Goal: Communication & Community: Answer question/provide support

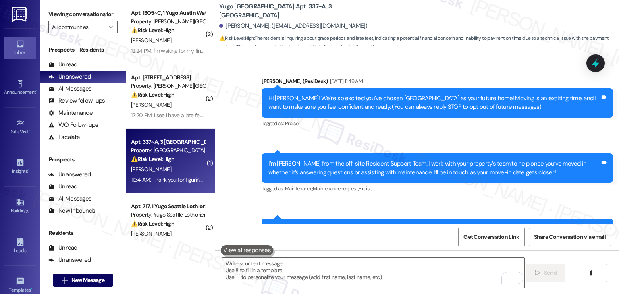
scroll to position [847, 0]
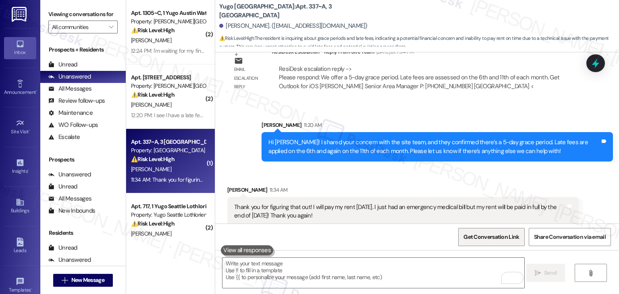
click at [492, 234] on span "Get Conversation Link" at bounding box center [491, 237] width 56 height 8
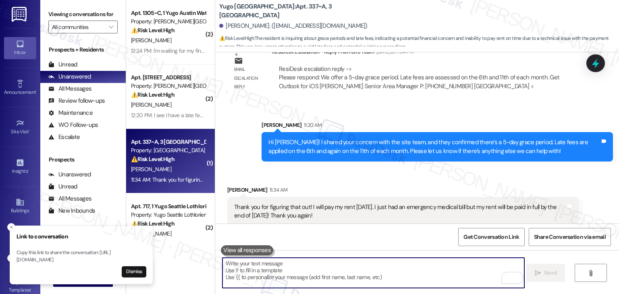
click at [330, 275] on textarea "To enrich screen reader interactions, please activate Accessibility in Grammarl…" at bounding box center [373, 273] width 302 height 30
click at [531, 180] on div "Received via SMS [PERSON_NAME] 11:34 AM Thank you for figuring that out! I will…" at bounding box center [402, 206] width 363 height 53
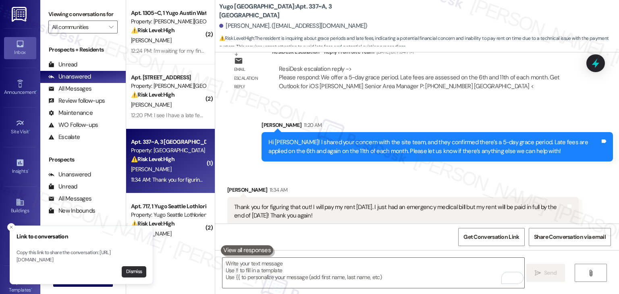
click at [139, 272] on button "Dismiss" at bounding box center [134, 271] width 25 height 11
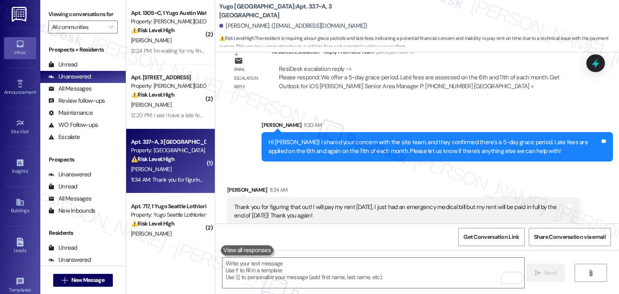
click at [468, 168] on div "Received via SMS [PERSON_NAME] 11:34 AM Thank you for figuring that out! I will…" at bounding box center [417, 200] width 404 height 65
click at [342, 121] on div "[PERSON_NAME] 11:20 AM" at bounding box center [436, 126] width 351 height 11
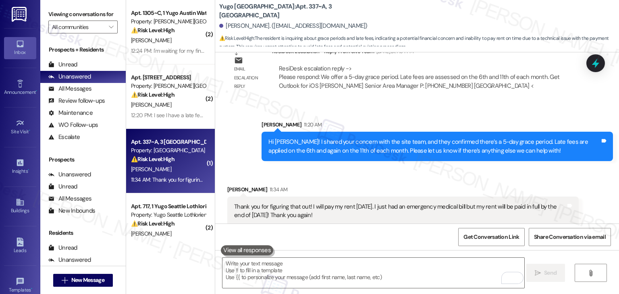
click at [363, 167] on div "Received via SMS [PERSON_NAME] 11:34 AM Thank you for figuring that out! I will…" at bounding box center [417, 199] width 404 height 65
click at [362, 167] on div "Received via SMS [PERSON_NAME] 11:34 AM Thank you for figuring that out! I will…" at bounding box center [417, 199] width 404 height 65
click at [370, 179] on div "Received via SMS [PERSON_NAME] 11:34 AM Thank you for figuring that out! I will…" at bounding box center [402, 205] width 363 height 53
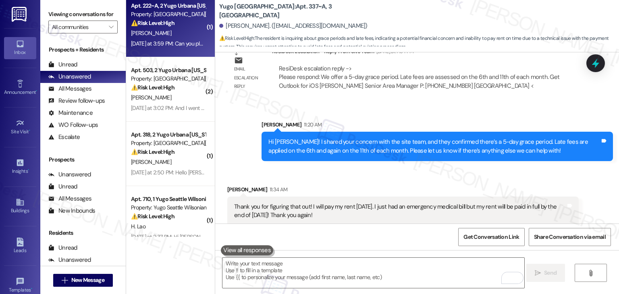
scroll to position [806, 0]
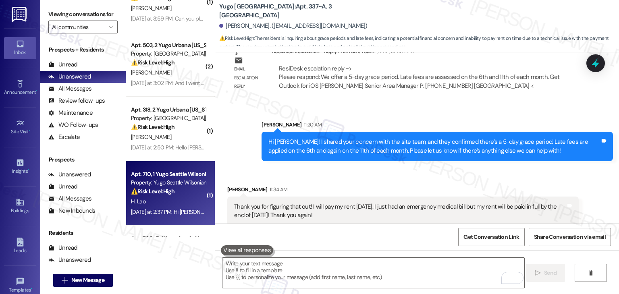
click at [175, 197] on div "H. Lao" at bounding box center [168, 202] width 76 height 10
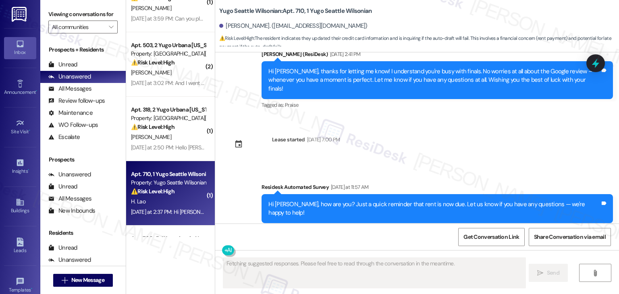
scroll to position [1081, 0]
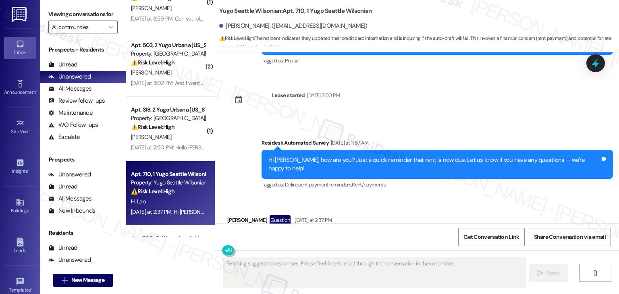
click at [448, 197] on div "Received via SMS [PERSON_NAME] Question [DATE] at 2:37 PM Hi [PERSON_NAME] had …" at bounding box center [417, 232] width 404 height 70
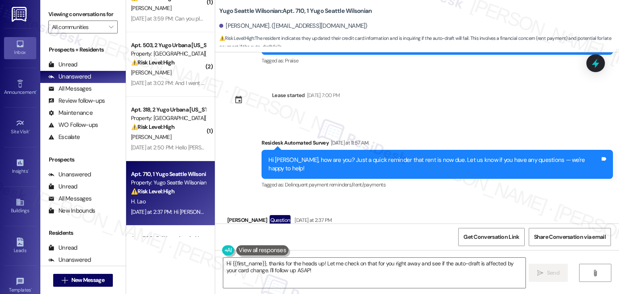
click at [382, 156] on div "Hi [PERSON_NAME], how are you? Just a quick reminder that rent is now due. Let …" at bounding box center [434, 164] width 332 height 17
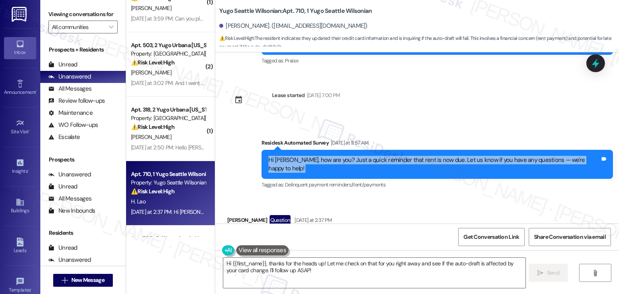
click at [382, 156] on div "Hi [PERSON_NAME], how are you? Just a quick reminder that rent is now due. Let …" at bounding box center [434, 164] width 332 height 17
copy div "Hi [PERSON_NAME], how are you? Just a quick reminder that rent is now due. Let …"
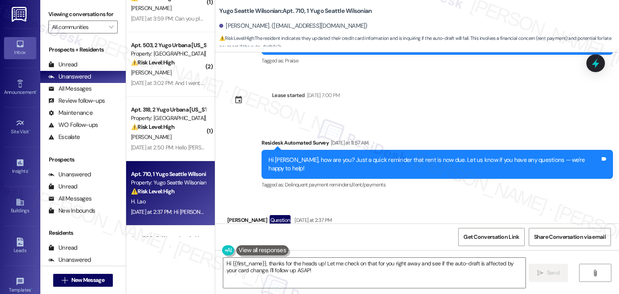
click at [297, 228] on div "Hi [PERSON_NAME] had to change my credit card info, is the auto draft not worki…" at bounding box center [375, 238] width 296 height 21
click at [296, 228] on div "Hi [PERSON_NAME] had to change my credit card info, is the auto draft not worki…" at bounding box center [375, 238] width 296 height 21
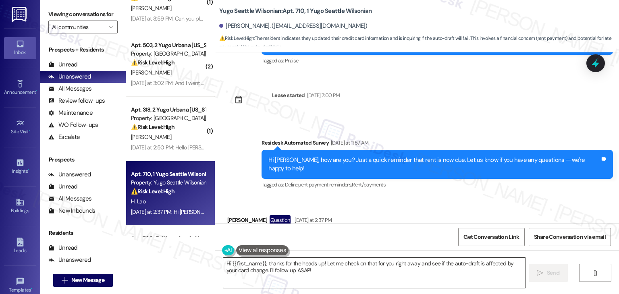
click at [284, 271] on textarea "Hi {{first_name}}, thanks for the heads up! Let me check on that for you right …" at bounding box center [374, 273] width 302 height 30
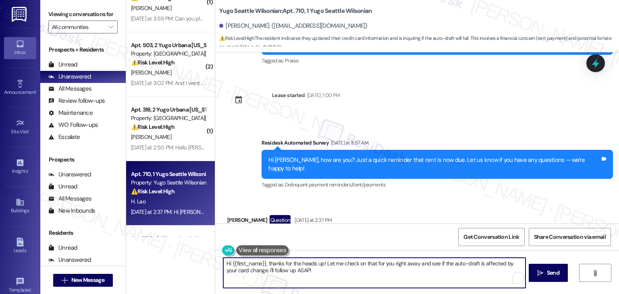
click at [284, 271] on textarea "Hi {{first_name}}, thanks for the heads up! Let me check on that for you right …" at bounding box center [374, 273] width 302 height 30
paste textarea "[PERSON_NAME]! Thanks for checking in. If your credit card info was recently up…"
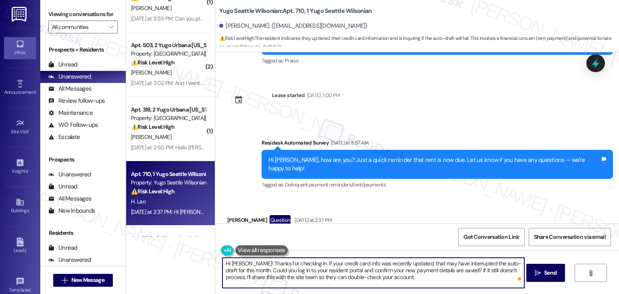
click at [405, 277] on textarea "Hi [PERSON_NAME]! Thanks for checking in. If your credit card info was recently…" at bounding box center [373, 273] width 302 height 30
type textarea "Hi [PERSON_NAME]! Thanks for checking in. If your credit card info was recently…"
click at [539, 276] on icon "" at bounding box center [538, 273] width 6 height 6
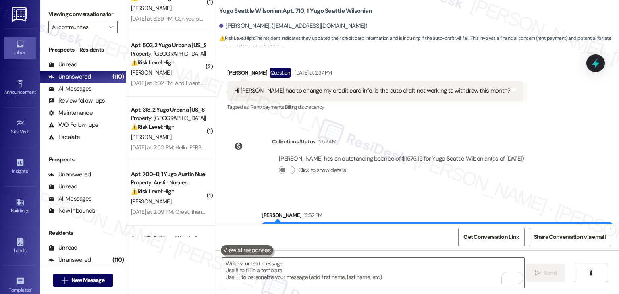
click at [475, 193] on div "Sent via SMS [PERSON_NAME] 12:52 PM Hi [PERSON_NAME]! Thanks for checking in. I…" at bounding box center [417, 229] width 404 height 73
click at [535, 143] on div "Survey, sent via SMS Residesk Automated Survey [DATE] 11:20 AM Hi [PERSON_NAME]…" at bounding box center [417, 137] width 404 height 171
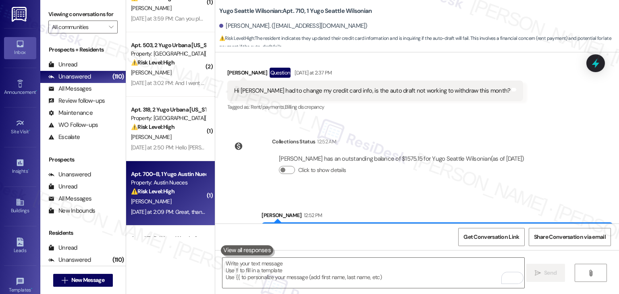
click at [171, 216] on div "[DATE] at 2:09 PM: Great, thanks for ur help [DATE] at 2:09 PM: Great, thanks f…" at bounding box center [168, 212] width 76 height 10
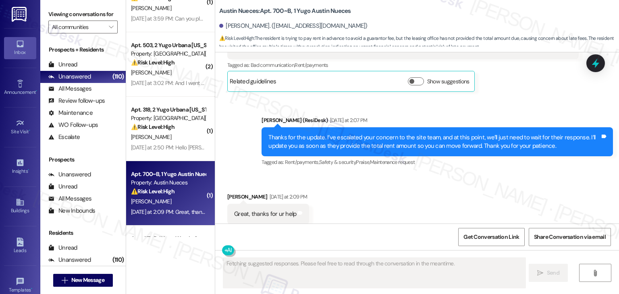
scroll to position [846, 0]
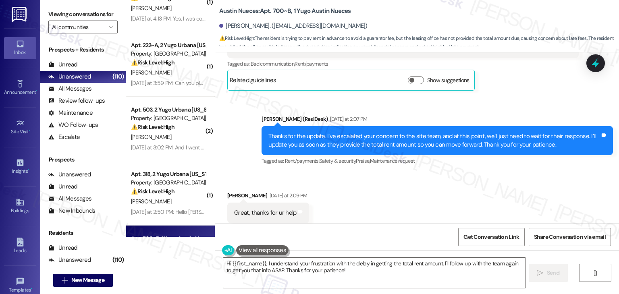
click at [409, 193] on div "Received via SMS [PERSON_NAME] [DATE] at 2:09 PM Great, thanks for ur help Tags…" at bounding box center [417, 207] width 404 height 68
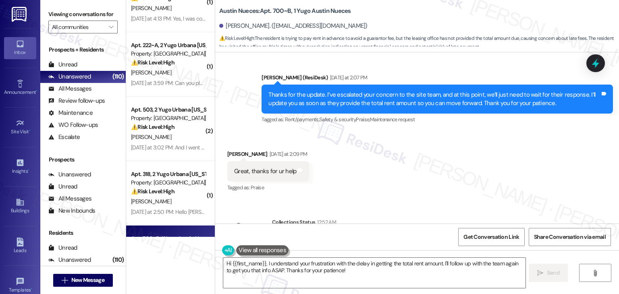
scroll to position [920, 0]
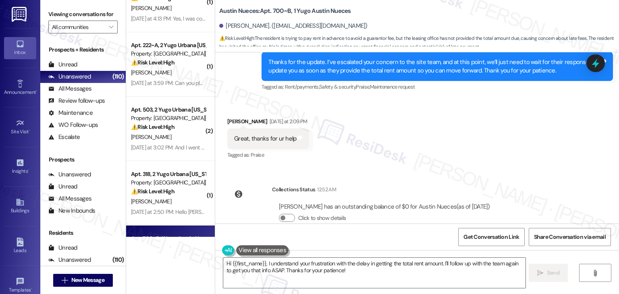
click at [430, 145] on div "Received via SMS [PERSON_NAME] [DATE] at 2:09 PM Great, thanks for ur help Tags…" at bounding box center [417, 133] width 404 height 68
click at [429, 141] on div "Received via SMS [PERSON_NAME] [DATE] at 2:09 PM Great, thanks for ur help Tags…" at bounding box center [417, 133] width 404 height 68
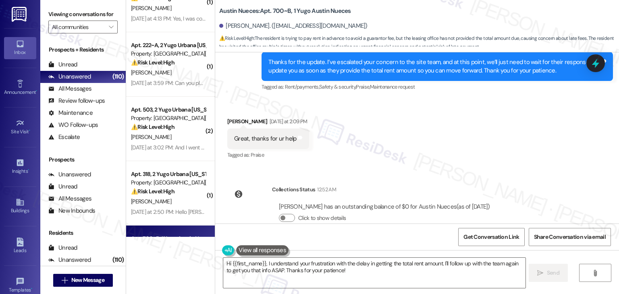
click at [429, 141] on div "Received via SMS [PERSON_NAME] [DATE] at 2:09 PM Great, thanks for ur help Tags…" at bounding box center [417, 133] width 404 height 68
click at [431, 132] on div "Received via SMS [PERSON_NAME] [DATE] at 2:09 PM Great, thanks for ur help Tags…" at bounding box center [417, 133] width 404 height 68
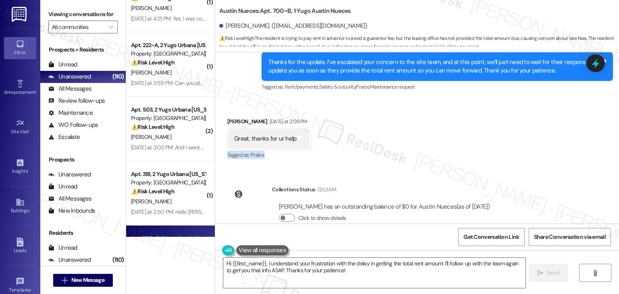
click at [431, 132] on div "Received via SMS [PERSON_NAME] [DATE] at 2:09 PM Great, thanks for ur help Tags…" at bounding box center [417, 133] width 404 height 68
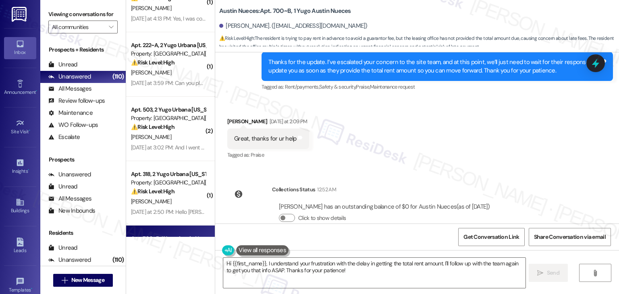
click at [431, 132] on div "Received via SMS [PERSON_NAME] [DATE] at 2:09 PM Great, thanks for ur help Tags…" at bounding box center [417, 133] width 404 height 68
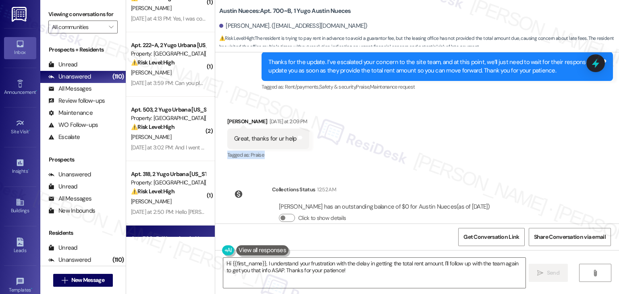
click at [431, 132] on div "Received via SMS [PERSON_NAME] [DATE] at 2:09 PM Great, thanks for ur help Tags…" at bounding box center [417, 133] width 404 height 68
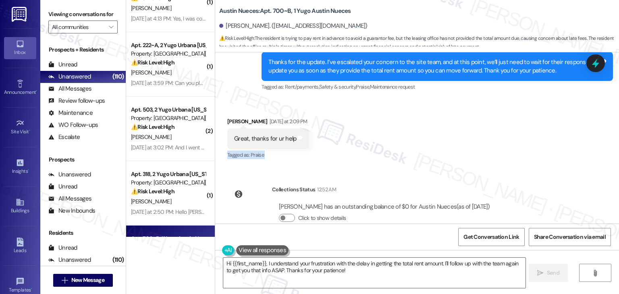
click at [431, 132] on div "Received via SMS [PERSON_NAME] [DATE] at 2:09 PM Great, thanks for ur help Tags…" at bounding box center [417, 133] width 404 height 68
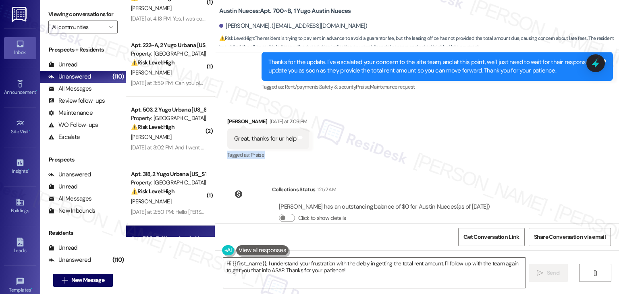
click at [431, 132] on div "Received via SMS [PERSON_NAME] [DATE] at 2:09 PM Great, thanks for ur help Tags…" at bounding box center [417, 133] width 404 height 68
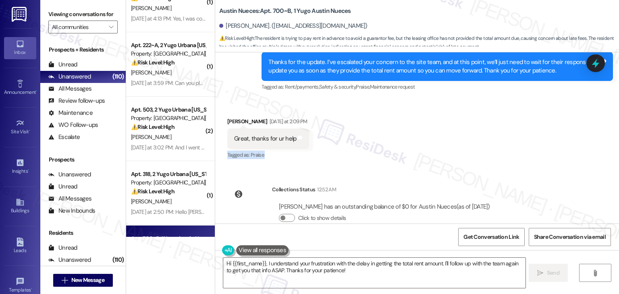
click at [431, 132] on div "Received via SMS [PERSON_NAME] [DATE] at 2:09 PM Great, thanks for ur help Tags…" at bounding box center [417, 133] width 404 height 68
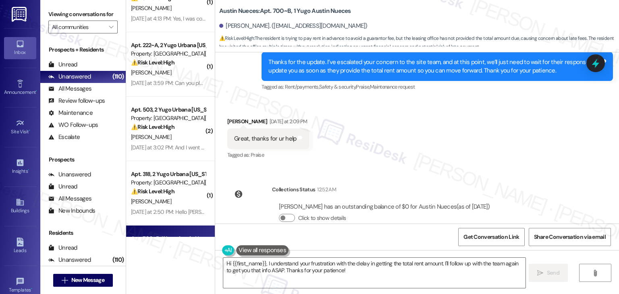
click at [431, 132] on div "Received via SMS [PERSON_NAME] [DATE] at 2:09 PM Great, thanks for ur help Tags…" at bounding box center [417, 133] width 404 height 68
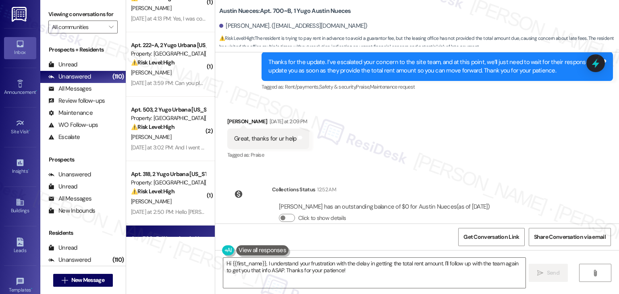
click at [431, 132] on div "Received via SMS [PERSON_NAME] [DATE] at 2:09 PM Great, thanks for ur help Tags…" at bounding box center [417, 133] width 404 height 68
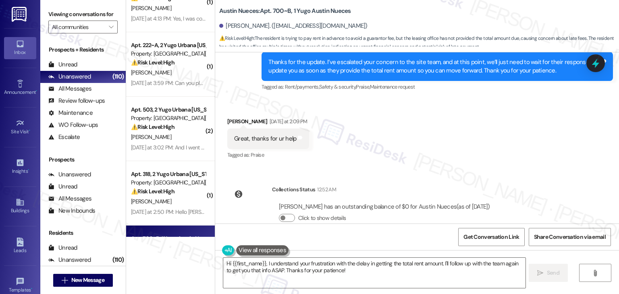
click at [431, 132] on div "Received via SMS [PERSON_NAME] [DATE] at 2:09 PM Great, thanks for ur help Tags…" at bounding box center [417, 133] width 404 height 68
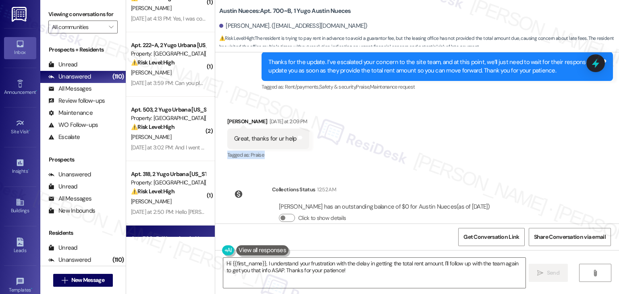
click at [431, 132] on div "Received via SMS [PERSON_NAME] [DATE] at 2:09 PM Great, thanks for ur help Tags…" at bounding box center [417, 133] width 404 height 68
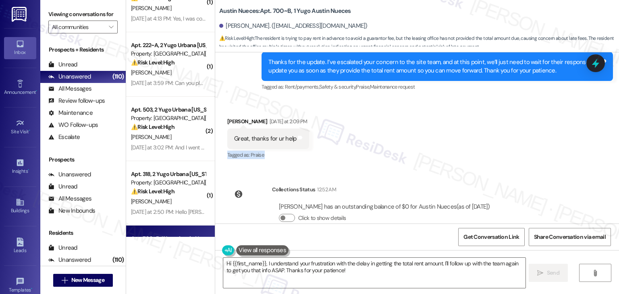
click at [431, 132] on div "Received via SMS [PERSON_NAME] [DATE] at 2:09 PM Great, thanks for ur help Tags…" at bounding box center [417, 133] width 404 height 68
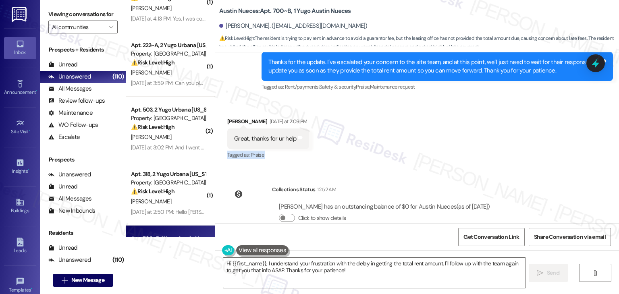
click at [431, 132] on div "Received via SMS [PERSON_NAME] [DATE] at 2:09 PM Great, thanks for ur help Tags…" at bounding box center [417, 133] width 404 height 68
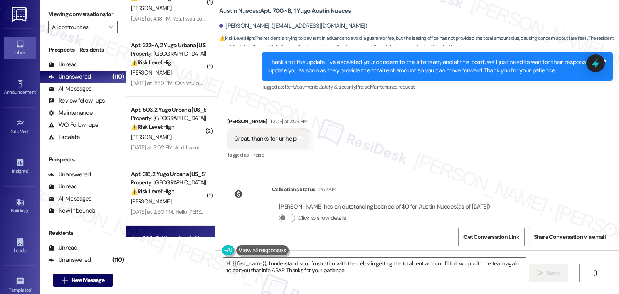
click at [431, 132] on div "Received via SMS [PERSON_NAME] [DATE] at 2:09 PM Great, thanks for ur help Tags…" at bounding box center [417, 133] width 404 height 68
click at [431, 133] on div "Received via SMS [PERSON_NAME] [DATE] at 2:09 PM Great, thanks for ur help Tags…" at bounding box center [417, 133] width 404 height 68
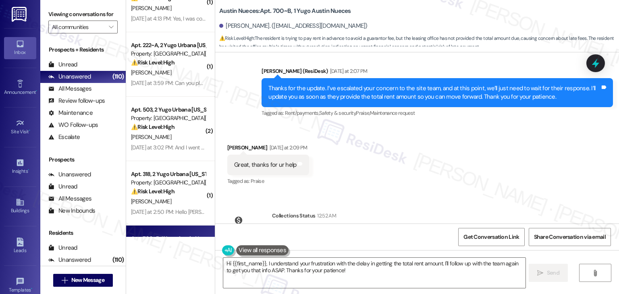
scroll to position [880, 0]
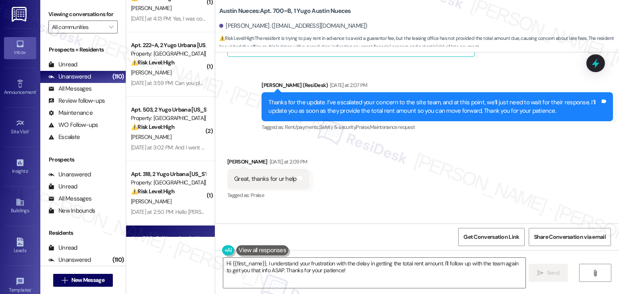
click at [430, 146] on div "Received via SMS [PERSON_NAME] [DATE] at 2:09 PM Great, thanks for ur help Tags…" at bounding box center [417, 173] width 404 height 68
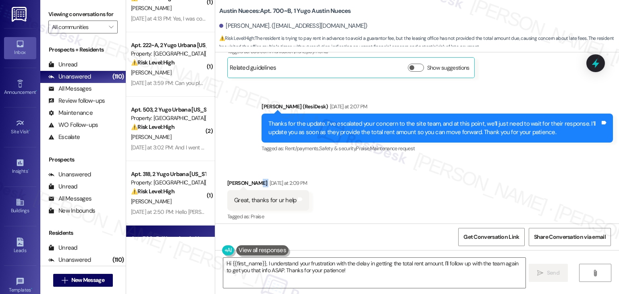
scroll to position [920, 0]
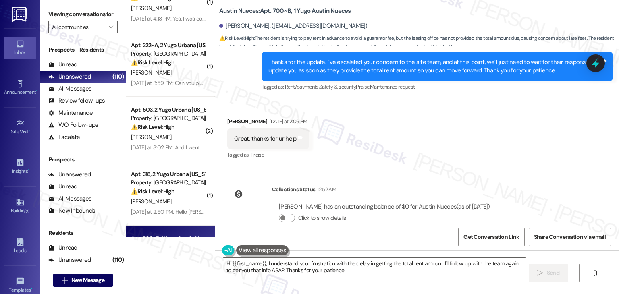
click at [430, 154] on div "Lease started [DATE] 7:00 PM Announcement, sent via SMS [PERSON_NAME] (ResiDesk…" at bounding box center [417, 137] width 404 height 171
click at [295, 267] on textarea "Hi {{first_name}}, I understand your frustration with the delay in getting the …" at bounding box center [374, 273] width 302 height 30
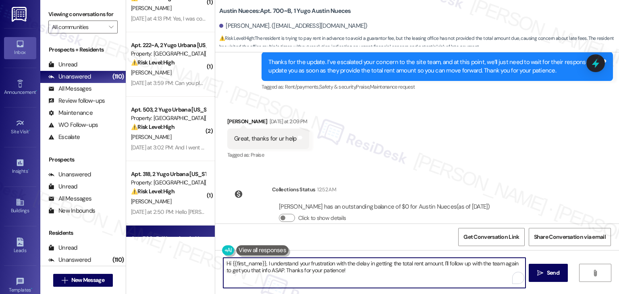
click at [295, 267] on textarea "Hi {{first_name}}, I understand your frustration with the delay in getting the …" at bounding box center [374, 273] width 302 height 30
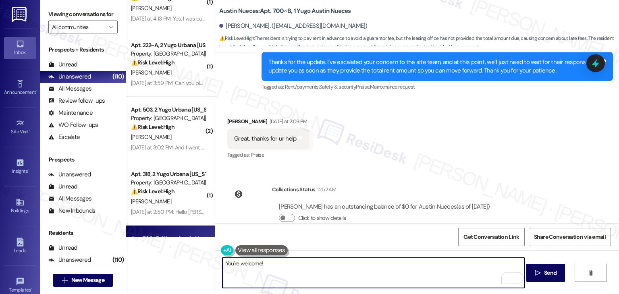
paste textarea "Should you have any questions or need help with anything else, please don't hes…"
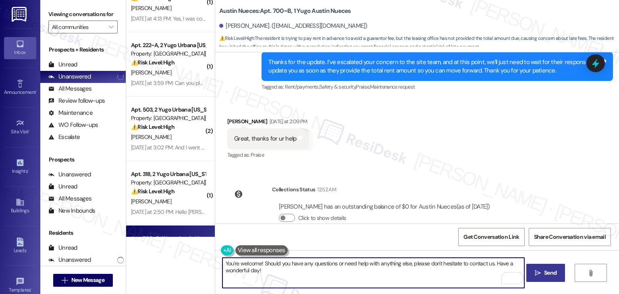
type textarea "You're welcome! Should you have any questions or need help with anything else, …"
click at [545, 271] on span "Send" at bounding box center [550, 273] width 12 height 8
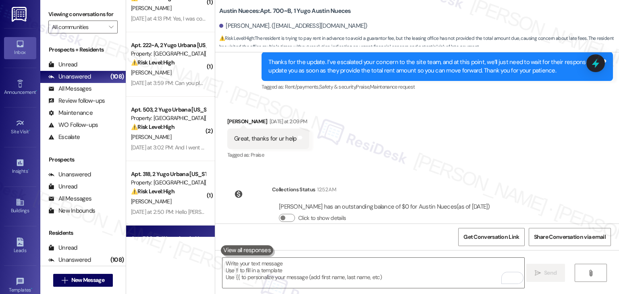
scroll to position [846, 0]
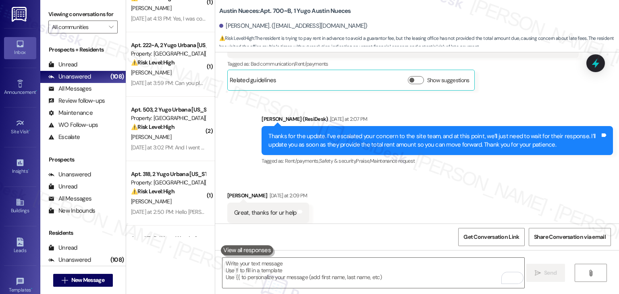
click at [416, 189] on div "Received via SMS [PERSON_NAME] [DATE] at 2:09 PM Great, thanks for ur help Tags…" at bounding box center [417, 207] width 404 height 68
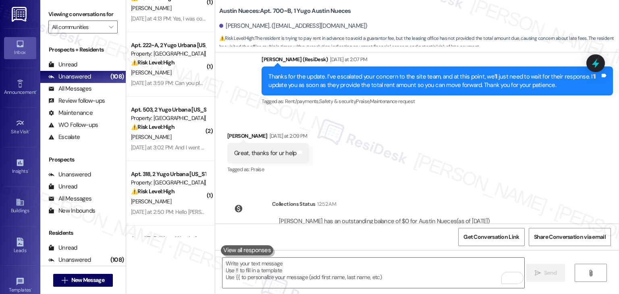
scroll to position [985, 0]
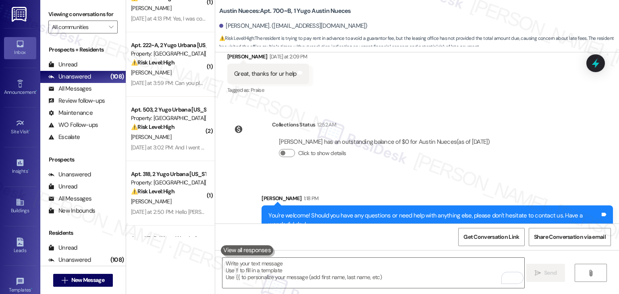
click at [493, 153] on div "Collections Status 12:52 AM [PERSON_NAME] has an outstanding balance of $0 for …" at bounding box center [362, 145] width 282 height 62
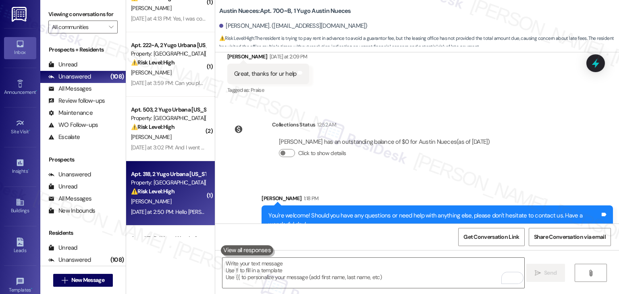
scroll to position [927, 0]
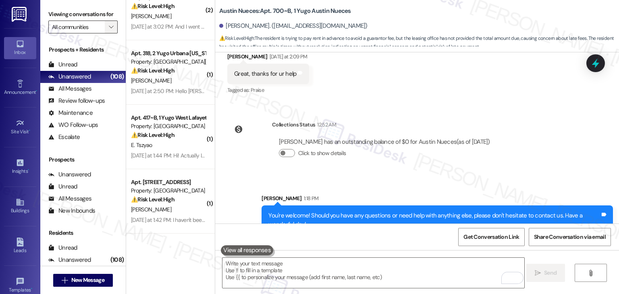
click at [109, 25] on icon "" at bounding box center [111, 27] width 4 height 6
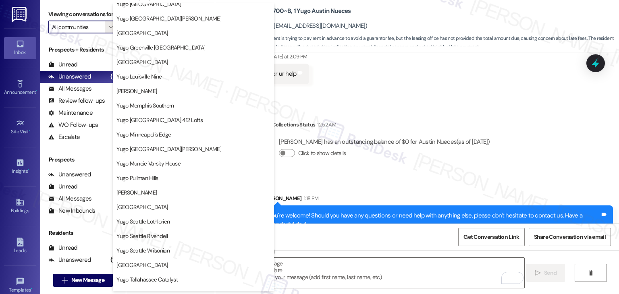
scroll to position [350, 0]
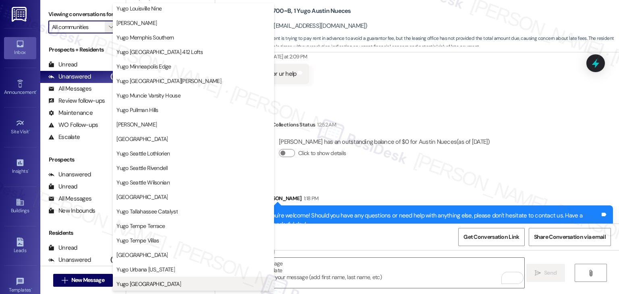
click at [180, 282] on span "Yugo [GEOGRAPHIC_DATA]" at bounding box center [148, 284] width 64 height 8
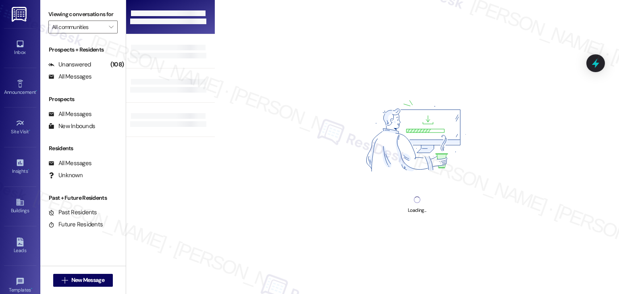
type input "Yugo [GEOGRAPHIC_DATA]"
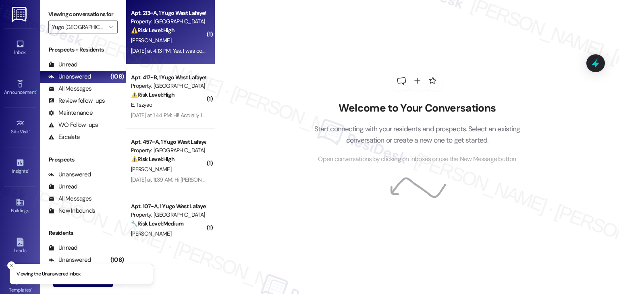
click at [165, 54] on div "[DATE] at 4:13 PM: Yes, I was confused why there were two parking charges on my…" at bounding box center [233, 50] width 205 height 7
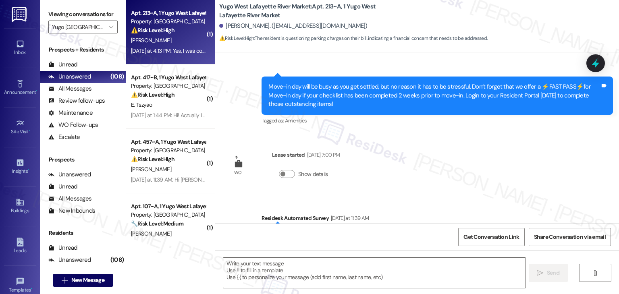
scroll to position [259, 0]
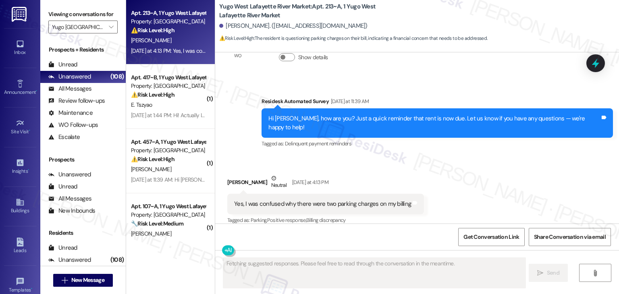
click at [172, 33] on div "⚠️ Risk Level: High The resident is questioning parking charges on their bill, …" at bounding box center [168, 30] width 75 height 8
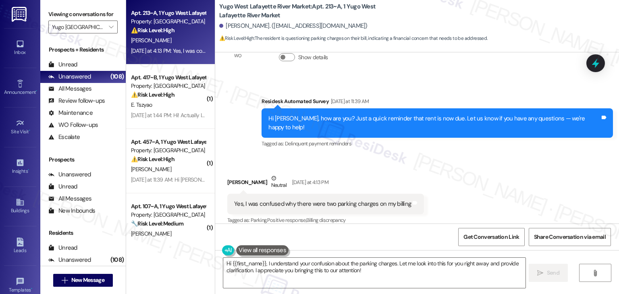
click at [455, 175] on div "Received via SMS [PERSON_NAME] Neutral [DATE] at 4:13 PM Yes, I was confused wh…" at bounding box center [417, 194] width 404 height 77
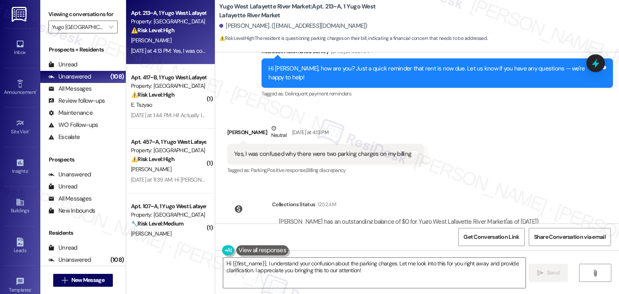
scroll to position [334, 0]
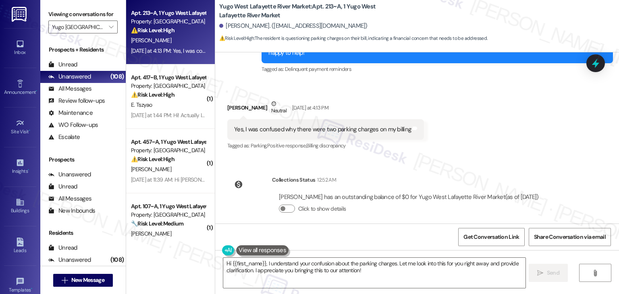
click at [481, 158] on div "Sent via SMS [PERSON_NAME] (ResiDesk) [DATE] 10:57 AM Hi [PERSON_NAME]! We’re s…" at bounding box center [417, 137] width 404 height 171
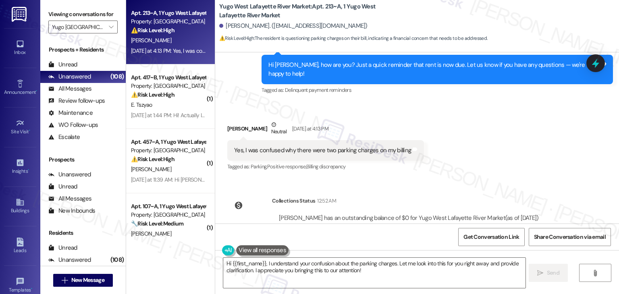
scroll to position [293, 0]
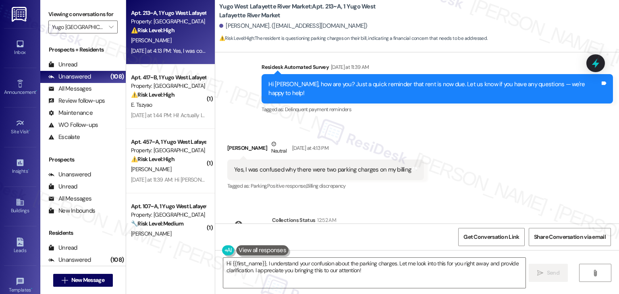
click at [416, 83] on div "Hi [PERSON_NAME], how are you? Just a quick reminder that rent is now due. Let …" at bounding box center [434, 88] width 332 height 17
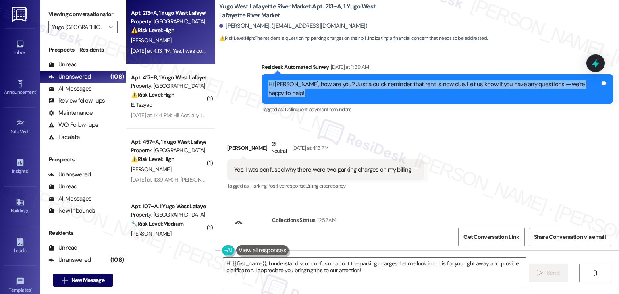
click at [416, 83] on div "Hi [PERSON_NAME], how are you? Just a quick reminder that rent is now due. Let …" at bounding box center [434, 88] width 332 height 17
copy div "Hi [PERSON_NAME], how are you? Just a quick reminder that rent is now due. Let …"
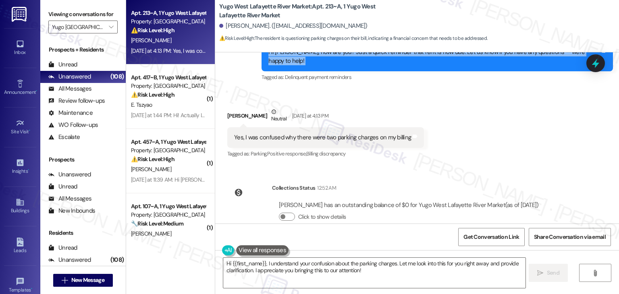
scroll to position [334, 0]
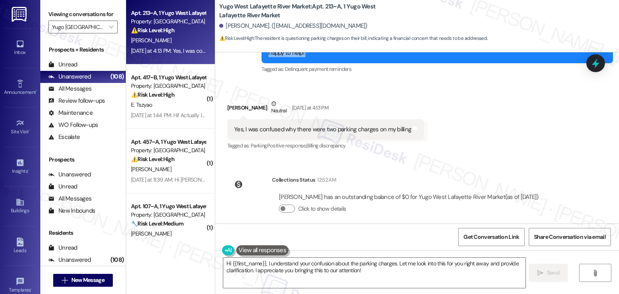
drag, startPoint x: 274, startPoint y: 188, endPoint x: 547, endPoint y: 189, distance: 272.7
click at [545, 189] on div "[PERSON_NAME] has an outstanding balance of $0 for Yugo West Lafayette River Ma…" at bounding box center [408, 206] width 273 height 39
copy div "[PERSON_NAME] has an outstanding balance of $0 for Yugo West Lafayette River Ma…"
click at [348, 125] on div "Yes, I was confused why there were two parking charges on my billing Tags and n…" at bounding box center [325, 129] width 197 height 21
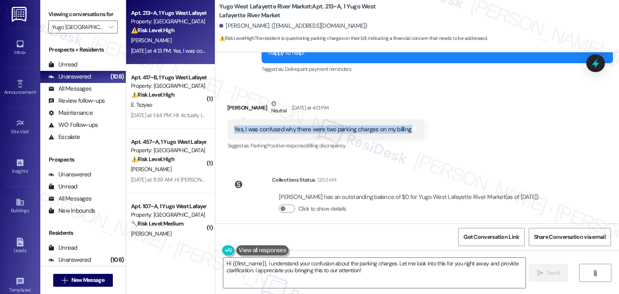
click at [348, 125] on div "Yes, I was confused why there were two parking charges on my billing Tags and n…" at bounding box center [325, 129] width 197 height 21
copy div "Yes, I was confused why there were two parking charges on my billing Tags and n…"
click at [481, 143] on div "Received via SMS Keegan Gracey Neutral Yesterday at 4:13 PM Yes, I was confused…" at bounding box center [417, 119] width 404 height 77
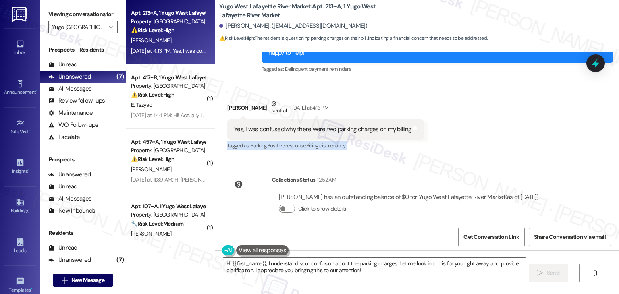
click at [481, 143] on div "Received via SMS Keegan Gracey Neutral Yesterday at 4:13 PM Yes, I was confused…" at bounding box center [417, 119] width 404 height 77
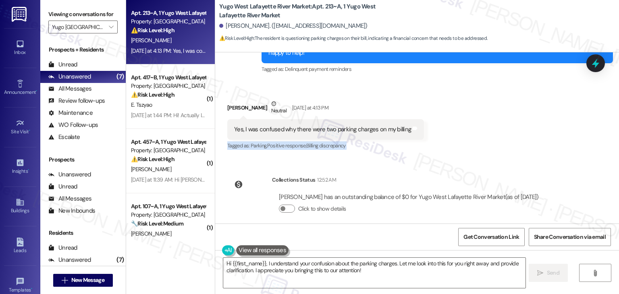
click at [481, 143] on div "Received via SMS Keegan Gracey Neutral Yesterday at 4:13 PM Yes, I was confused…" at bounding box center [417, 119] width 404 height 77
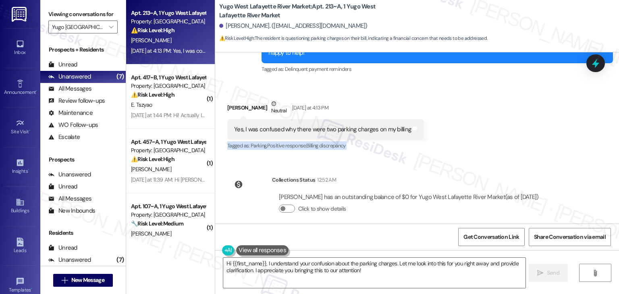
click at [481, 143] on div "Received via SMS Keegan Gracey Neutral Yesterday at 4:13 PM Yes, I was confused…" at bounding box center [417, 119] width 404 height 77
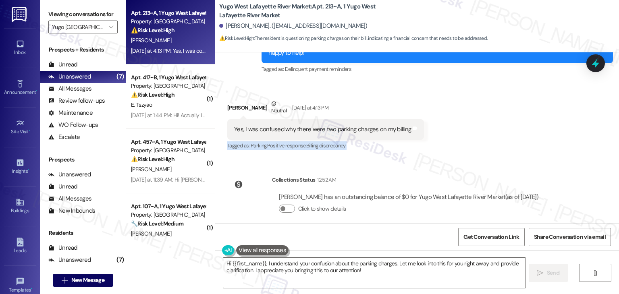
click at [481, 143] on div "Received via SMS Keegan Gracey Neutral Yesterday at 4:13 PM Yes, I was confused…" at bounding box center [417, 119] width 404 height 77
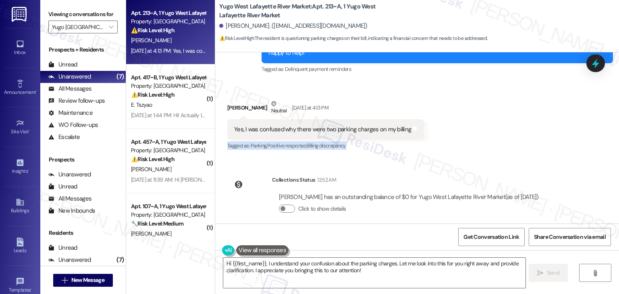
click at [481, 143] on div "Received via SMS Keegan Gracey Neutral Yesterday at 4:13 PM Yes, I was confused…" at bounding box center [417, 119] width 404 height 77
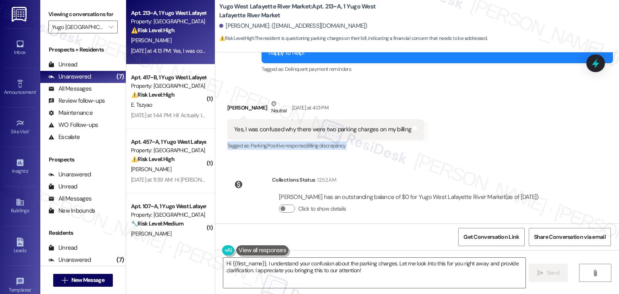
click at [481, 143] on div "Received via SMS Keegan Gracey Neutral Yesterday at 4:13 PM Yes, I was confused…" at bounding box center [417, 119] width 404 height 77
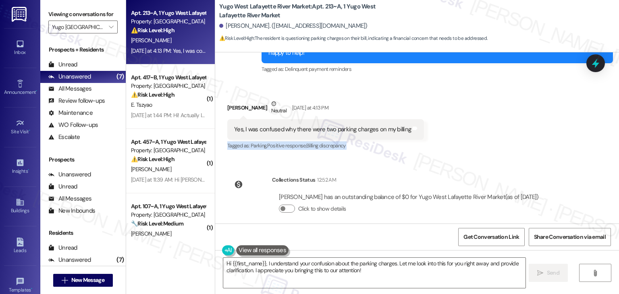
click at [481, 143] on div "Received via SMS Keegan Gracey Neutral Yesterday at 4:13 PM Yes, I was confused…" at bounding box center [417, 119] width 404 height 77
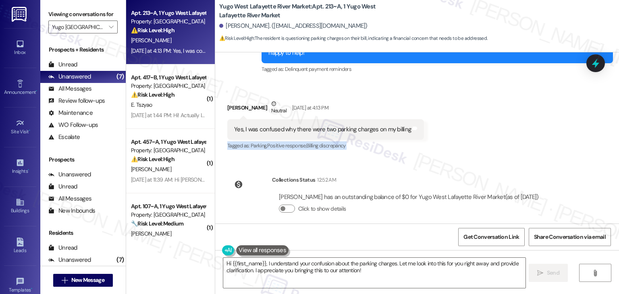
click at [481, 143] on div "Received via SMS Keegan Gracey Neutral Yesterday at 4:13 PM Yes, I was confused…" at bounding box center [417, 119] width 404 height 77
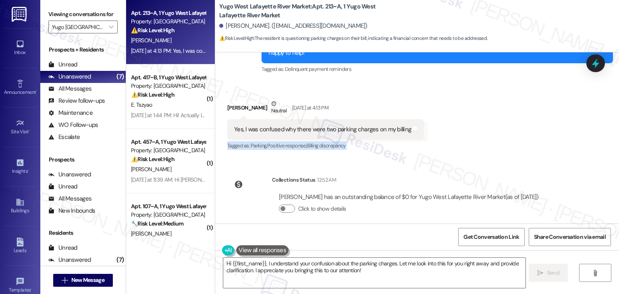
click at [481, 143] on div "Received via SMS Keegan Gracey Neutral Yesterday at 4:13 PM Yes, I was confused…" at bounding box center [417, 119] width 404 height 77
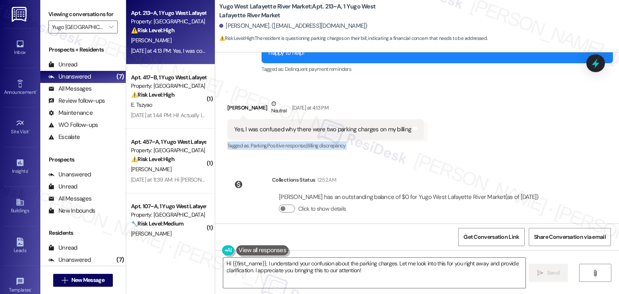
click at [481, 143] on div "Received via SMS Keegan Gracey Neutral Yesterday at 4:13 PM Yes, I was confused…" at bounding box center [417, 119] width 404 height 77
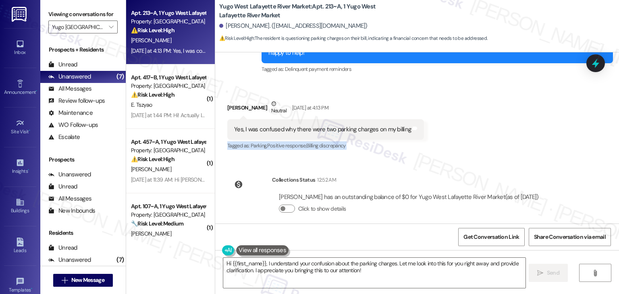
click at [481, 143] on div "Received via SMS Keegan Gracey Neutral Yesterday at 4:13 PM Yes, I was confused…" at bounding box center [417, 119] width 404 height 77
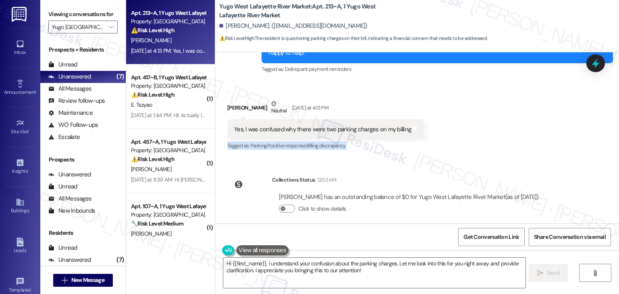
click at [481, 143] on div "Received via SMS Keegan Gracey Neutral Yesterday at 4:13 PM Yes, I was confused…" at bounding box center [417, 119] width 404 height 77
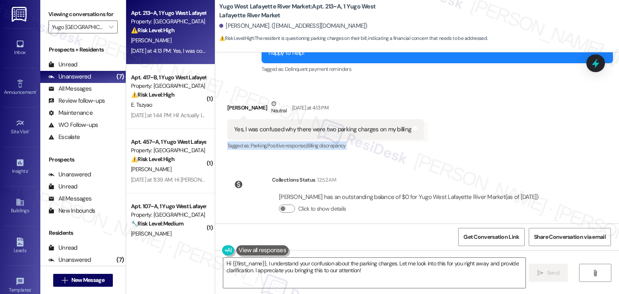
click at [481, 143] on div "Received via SMS Keegan Gracey Neutral Yesterday at 4:13 PM Yes, I was confused…" at bounding box center [417, 119] width 404 height 77
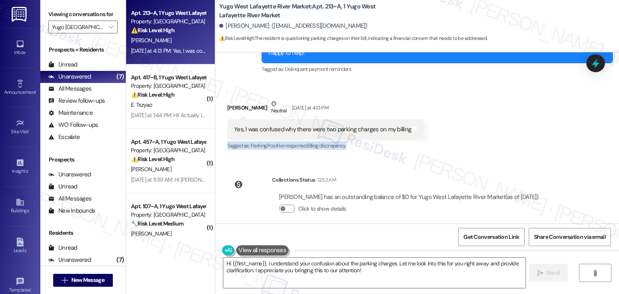
click at [481, 143] on div "Received via SMS Keegan Gracey Neutral Yesterday at 4:13 PM Yes, I was confused…" at bounding box center [417, 119] width 404 height 77
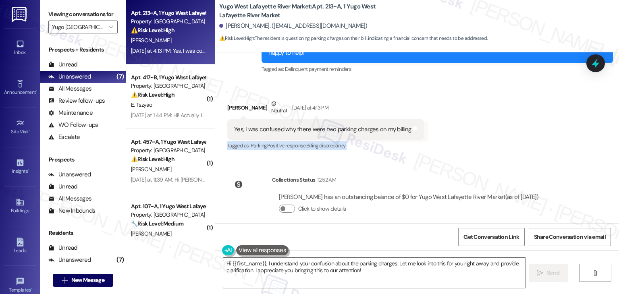
click at [481, 143] on div "Received via SMS Keegan Gracey Neutral Yesterday at 4:13 PM Yes, I was confused…" at bounding box center [417, 119] width 404 height 77
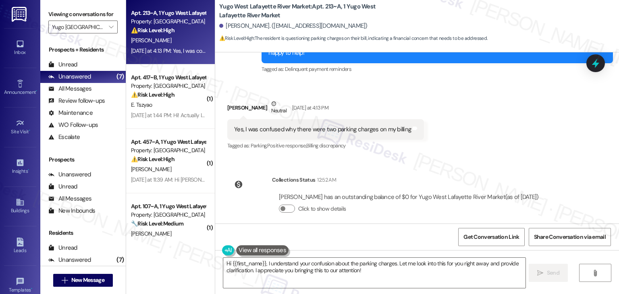
click at [510, 170] on div "Collections Status 12:52 AM Keegan Gracey has an outstanding balance of $0 for …" at bounding box center [386, 201] width 330 height 62
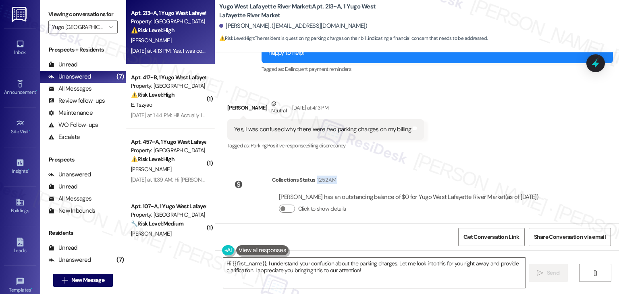
click at [510, 170] on div "Collections Status 12:52 AM Keegan Gracey has an outstanding balance of $0 for …" at bounding box center [386, 201] width 330 height 62
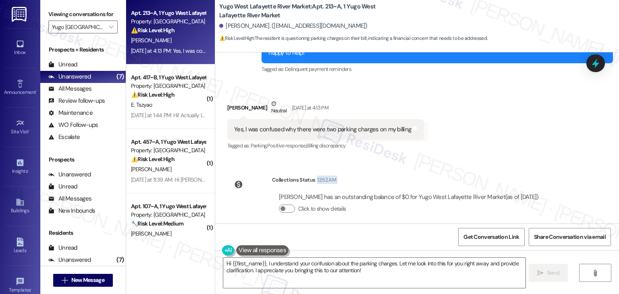
click at [510, 170] on div "Collections Status 12:52 AM Keegan Gracey has an outstanding balance of $0 for …" at bounding box center [386, 201] width 330 height 62
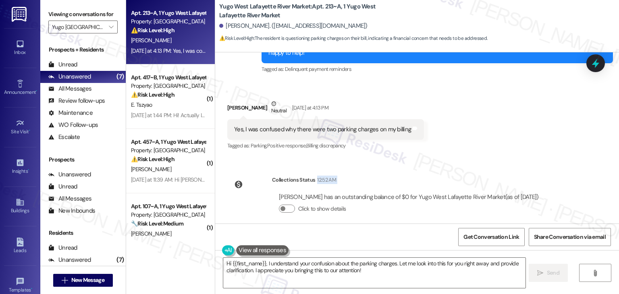
click at [510, 170] on div "Collections Status 12:52 AM Keegan Gracey has an outstanding balance of $0 for …" at bounding box center [386, 201] width 330 height 62
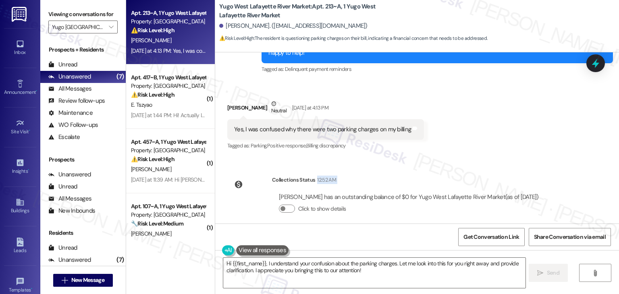
click at [510, 170] on div "Collections Status 12:52 AM Keegan Gracey has an outstanding balance of $0 for …" at bounding box center [386, 201] width 330 height 62
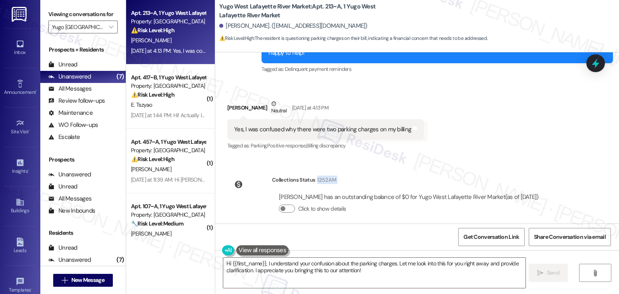
click at [510, 170] on div "Collections Status 12:52 AM Keegan Gracey has an outstanding balance of $0 for …" at bounding box center [386, 201] width 330 height 62
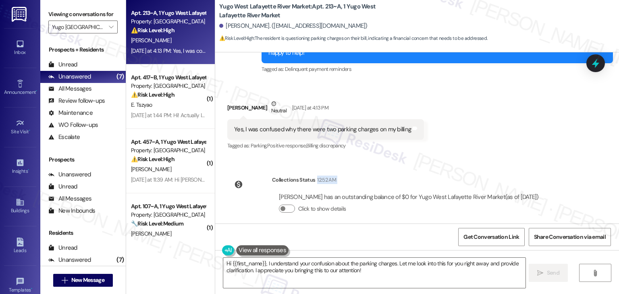
click at [510, 170] on div "Collections Status 12:52 AM Keegan Gracey has an outstanding balance of $0 for …" at bounding box center [386, 201] width 330 height 62
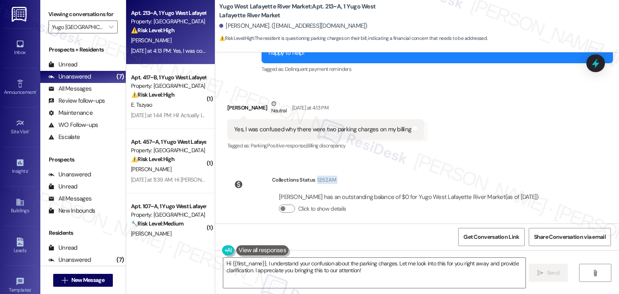
click at [510, 170] on div "Collections Status 12:52 AM Keegan Gracey has an outstanding balance of $0 for …" at bounding box center [386, 201] width 330 height 62
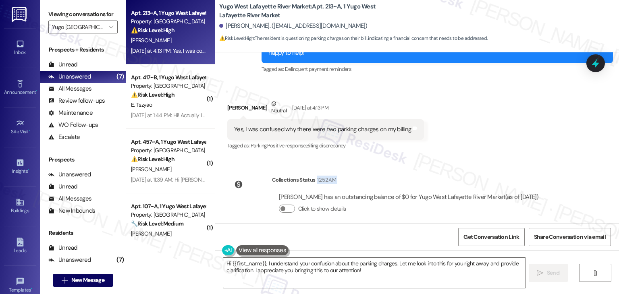
click at [510, 170] on div "Collections Status 12:52 AM Keegan Gracey has an outstanding balance of $0 for …" at bounding box center [386, 201] width 330 height 62
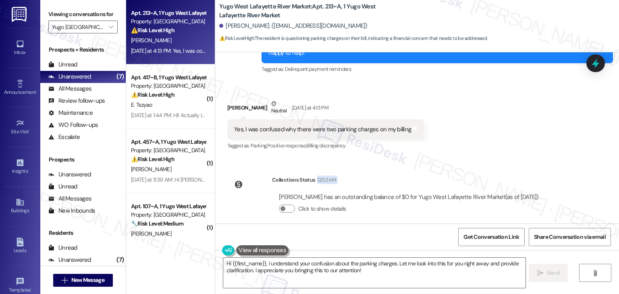
click at [510, 170] on div "Collections Status 12:52 AM Keegan Gracey has an outstanding balance of $0 for …" at bounding box center [386, 201] width 330 height 62
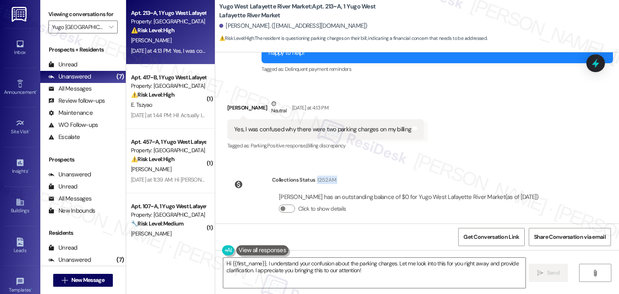
click at [510, 170] on div "Collections Status 12:52 AM Keegan Gracey has an outstanding balance of $0 for …" at bounding box center [386, 201] width 330 height 62
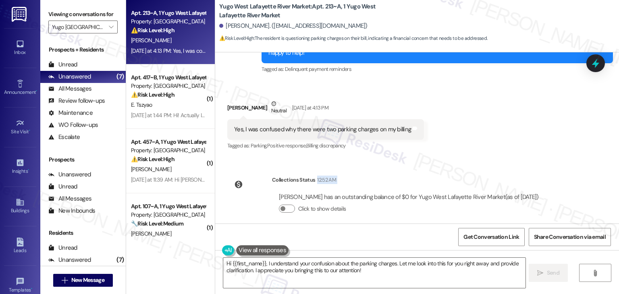
click at [510, 170] on div "Collections Status 12:52 AM Keegan Gracey has an outstanding balance of $0 for …" at bounding box center [386, 201] width 330 height 62
click at [513, 159] on div "Sent via SMS Sarah (ResiDesk) Jul 17, 2025 at 10:57 AM Hi Keegan! We’re so exci…" at bounding box center [417, 137] width 404 height 171
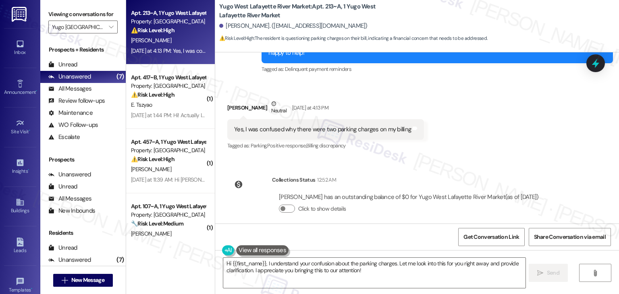
click at [513, 159] on div "Sent via SMS Sarah (ResiDesk) Jul 17, 2025 at 10:57 AM Hi Keegan! We’re so exci…" at bounding box center [417, 137] width 404 height 171
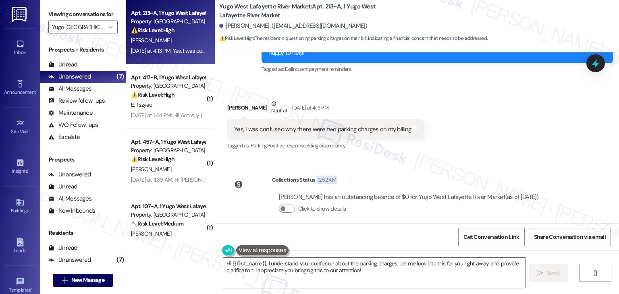
click at [513, 159] on div "Sent via SMS Sarah (ResiDesk) Jul 17, 2025 at 10:57 AM Hi Keegan! We’re so exci…" at bounding box center [417, 137] width 404 height 171
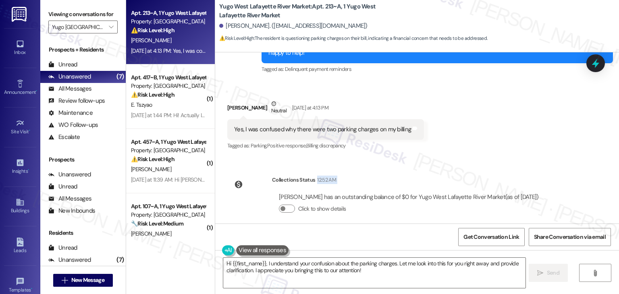
click at [513, 159] on div "Sent via SMS Sarah (ResiDesk) Jul 17, 2025 at 10:57 AM Hi Keegan! We’re so exci…" at bounding box center [417, 137] width 404 height 171
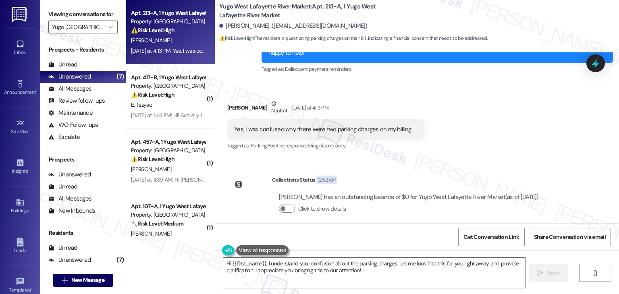
click at [513, 159] on div "Sent via SMS Sarah (ResiDesk) Jul 17, 2025 at 10:57 AM Hi Keegan! We’re so exci…" at bounding box center [417, 137] width 404 height 171
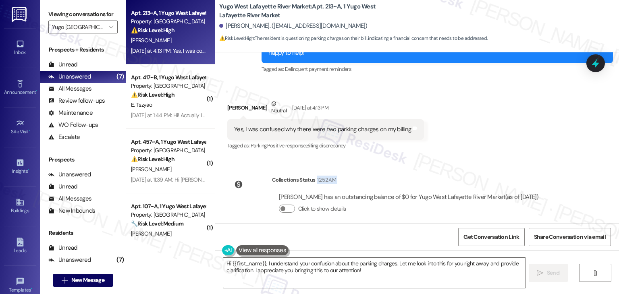
click at [513, 159] on div "Sent via SMS Sarah (ResiDesk) Jul 17, 2025 at 10:57 AM Hi Keegan! We’re so exci…" at bounding box center [417, 137] width 404 height 171
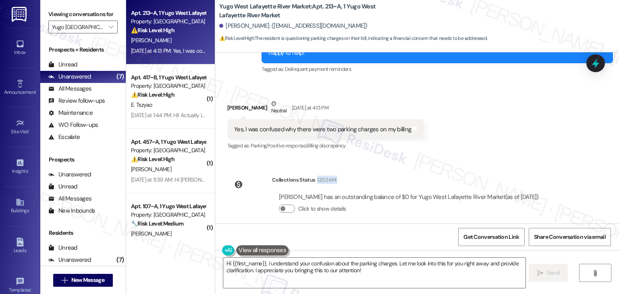
click at [513, 159] on div "Sent via SMS Sarah (ResiDesk) Jul 17, 2025 at 10:57 AM Hi Keegan! We’re so exci…" at bounding box center [417, 137] width 404 height 171
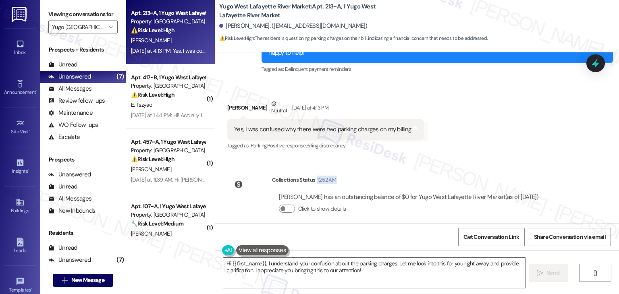
click at [513, 159] on div "Sent via SMS Sarah (ResiDesk) Jul 17, 2025 at 10:57 AM Hi Keegan! We’re so exci…" at bounding box center [417, 137] width 404 height 171
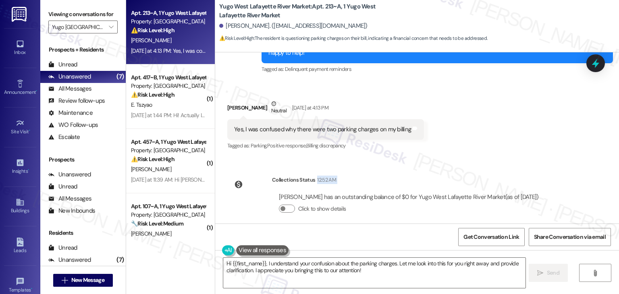
click at [513, 159] on div "Sent via SMS Sarah (ResiDesk) Jul 17, 2025 at 10:57 AM Hi Keegan! We’re so exci…" at bounding box center [417, 137] width 404 height 171
click at [512, 176] on div "Collections Status 12:52 AM" at bounding box center [408, 181] width 273 height 11
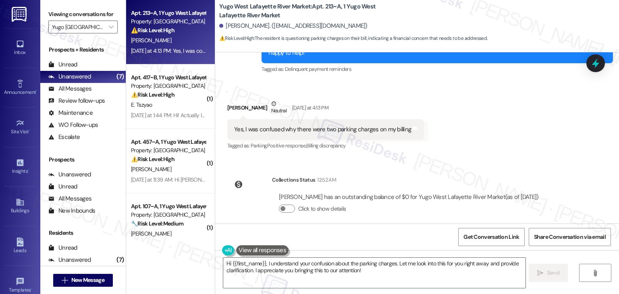
click at [512, 176] on div "Collections Status 12:52 AM" at bounding box center [408, 181] width 273 height 11
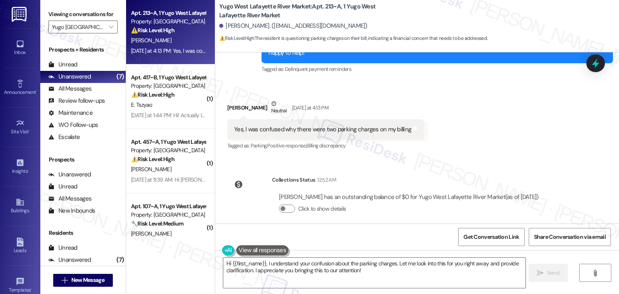
click at [512, 170] on div "Collections Status 12:52 AM Keegan Gracey has an outstanding balance of $0 for …" at bounding box center [386, 201] width 330 height 62
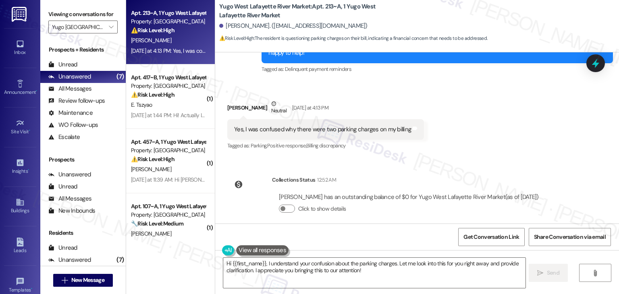
click at [512, 170] on div "Collections Status 12:52 AM Keegan Gracey has an outstanding balance of $0 for …" at bounding box center [386, 201] width 330 height 62
click at [512, 160] on div "Sent via SMS Sarah (ResiDesk) Jul 17, 2025 at 10:57 AM Hi Keegan! We’re so exci…" at bounding box center [417, 137] width 404 height 171
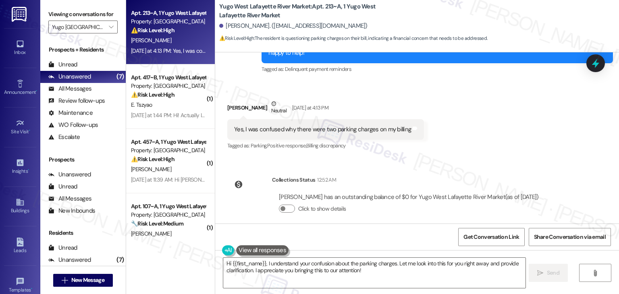
click at [512, 160] on div "Sent via SMS Sarah (ResiDesk) Jul 17, 2025 at 10:57 AM Hi Keegan! We’re so exci…" at bounding box center [417, 137] width 404 height 171
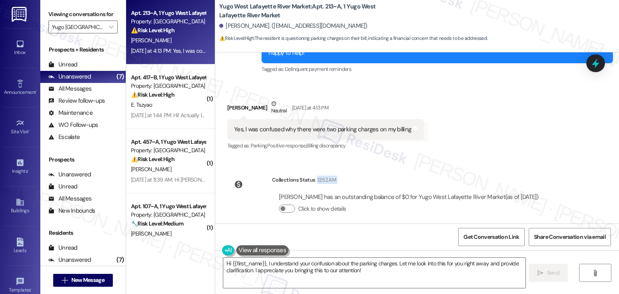
click at [512, 160] on div "Sent via SMS Sarah (ResiDesk) Jul 17, 2025 at 10:57 AM Hi Keegan! We’re so exci…" at bounding box center [417, 137] width 404 height 171
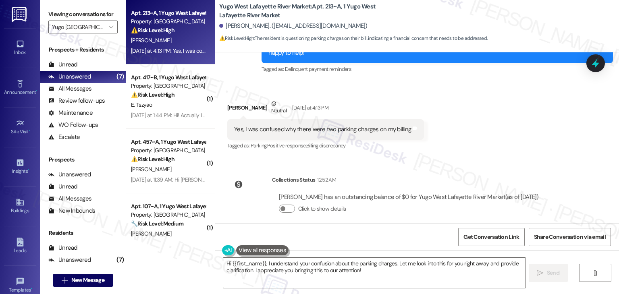
click at [512, 160] on div "Sent via SMS Sarah (ResiDesk) Jul 17, 2025 at 10:57 AM Hi Keegan! We’re so exci…" at bounding box center [417, 137] width 404 height 171
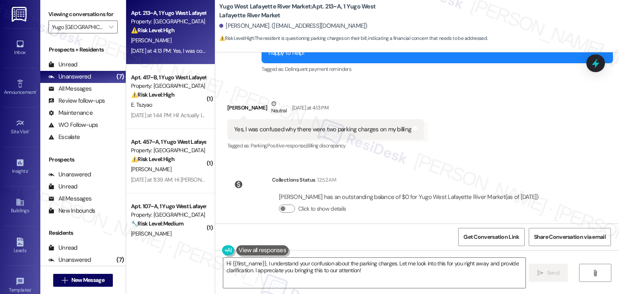
click at [512, 160] on div "Sent via SMS Sarah (ResiDesk) Jul 17, 2025 at 10:57 AM Hi Keegan! We’re so exci…" at bounding box center [417, 137] width 404 height 171
click at [339, 270] on textarea "Hi {{first_name}}, I understand your confusion about the parking charges. Let m…" at bounding box center [374, 273] width 302 height 30
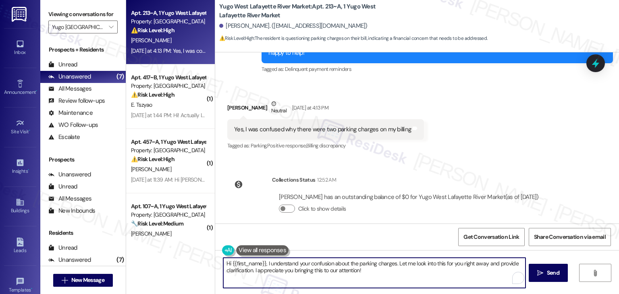
click at [339, 270] on textarea "Hi {{first_name}}, I understand your confusion about the parking charges. Let m…" at bounding box center [374, 273] width 302 height 30
paste textarea "Keegan! I understand how seeing two parking charges can be confusing. I don’t h…"
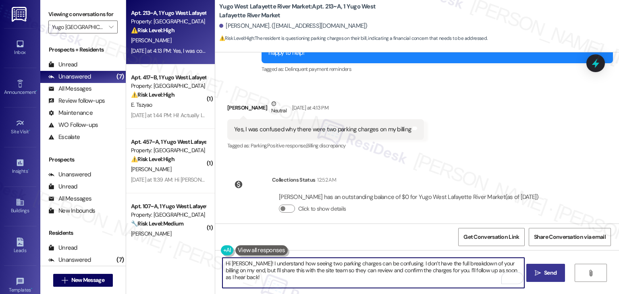
type textarea "Hi Keegan! I understand how seeing two parking charges can be confusing. I don’…"
click at [546, 271] on span "Send" at bounding box center [550, 273] width 12 height 8
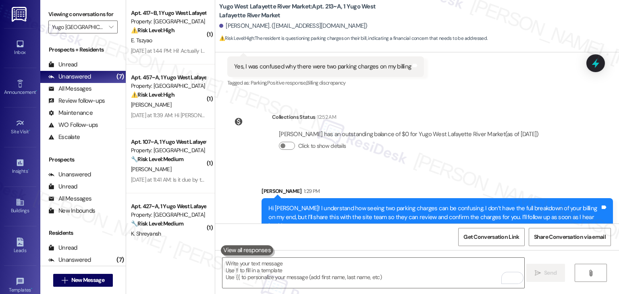
scroll to position [398, 0]
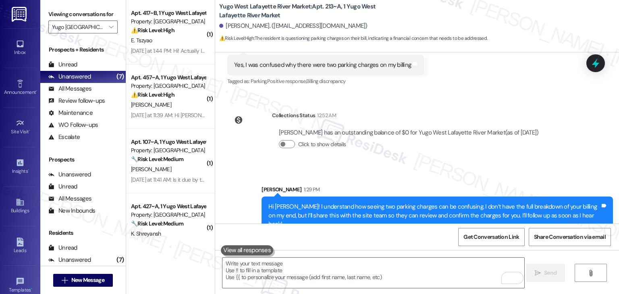
click at [591, 73] on div "Received via SMS Keegan Gracey Neutral Yesterday at 4:13 PM Yes, I was confused…" at bounding box center [417, 55] width 404 height 77
click at [597, 62] on icon at bounding box center [596, 63] width 14 height 14
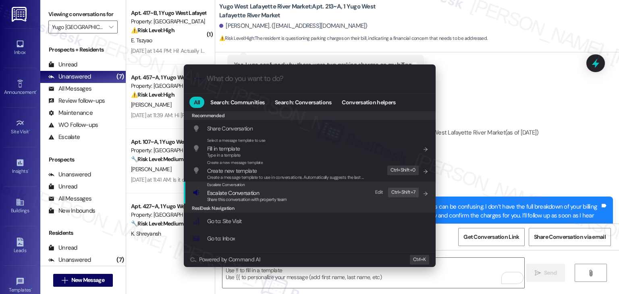
click at [277, 201] on span "Share this conversation with property team" at bounding box center [247, 200] width 80 height 6
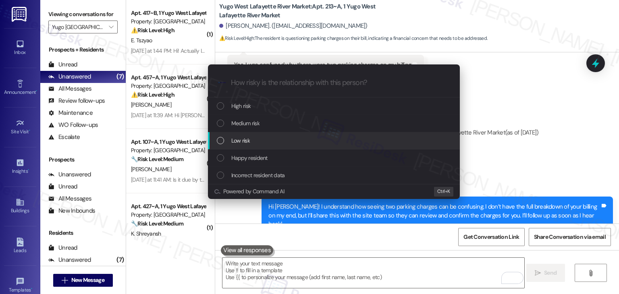
click at [221, 141] on div "List of options" at bounding box center [220, 140] width 7 height 7
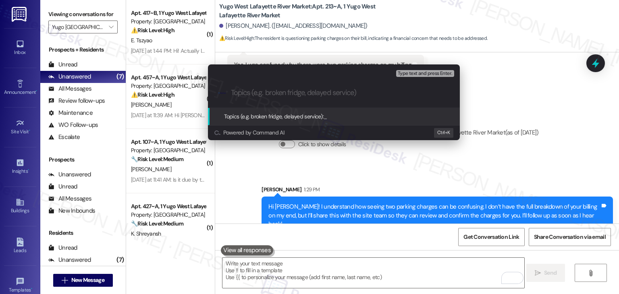
paste input "Duplicate Parking Charge on Billing"
type input "Duplicate Parking Charge on Billing"
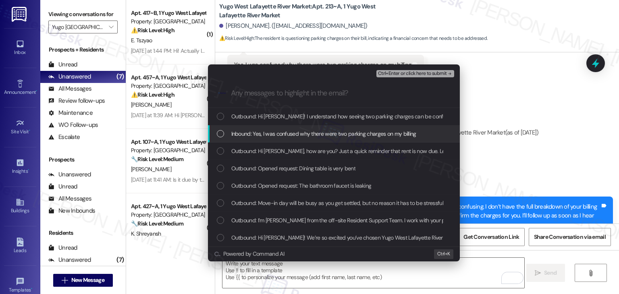
click at [220, 133] on div "List of options" at bounding box center [220, 133] width 7 height 7
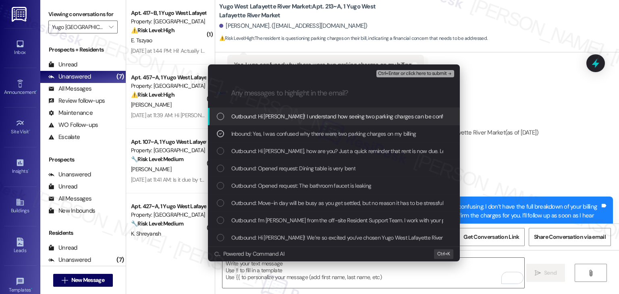
click at [419, 73] on span "Ctrl+Enter or click here to submit" at bounding box center [412, 74] width 69 height 6
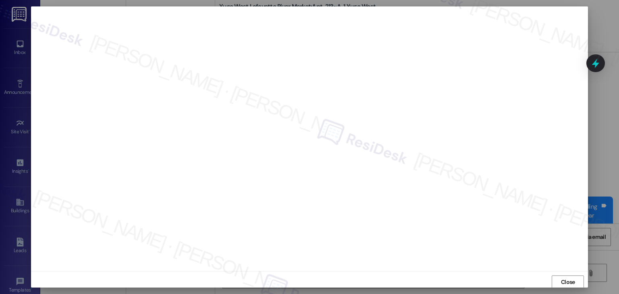
scroll to position [0, 0]
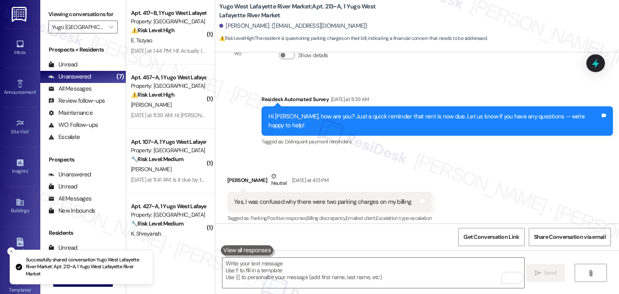
scroll to position [259, 0]
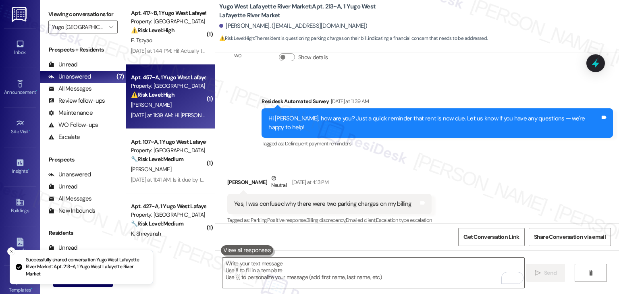
click at [168, 118] on div "Yesterday at 11:39 AM: Hi Sarah I am no longer a resident at Yugo Yesterday at …" at bounding box center [234, 115] width 207 height 7
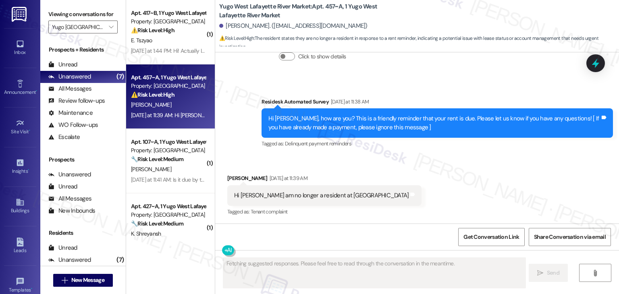
scroll to position [787, 0]
click at [426, 189] on div "Received via SMS Anushka Sharma Yesterday at 11:39 AM Hi Sarah I am no longer a…" at bounding box center [417, 190] width 404 height 68
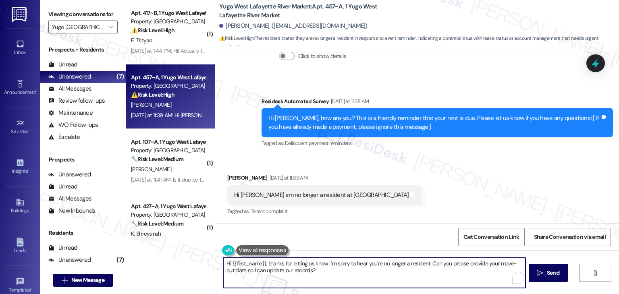
drag, startPoint x: 427, startPoint y: 273, endPoint x: 427, endPoint y: 265, distance: 8.1
click at [427, 265] on textarea "Hi {{first_name}}, thanks for letting us know. I'm sorry to hear you're no long…" at bounding box center [374, 273] width 302 height 30
paste textarea "You can reply STOP (in uppercase) to opt out of future messages. If there are a…"
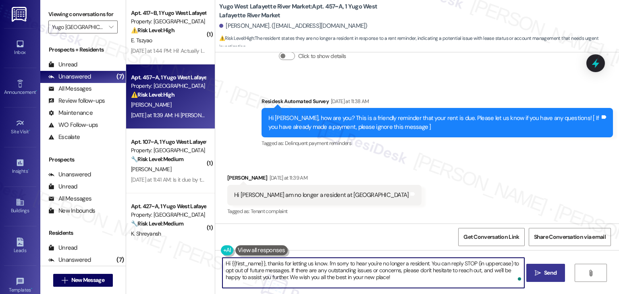
type textarea "Hi {{first_name}}, thanks for letting us know. I'm sorry to hear you're no long…"
click at [550, 274] on span "Send" at bounding box center [550, 273] width 12 height 8
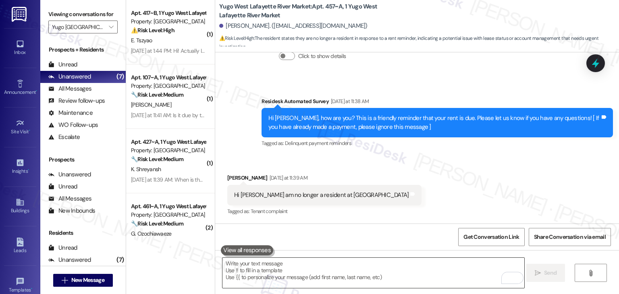
scroll to position [786, 0]
click at [476, 200] on div "Received via SMS Anushka Sharma Yesterday at 11:39 AM Hi Sarah I am no longer a…" at bounding box center [417, 190] width 404 height 68
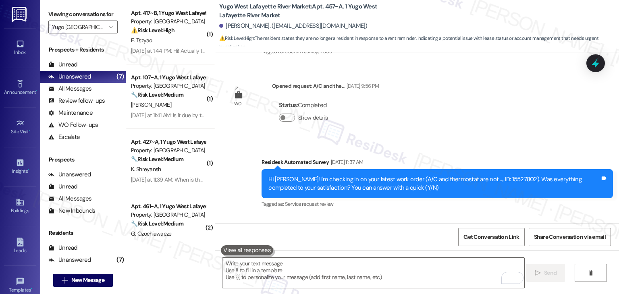
scroll to position [416, 0]
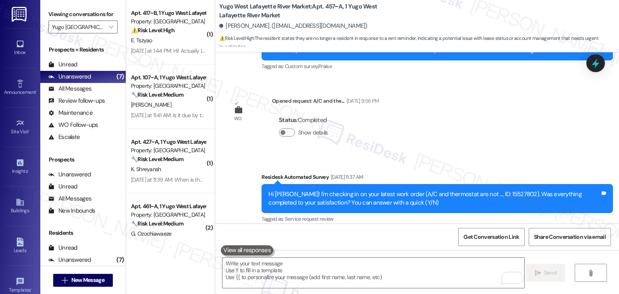
click at [493, 149] on div "Lease started Jul 31, 2024 at 7:00 PM Survey, sent via SMS Residesk Automated S…" at bounding box center [417, 137] width 404 height 171
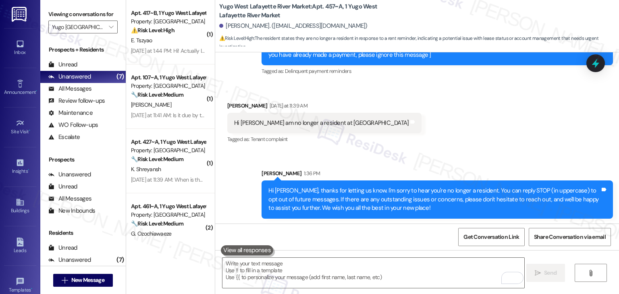
click at [507, 137] on div "Received via SMS Anushka Sharma Yesterday at 11:39 AM Hi Sarah I am no longer a…" at bounding box center [417, 117] width 404 height 68
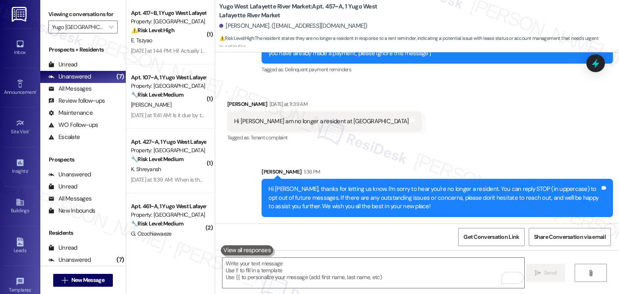
click at [504, 123] on div "Received via SMS Anushka Sharma Yesterday at 11:39 AM Hi Sarah I am no longer a…" at bounding box center [417, 116] width 404 height 68
click at [503, 123] on div "Received via SMS Anushka Sharma Yesterday at 11:39 AM Hi Sarah I am no longer a…" at bounding box center [417, 116] width 404 height 68
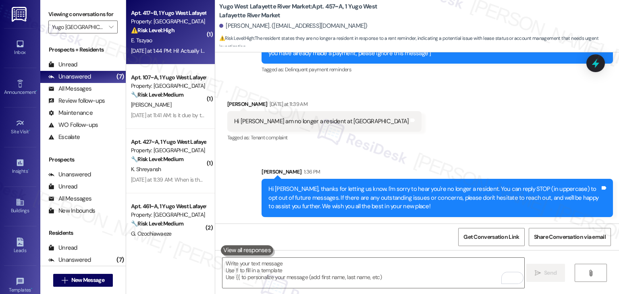
click at [175, 60] on div "Apt. 417~B, 1 Yugo West Lafayette River Market Property: Yugo West Lafayette Ri…" at bounding box center [170, 32] width 89 height 64
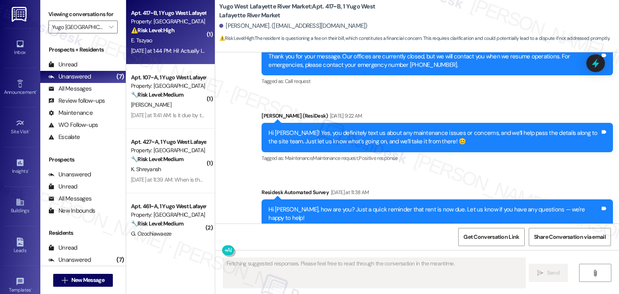
scroll to position [1147, 0]
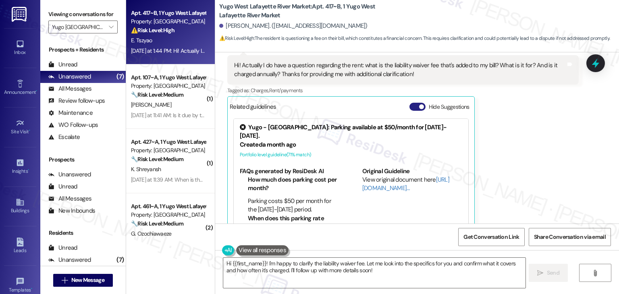
click at [411, 103] on button "Hide Suggestions" at bounding box center [417, 107] width 16 height 8
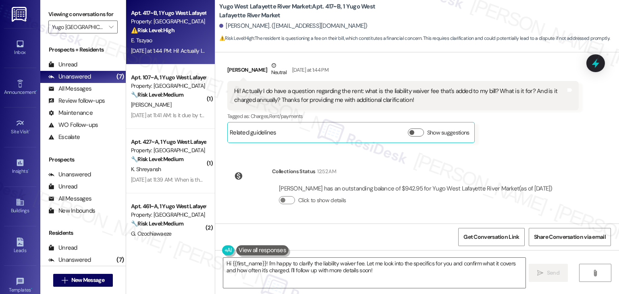
scroll to position [1104, 0]
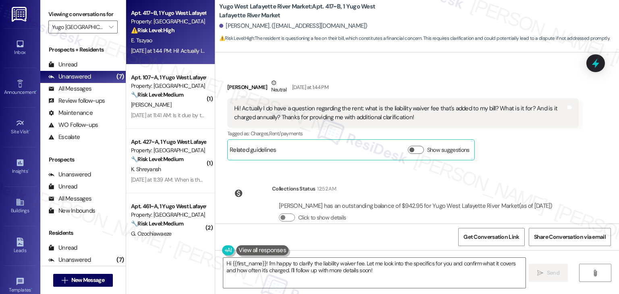
click at [521, 147] on div "Received via SMS Ekaterina Tszyao Neutral Yesterday at 1:44 PM Hi! Actually I d…" at bounding box center [402, 120] width 363 height 94
click at [521, 146] on div "Received via SMS Ekaterina Tszyao Neutral Yesterday at 1:44 PM Hi! Actually I d…" at bounding box center [402, 120] width 363 height 94
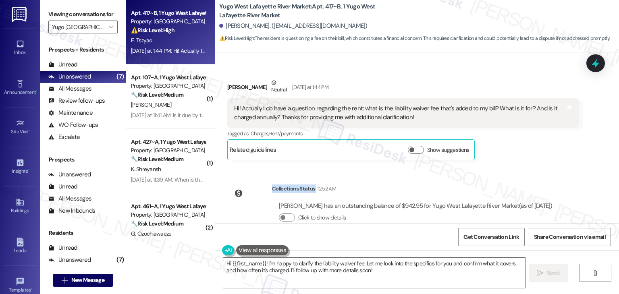
click at [521, 146] on div "Received via SMS Ekaterina Tszyao Neutral Yesterday at 1:44 PM Hi! Actually I d…" at bounding box center [402, 120] width 363 height 94
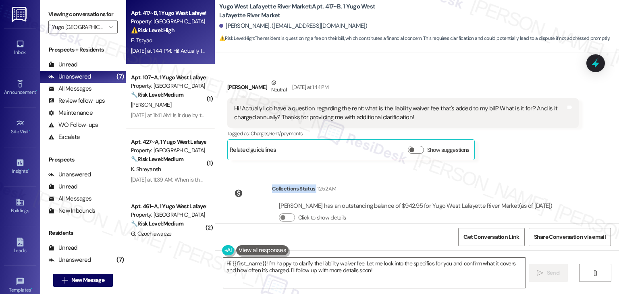
click at [521, 146] on div "Received via SMS Ekaterina Tszyao Neutral Yesterday at 1:44 PM Hi! Actually I d…" at bounding box center [402, 120] width 363 height 94
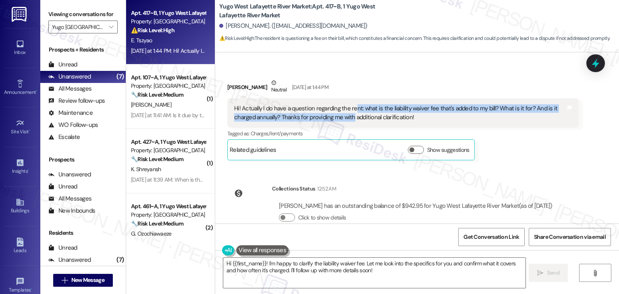
drag, startPoint x: 348, startPoint y: 94, endPoint x: 348, endPoint y: 98, distance: 4.0
click at [348, 104] on div "Hi! Actually I do have a question regarding the rent: what is the liability wai…" at bounding box center [400, 112] width 332 height 17
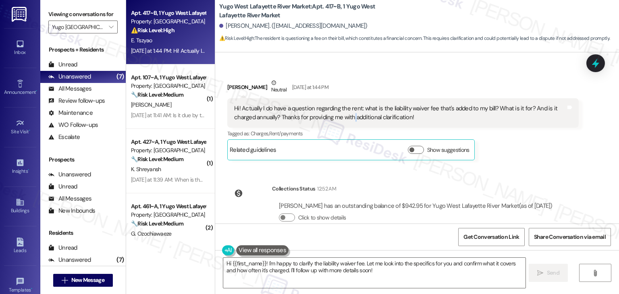
click at [348, 104] on div "Hi! Actually I do have a question regarding the rent: what is the liability wai…" at bounding box center [400, 112] width 332 height 17
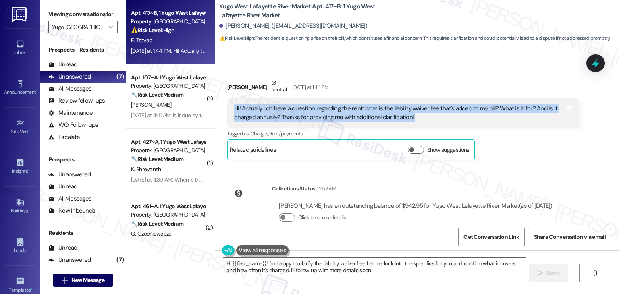
click at [348, 104] on div "Hi! Actually I do have a question regarding the rent: what is the liability wai…" at bounding box center [400, 112] width 332 height 17
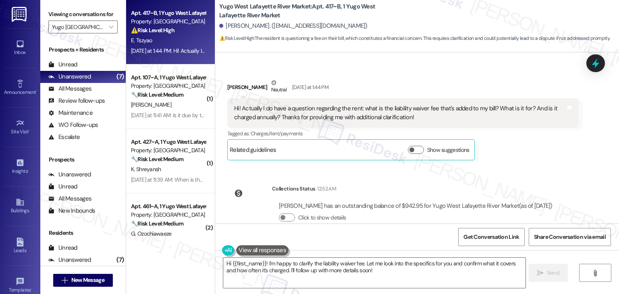
click at [232, 79] on div "Ekaterina Tszyao Neutral Yesterday at 1:44 PM" at bounding box center [402, 89] width 351 height 20
copy div "Ekaterina"
click at [332, 266] on textarea "Hi {{first_name}}! I'm happy to clarify the liability waiver fee. Let me look i…" at bounding box center [374, 273] width 302 height 30
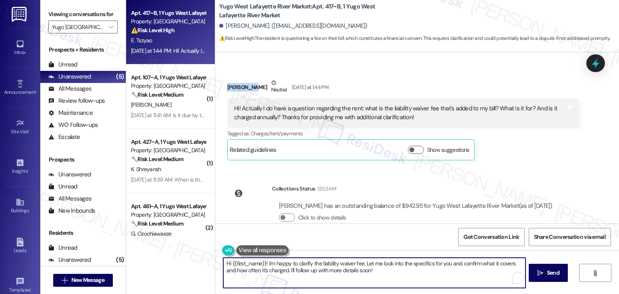
click at [332, 266] on textarea "Hi {{first_name}}! I'm happy to clarify the liability waiver fee. Let me look i…" at bounding box center [374, 273] width 302 height 30
paste textarea "Ekaterina! I know those extra charges can be confusing. The liability waiver fe…"
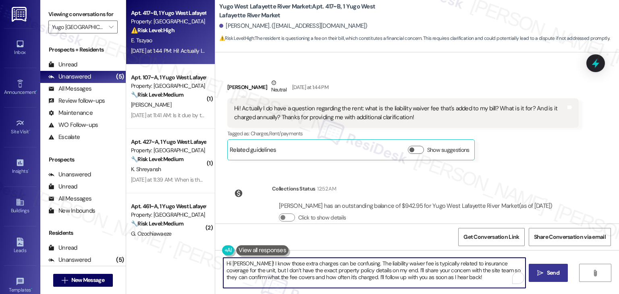
type textarea "Hi Ekaterina! I know those extra charges can be confusing. The liability waiver…"
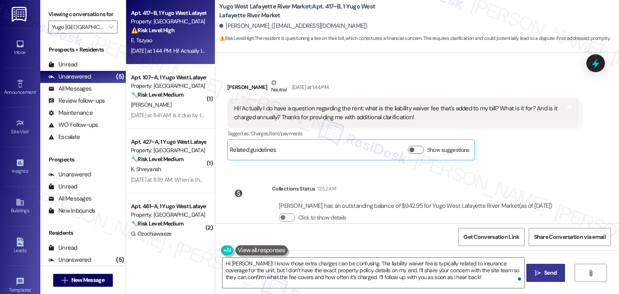
click at [551, 272] on span "Send" at bounding box center [550, 273] width 12 height 8
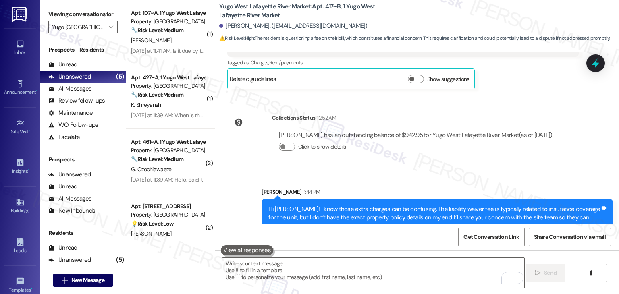
scroll to position [1177, 0]
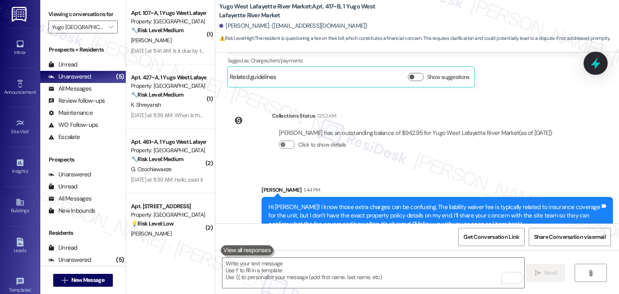
click at [597, 63] on icon at bounding box center [596, 63] width 10 height 12
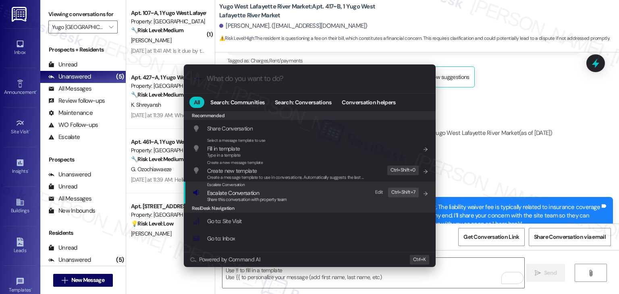
click at [243, 192] on span "Escalate Conversation" at bounding box center [233, 192] width 52 height 7
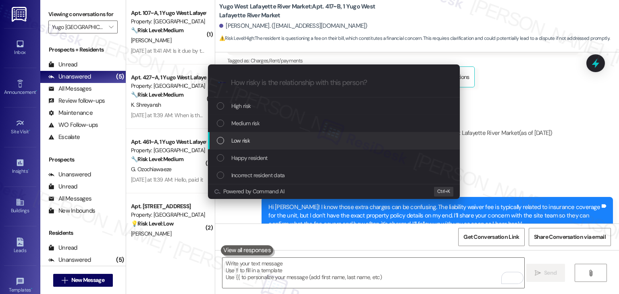
click at [221, 142] on div "List of options" at bounding box center [220, 140] width 7 height 7
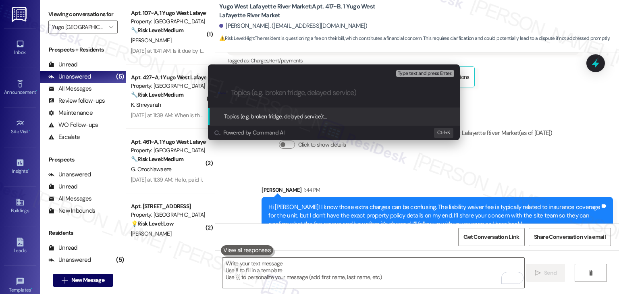
paste input "Clarification on Liability Waiver Fee"
type input "Clarification on Liability Waiver Fee"
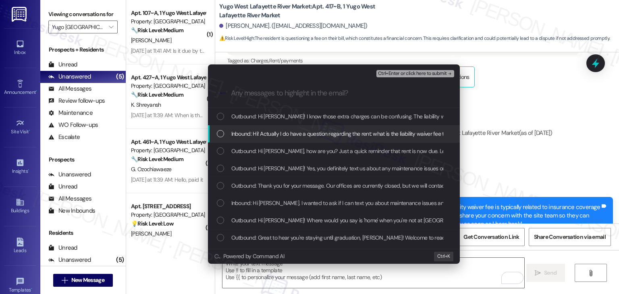
click at [220, 133] on div "List of options" at bounding box center [220, 133] width 7 height 7
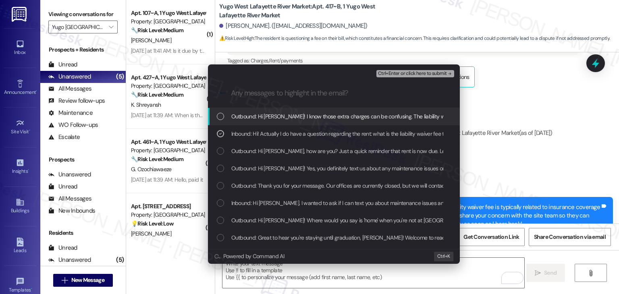
click at [411, 73] on span "Ctrl+Enter or click here to submit" at bounding box center [412, 74] width 69 height 6
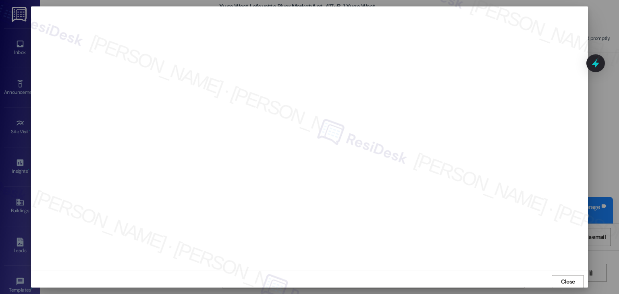
scroll to position [1233, 0]
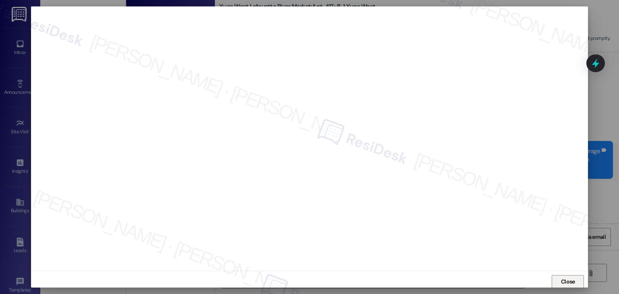
click at [569, 285] on span "Close" at bounding box center [568, 282] width 14 height 8
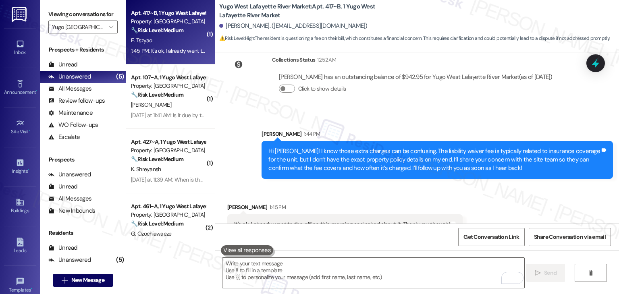
scroll to position [1233, 0]
click at [524, 197] on div "Received via SMS Ekaterina Tszyao 1:45 PM It's ok, I already went to the office…" at bounding box center [417, 213] width 404 height 56
click at [385, 220] on div "It's ok, I already went to the office this morning and asked about it. Thank yo…" at bounding box center [342, 224] width 216 height 8
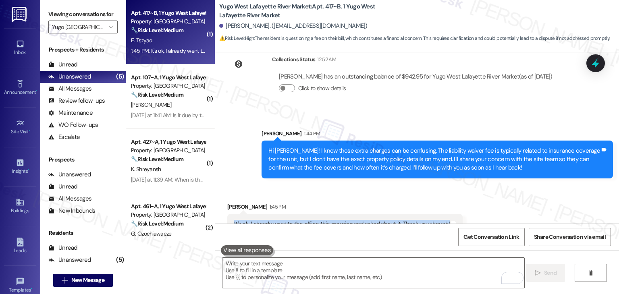
click at [385, 220] on div "It's ok, I already went to the office this morning and asked about it. Thank yo…" at bounding box center [342, 224] width 216 height 8
copy div "It's ok, I already went to the office this morning and asked about it. Thank yo…"
click at [321, 265] on textarea "To enrich screen reader interactions, please activate Accessibility in Grammarl…" at bounding box center [373, 273] width 302 height 30
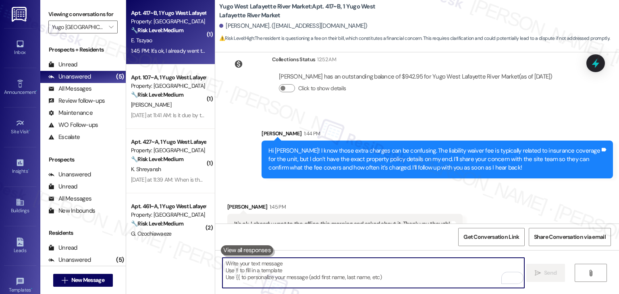
paste textarea "Got it, thanks for letting me know, Ekaterina! I’m glad you were able to get it…"
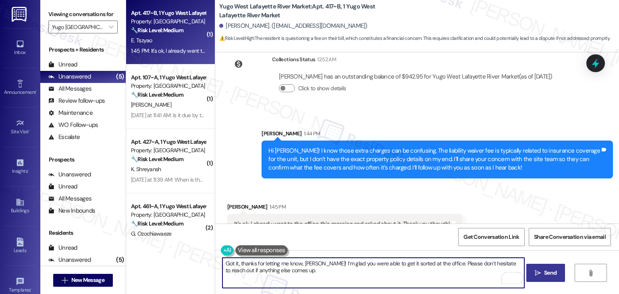
type textarea "Got it, thanks for letting me know, Ekaterina! I’m glad you were able to get it…"
click at [548, 273] on span "Send" at bounding box center [550, 273] width 12 height 8
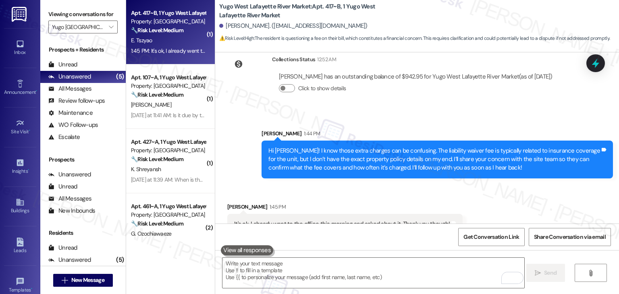
scroll to position [1233, 0]
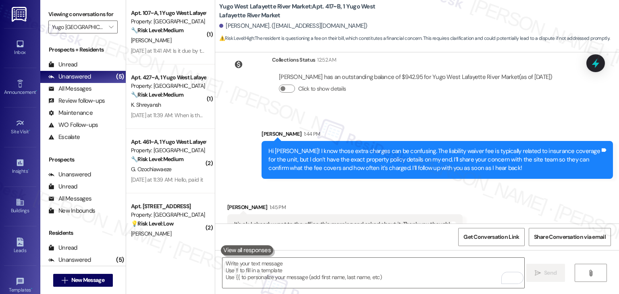
click at [509, 193] on div "Received via SMS Ekaterina Tszyao 1:45 PM It's ok, I already went to the office…" at bounding box center [417, 213] width 404 height 56
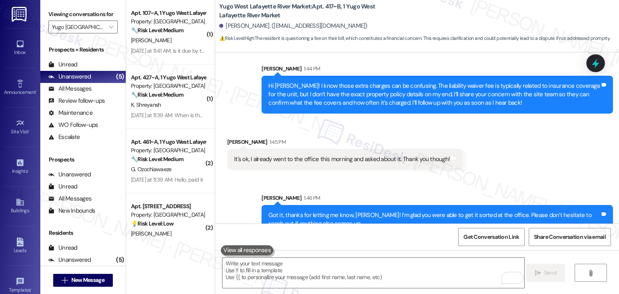
click at [524, 176] on div "Sent via SMS Sarah 1:46 PM Got it, thanks for letting me know, Ekaterina! I’m g…" at bounding box center [417, 208] width 404 height 65
click at [525, 147] on div "Received via SMS Ekaterina Tszyao 1:45 PM It's ok, I already went to the office…" at bounding box center [417, 148] width 404 height 56
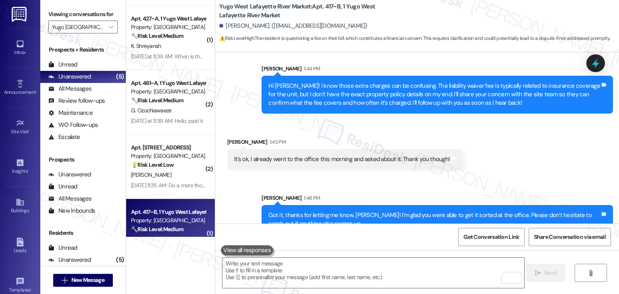
scroll to position [85, 0]
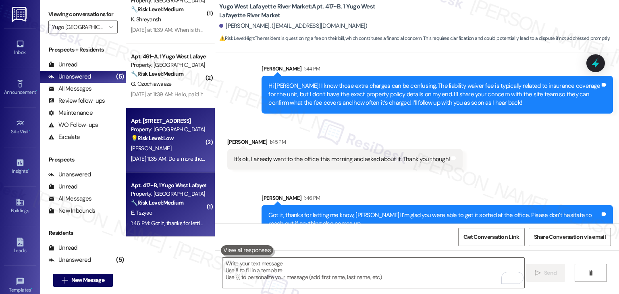
click at [182, 143] on div "Apt. 306, 1 Yugo West Lafayette River Market Property: Yugo West Lafayette Rive…" at bounding box center [168, 129] width 76 height 27
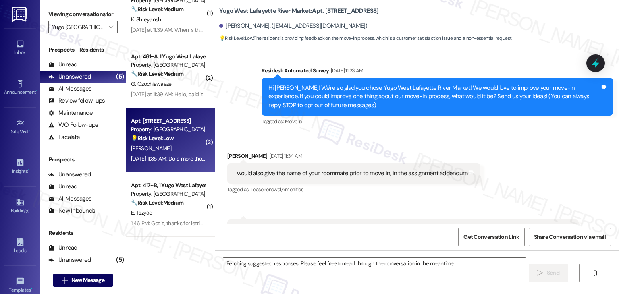
scroll to position [214, 0]
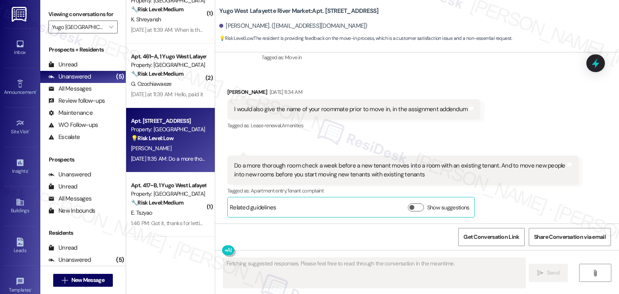
click at [510, 128] on div "Received via SMS Gabriel Killion Sep 02, 2025 at 11:34 AM I would also give the…" at bounding box center [417, 147] width 404 height 154
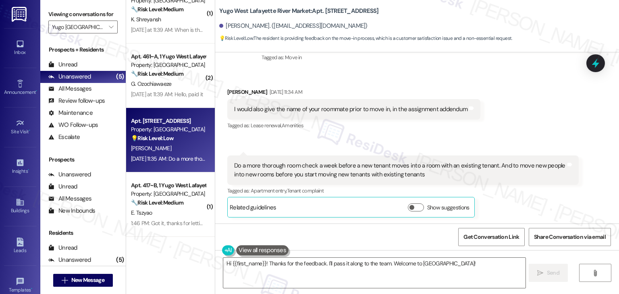
click at [510, 128] on div "Received via SMS Gabriel Killion Sep 02, 2025 at 11:34 AM I would also give the…" at bounding box center [417, 147] width 404 height 154
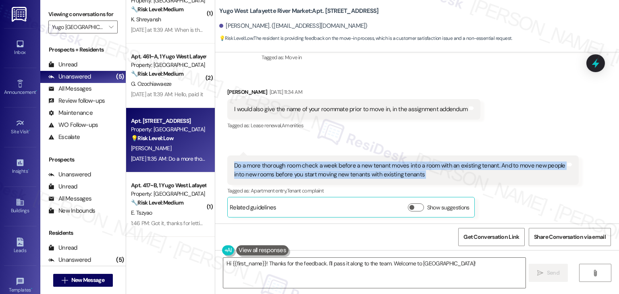
click at [510, 128] on div "Received via SMS Gabriel Killion Sep 02, 2025 at 11:34 AM I would also give the…" at bounding box center [417, 147] width 404 height 154
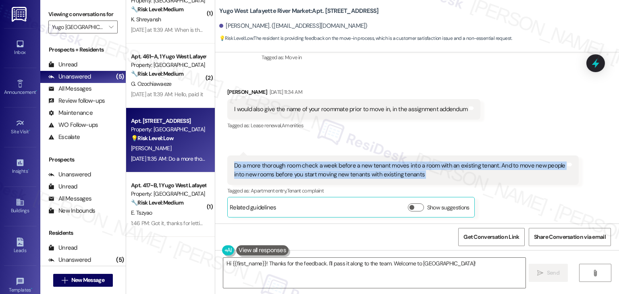
click at [510, 128] on div "Received via SMS Gabriel Killion Sep 02, 2025 at 11:34 AM I would also give the…" at bounding box center [417, 147] width 404 height 154
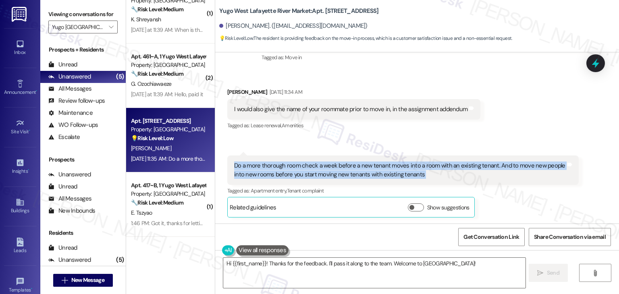
click at [510, 128] on div "Received via SMS Gabriel Killion Sep 02, 2025 at 11:34 AM I would also give the…" at bounding box center [417, 147] width 404 height 154
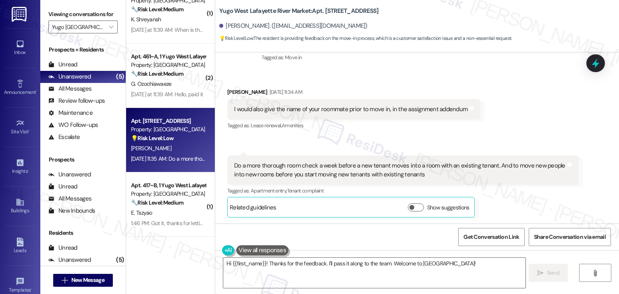
click at [510, 128] on div "Received via SMS Gabriel Killion Sep 02, 2025 at 11:34 AM I would also give the…" at bounding box center [417, 147] width 404 height 154
click at [511, 128] on div "Received via SMS Gabriel Killion Sep 02, 2025 at 11:34 AM I would also give the…" at bounding box center [417, 147] width 404 height 154
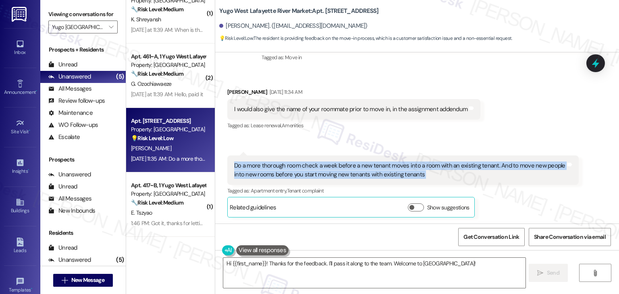
click at [511, 128] on div "Received via SMS Gabriel Killion Sep 02, 2025 at 11:34 AM I would also give the…" at bounding box center [417, 147] width 404 height 154
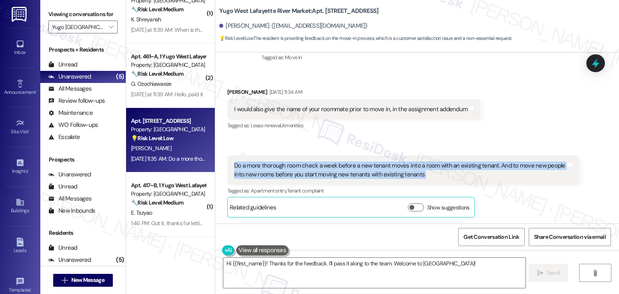
click at [511, 128] on div "Received via SMS Gabriel Killion Sep 02, 2025 at 11:34 AM I would also give the…" at bounding box center [417, 147] width 404 height 154
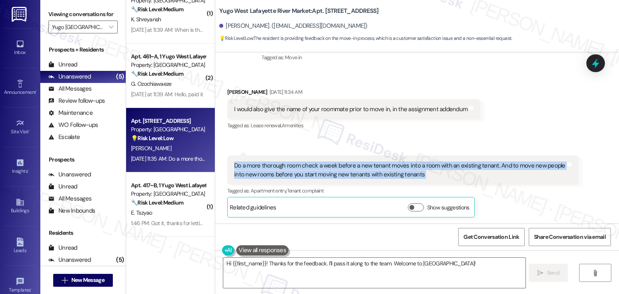
scroll to position [133, 0]
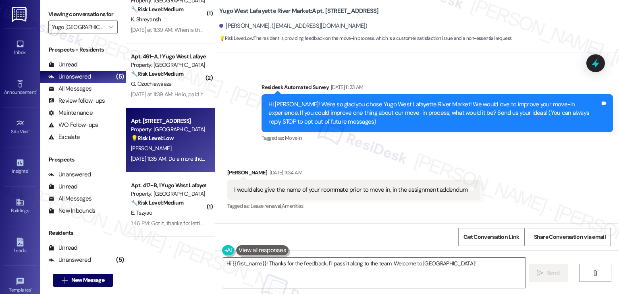
click at [516, 149] on div "Survey, sent via SMS Residesk Automated Survey Sep 02, 2025 at 11:23 AM Hi Gabr…" at bounding box center [436, 113] width 363 height 73
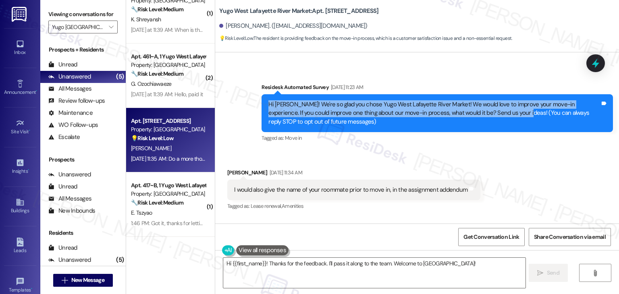
drag, startPoint x: 492, startPoint y: 112, endPoint x: 257, endPoint y: 108, distance: 234.1
click at [261, 108] on div "Hi Gabriel! We're so glad you chose Yugo West Lafayette River Market! We would …" at bounding box center [436, 113] width 351 height 38
copy div "Hi Gabriel! We're so glad you chose Yugo West Lafayette River Market! We would …"
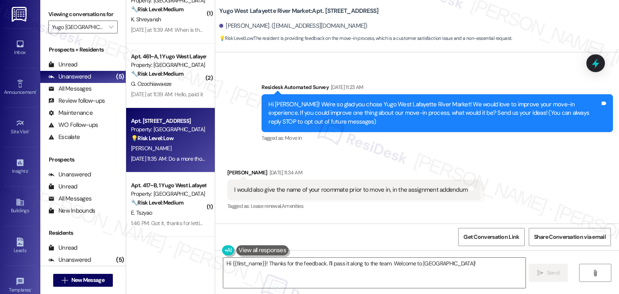
click at [332, 189] on div "I would also give the name of your roommate prior to move in, in the assignment…" at bounding box center [350, 190] width 233 height 8
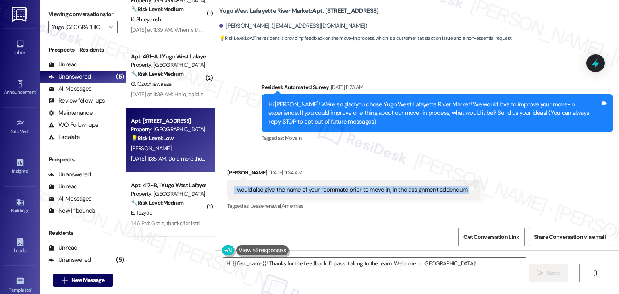
click at [332, 189] on div "I would also give the name of your roommate prior to move in, in the assignment…" at bounding box center [350, 190] width 233 height 8
copy div "I would also give the name of your roommate prior to move in, in the assignment…"
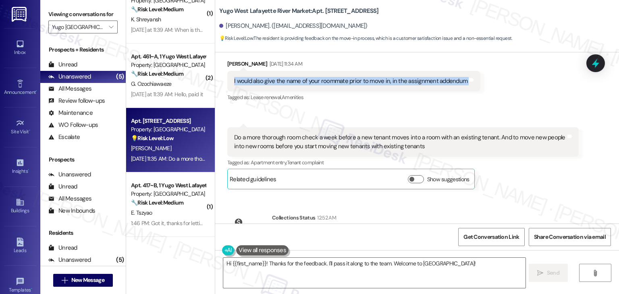
scroll to position [254, 0]
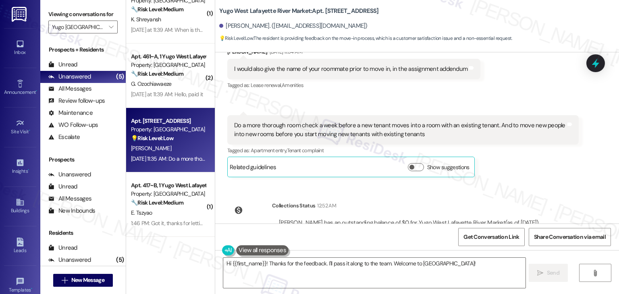
click at [340, 132] on div "Do a more thorough room check a week before a new tenant moves into a room with…" at bounding box center [400, 129] width 332 height 17
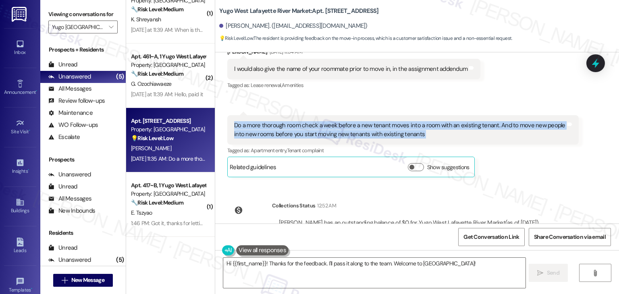
click at [340, 132] on div "Do a more thorough room check a week before a new tenant moves into a room with…" at bounding box center [400, 129] width 332 height 17
copy div "Do a more thorough room check a week before a new tenant moves into a room with…"
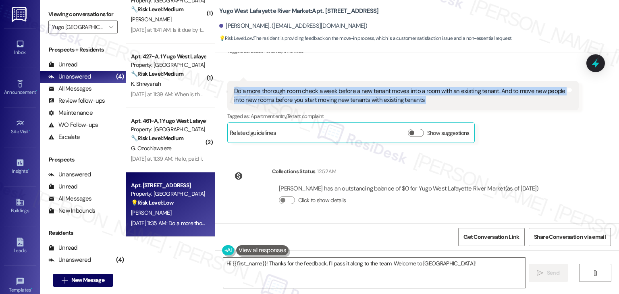
scroll to position [21, 0]
click at [311, 260] on textarea "Hi {{first_name}}! Thanks for the feedback. I'll pass it along to the team. Wel…" at bounding box center [374, 273] width 302 height 30
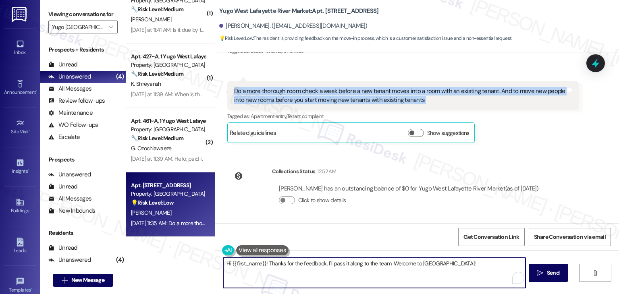
click at [311, 260] on textarea "Hi {{first_name}}! Thanks for the feedback. I'll pass it along to the team. Wel…" at bounding box center [374, 273] width 302 height 30
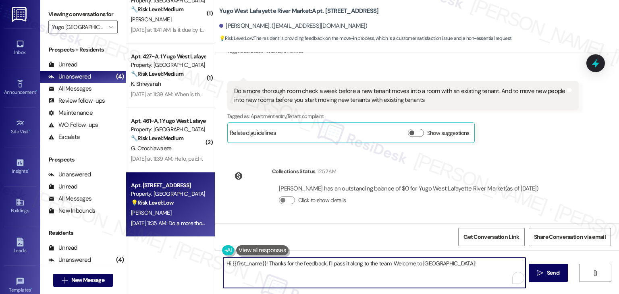
click at [311, 260] on textarea "Hi {{first_name}}! Thanks for the feedback. I'll pass it along to the team. Wel…" at bounding box center [374, 273] width 302 height 30
paste textarea "Gabriel! Thank you so much for sharing such thoughtful feedback. I’ll make sure…"
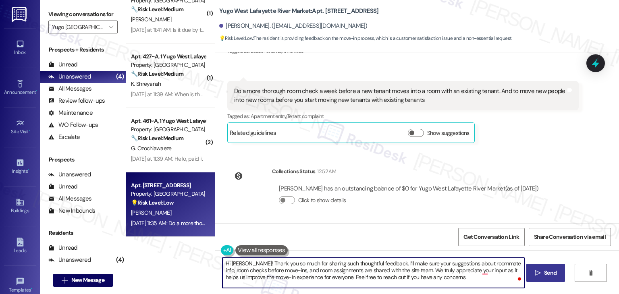
type textarea "Hi Gabriel! Thank you so much for sharing such thoughtful feedback. I’ll make s…"
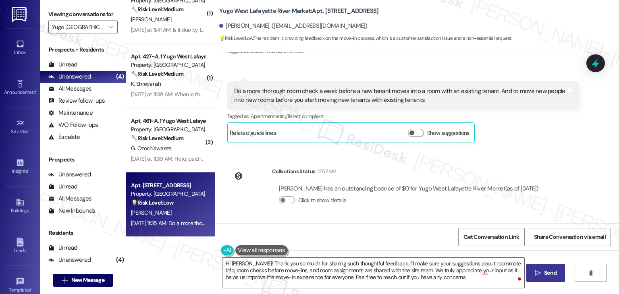
click at [549, 272] on span "Send" at bounding box center [550, 273] width 12 height 8
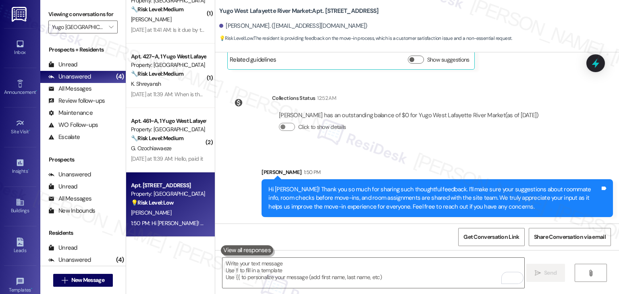
scroll to position [0, 0]
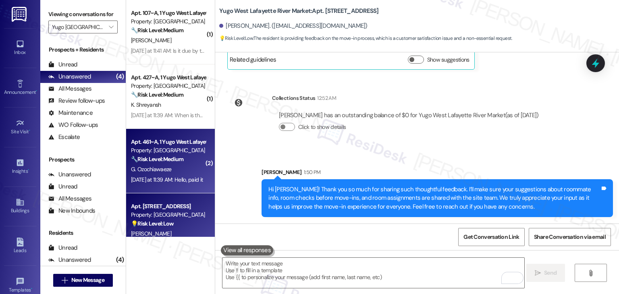
click at [177, 173] on div "G. Ozochiawaeze" at bounding box center [168, 169] width 76 height 10
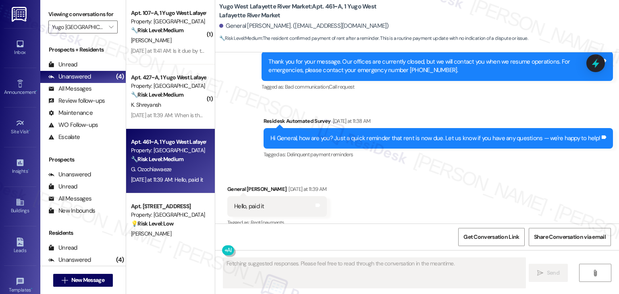
scroll to position [1840, 0]
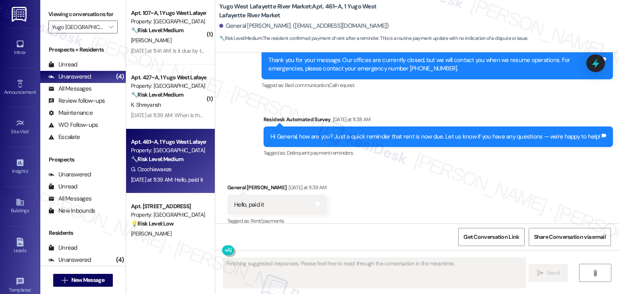
click at [409, 187] on div "Received via SMS General Ozochiawaeze Yesterday at 11:39 AM Hello, paid it Tags…" at bounding box center [417, 199] width 404 height 68
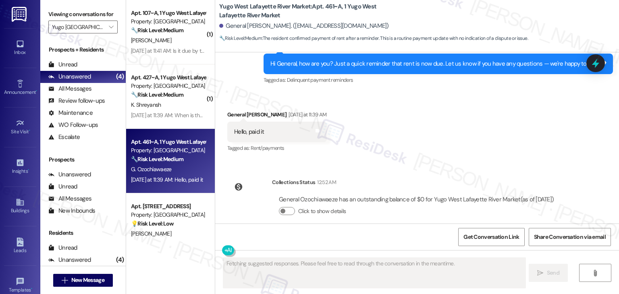
scroll to position [1915, 0]
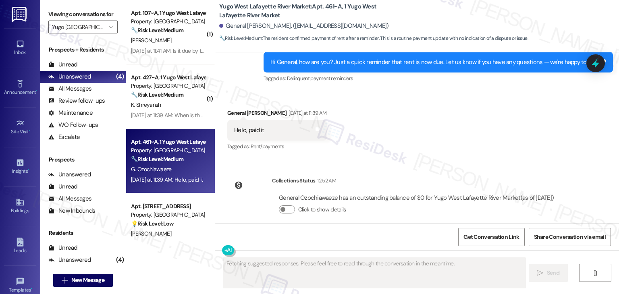
click at [437, 142] on div "Received via SMS General Ozochiawaeze Yesterday at 11:39 AM Hello, paid it Tags…" at bounding box center [417, 125] width 404 height 68
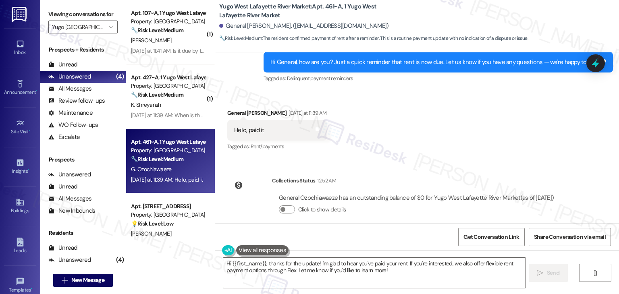
click at [438, 141] on div "Received via SMS General Ozochiawaeze Yesterday at 11:39 AM Hello, paid it Tags…" at bounding box center [417, 125] width 404 height 68
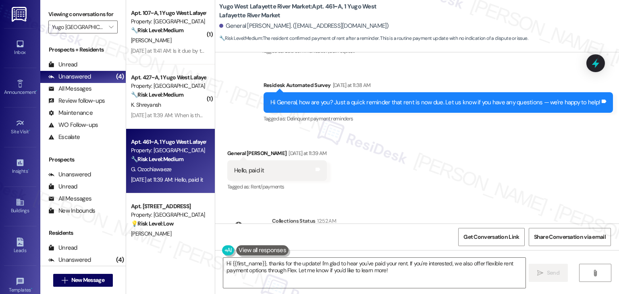
click at [429, 97] on div "Hi General, how are you? Just a quick reminder that rent is now due. Let us kno…" at bounding box center [437, 102] width 349 height 21
click at [429, 98] on div "Hi General, how are you? Just a quick reminder that rent is now due. Let us kno…" at bounding box center [435, 102] width 330 height 8
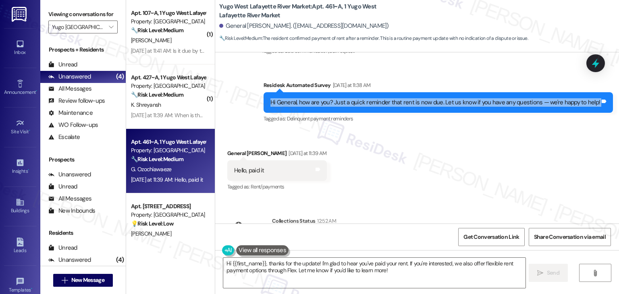
click at [429, 98] on div "Hi General, how are you? Just a quick reminder that rent is now due. Let us kno…" at bounding box center [435, 102] width 330 height 8
copy div "Hi General, how are you? Just a quick reminder that rent is now due. Let us kno…"
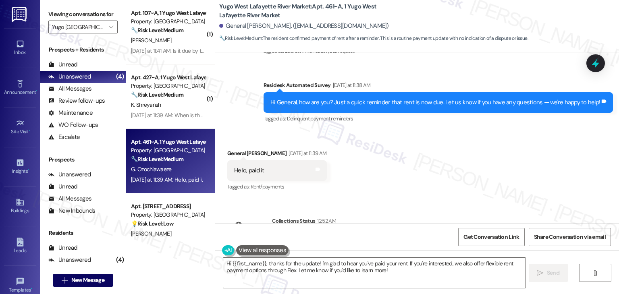
click at [253, 166] on div "Hello, paid it" at bounding box center [249, 170] width 30 height 8
copy div "Hello, paid it Tags and notes"
click at [374, 145] on div "Received via SMS General Ozochiawaeze Yesterday at 11:39 AM Hello, paid it Tags…" at bounding box center [417, 165] width 404 height 68
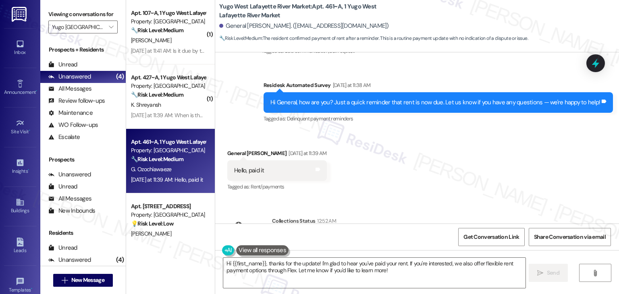
click at [231, 149] on div "General Ozochiawaeze Yesterday at 11:39 AM" at bounding box center [277, 154] width 100 height 11
copy div "General"
drag, startPoint x: 312, startPoint y: 276, endPoint x: 336, endPoint y: 273, distance: 23.5
click at [312, 276] on textarea "Hi {{first_name}}, thanks for the update! I'm glad to hear you've paid your ren…" at bounding box center [374, 273] width 302 height 30
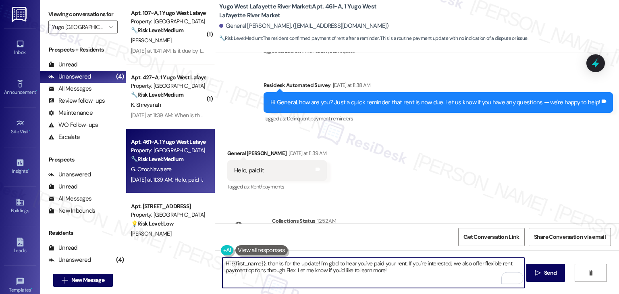
drag, startPoint x: 400, startPoint y: 272, endPoint x: 414, endPoint y: 262, distance: 17.3
click at [414, 262] on textarea "Hi {{first_name}}, thanks for the update! I'm glad to hear you've paid your ren…" at bounding box center [373, 273] width 302 height 30
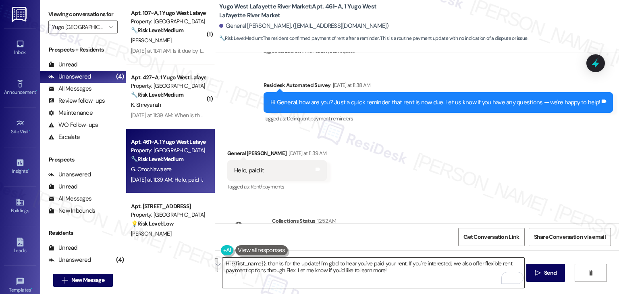
click at [303, 274] on textarea "Hi {{first_name}}, thanks for the update! I'm glad to hear you've paid your ren…" at bounding box center [373, 273] width 302 height 30
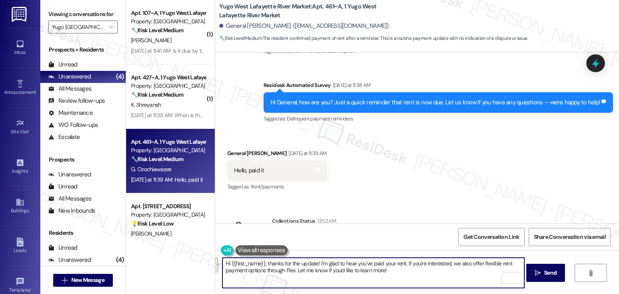
drag, startPoint x: 403, startPoint y: 272, endPoint x: 405, endPoint y: 265, distance: 6.4
click at [405, 265] on textarea "Hi {{first_name}}, thanks for the update! I'm glad to hear you've paid your ren…" at bounding box center [373, 273] width 302 height 30
paste textarea "Let us know if there's anything else we can assist you with!"
type textarea "Hi {{first_name}}, thanks for the update! I'm glad to hear you've paid your ren…"
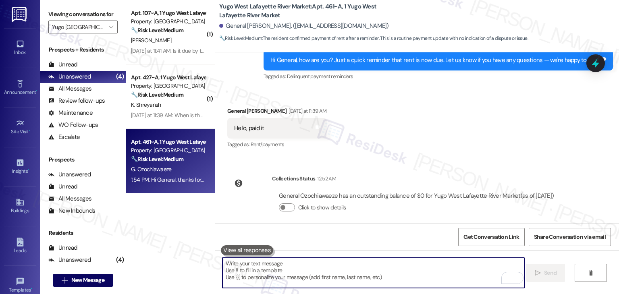
scroll to position [1971, 0]
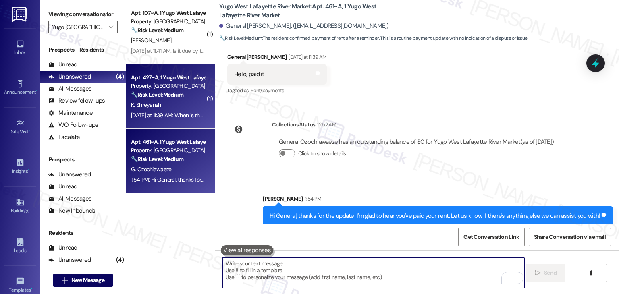
click at [197, 123] on div "Apt. 427~A, 1 Yugo West Lafayette River Market Property: Yugo West Lafayette Ri…" at bounding box center [170, 96] width 89 height 64
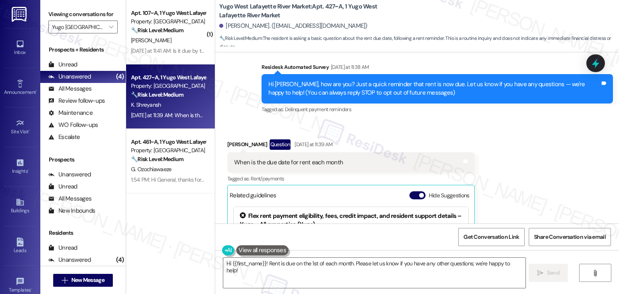
scroll to position [46, 0]
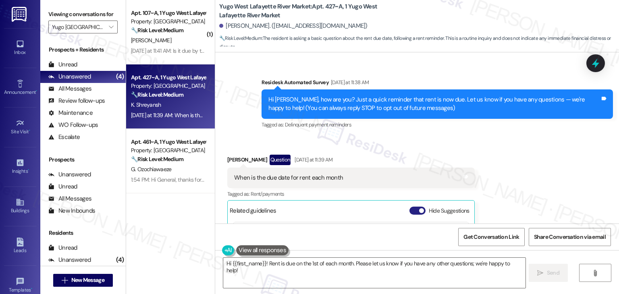
click at [411, 209] on button "Hide Suggestions" at bounding box center [417, 211] width 16 height 8
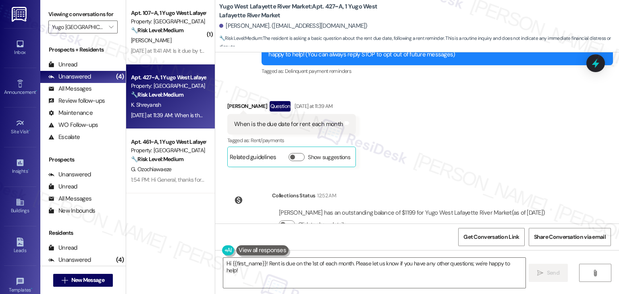
scroll to position [124, 0]
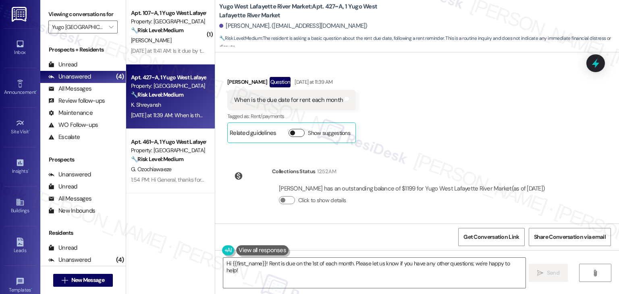
click at [290, 134] on button "Show suggestions" at bounding box center [296, 133] width 16 height 8
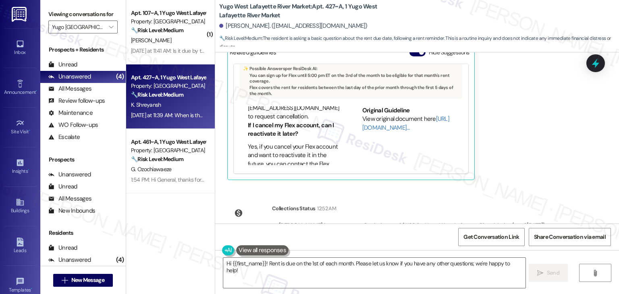
scroll to position [745, 0]
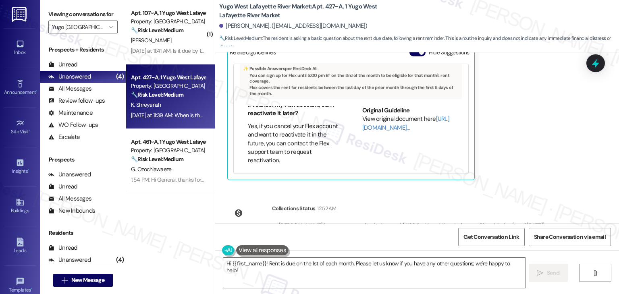
click at [489, 166] on div "Received via SMS Kumar Shreyansh Question Yesterday at 11:39 AM When is the due…" at bounding box center [417, 82] width 404 height 208
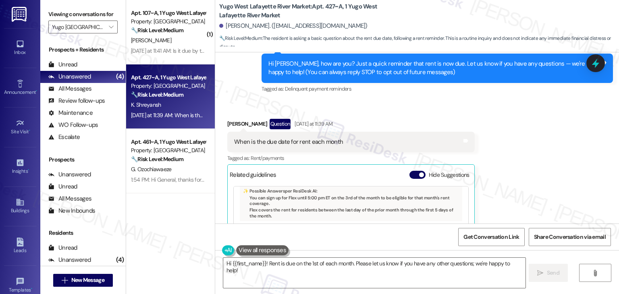
scroll to position [40, 0]
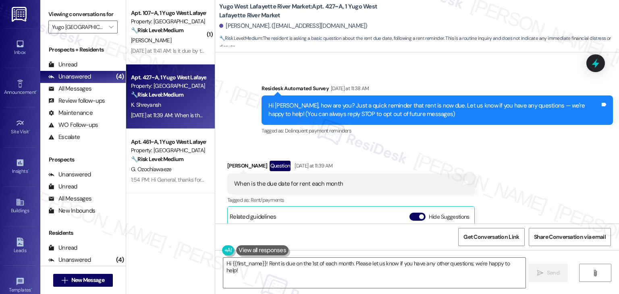
click at [311, 183] on div "When is the due date for rent each month" at bounding box center [288, 184] width 109 height 8
click at [494, 103] on div "Hi Kumar, how are you? Just a quick reminder that rent is now due. Let us know …" at bounding box center [434, 110] width 332 height 17
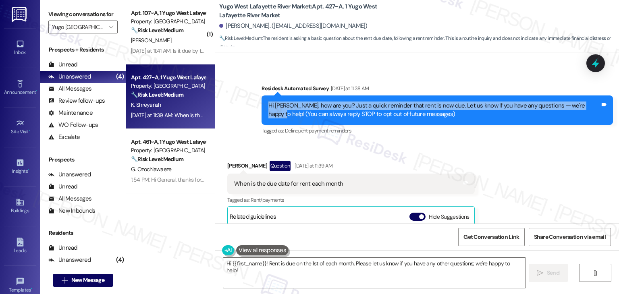
drag, startPoint x: 583, startPoint y: 105, endPoint x: 261, endPoint y: 104, distance: 321.9
click at [261, 104] on div "Hi Kumar, how are you? Just a quick reminder that rent is now due. Let us know …" at bounding box center [436, 109] width 351 height 29
copy div "Hi Kumar, how are you? Just a quick reminder that rent is now due. Let us know …"
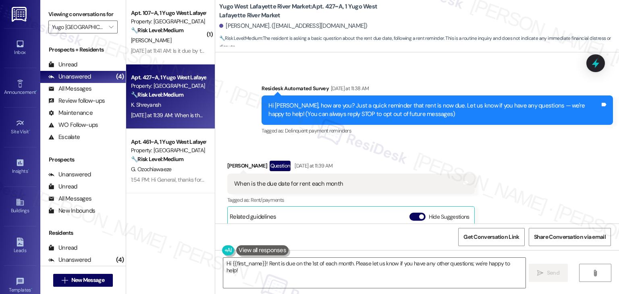
click at [314, 183] on div "When is the due date for rent each month" at bounding box center [288, 184] width 109 height 8
copy div "When is the due date for rent each month Tags and notes"
click at [293, 267] on textarea "Hi {{first_name}}! Rent is due on the 1st of each month. Please let us know if …" at bounding box center [374, 273] width 302 height 30
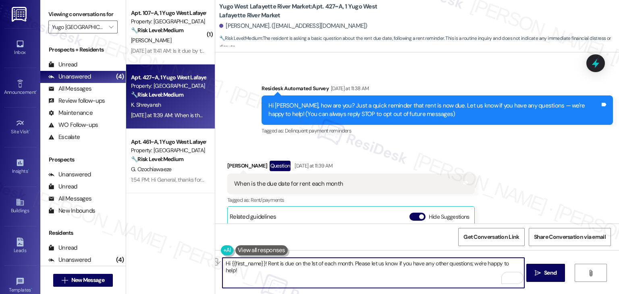
drag, startPoint x: 352, startPoint y: 264, endPoint x: 263, endPoint y: 266, distance: 88.7
click at [263, 266] on textarea "Hi {{first_name}}! Rent is due on the 1st of each month. Please let us know if …" at bounding box center [373, 273] width 302 height 30
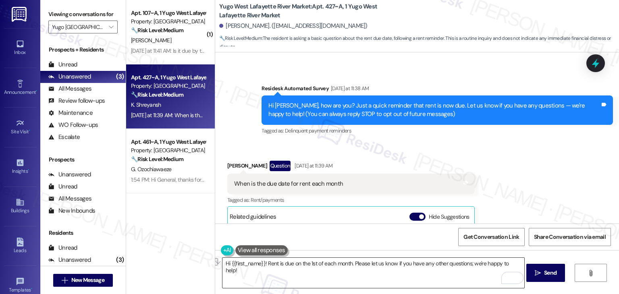
click at [393, 271] on textarea "Hi {{first_name}}! Rent is due on the 1st of each month. Please let us know if …" at bounding box center [373, 273] width 302 height 30
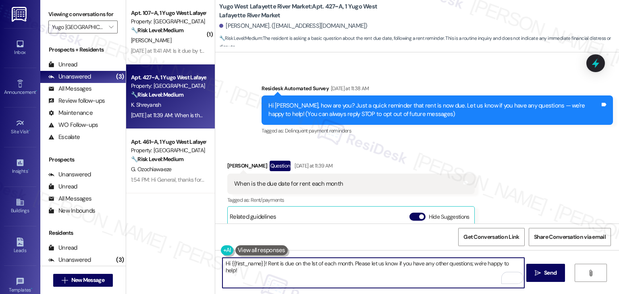
click at [398, 263] on textarea "Hi {{first_name}}! Rent is due on the 1st of each month. Please let us know if …" at bounding box center [373, 273] width 302 height 30
paste textarea "Kumar! Rent is due on the 1st of each month. You can also double-check your res…"
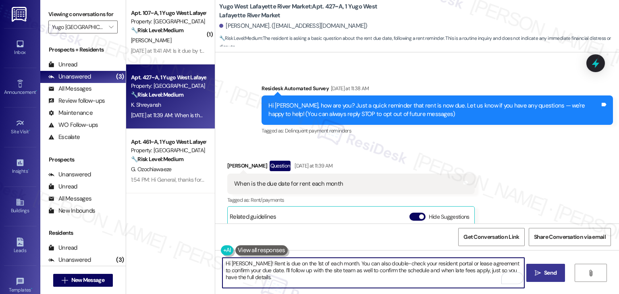
type textarea "Hi Kumar! Rent is due on the 1st of each month. You can also double-check your …"
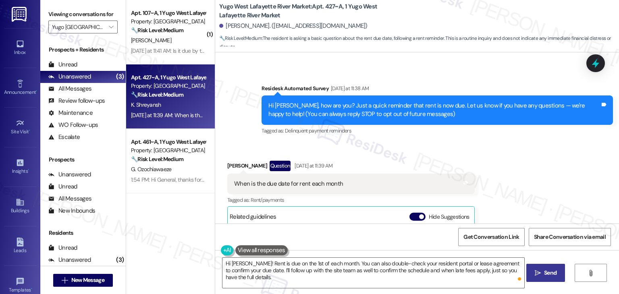
click at [537, 273] on icon "" at bounding box center [538, 273] width 6 height 6
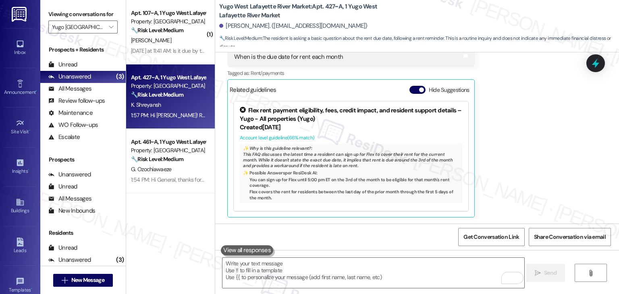
scroll to position [306, 0]
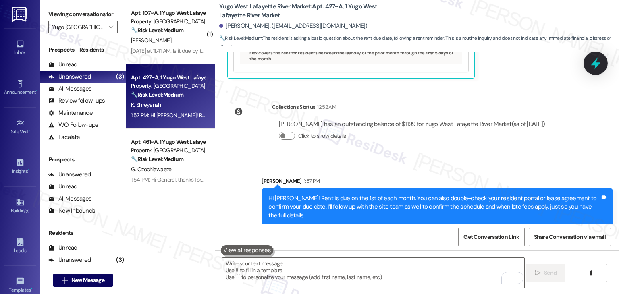
click at [598, 61] on icon at bounding box center [596, 63] width 14 height 14
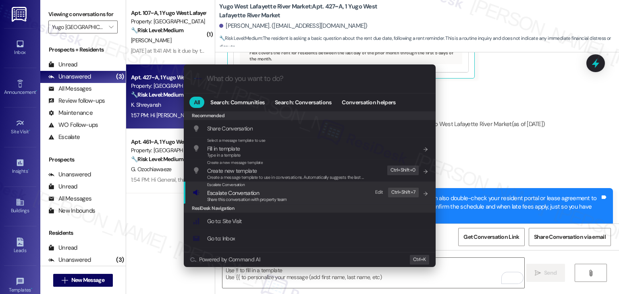
click at [243, 197] on span "Share this conversation with property team" at bounding box center [247, 200] width 80 height 6
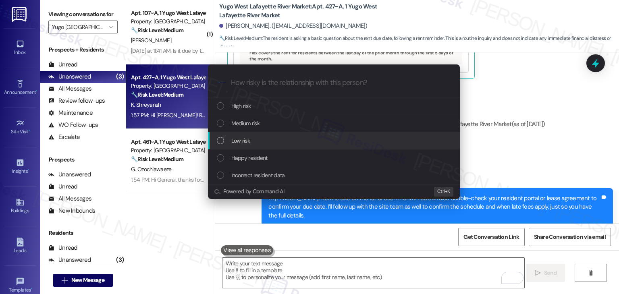
click at [221, 141] on div "List of options" at bounding box center [220, 140] width 7 height 7
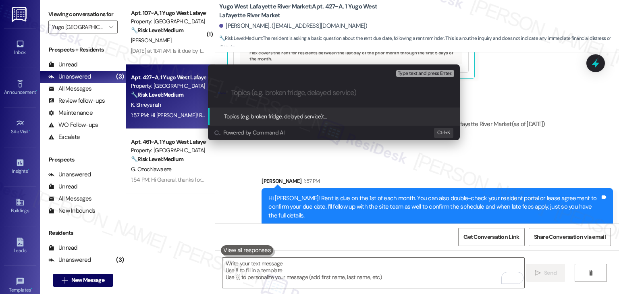
paste input "Rent Due Date & Late Fee Schedule Confirmation"
type input "Rent Due Date & Late Fee Schedule Confirmation"
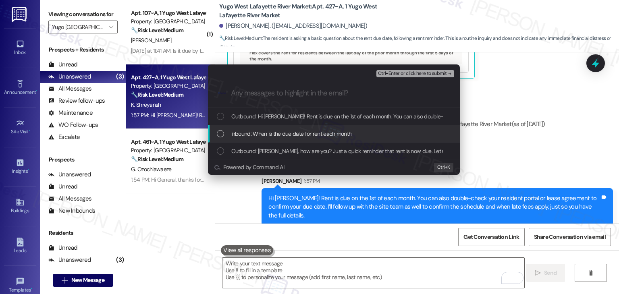
click at [218, 131] on div "List of options" at bounding box center [220, 133] width 7 height 7
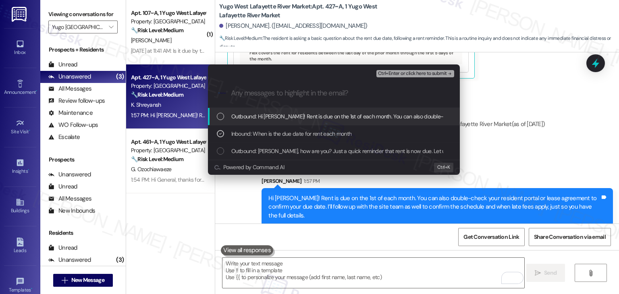
click at [410, 73] on span "Ctrl+Enter or click here to submit" at bounding box center [412, 74] width 69 height 6
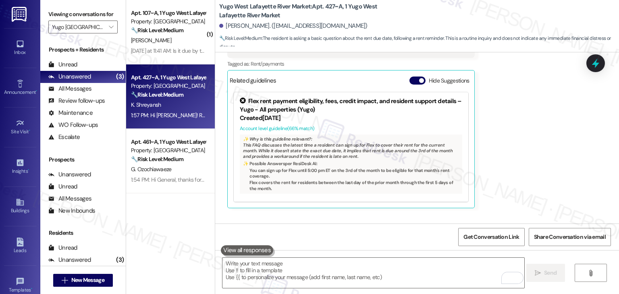
scroll to position [167, 0]
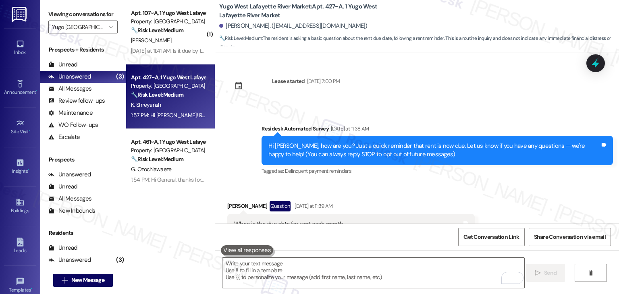
scroll to position [167, 0]
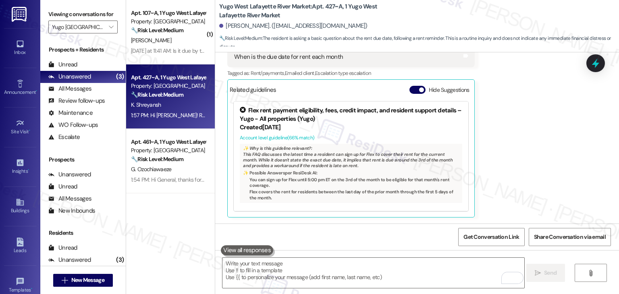
click at [503, 130] on div "Received via SMS Kumar Shreyansh Question Yesterday at 11:39 AM When is the due…" at bounding box center [417, 120] width 404 height 208
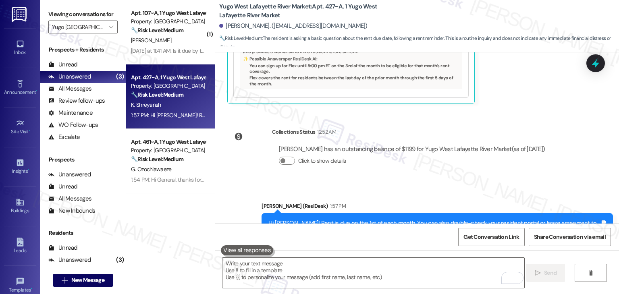
scroll to position [318, 0]
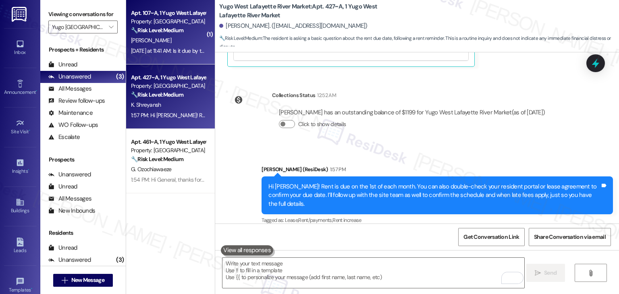
click at [170, 31] on strong "🔧 Risk Level: Medium" at bounding box center [157, 30] width 52 height 7
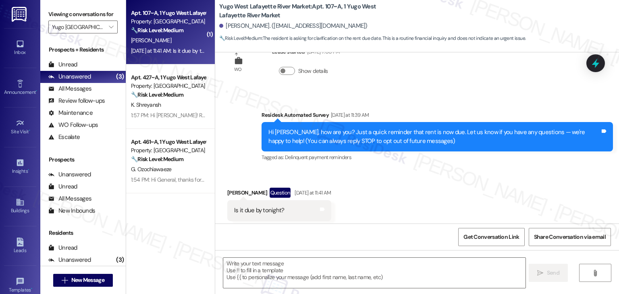
scroll to position [45, 0]
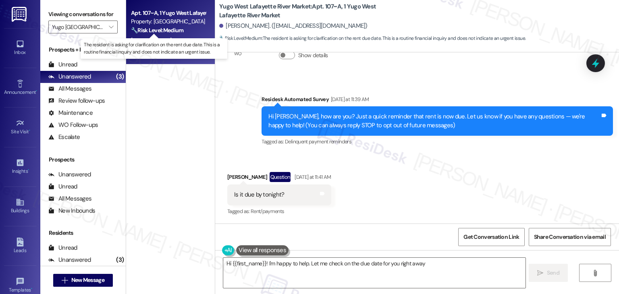
type textarea "Hi {{first_name}}! I'm happy to help. Let me check on the due date for you righ…"
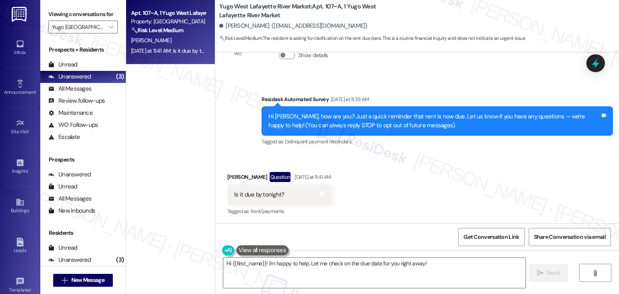
click at [406, 166] on div "Received via SMS Aryan Patel Question Yesterday at 11:41 AM Is it due by tonigh…" at bounding box center [417, 189] width 404 height 70
click at [406, 167] on div "Received via SMS Aryan Patel Question Yesterday at 11:41 AM Is it due by tonigh…" at bounding box center [417, 189] width 404 height 70
click at [253, 197] on div "Is it due by tonight?" at bounding box center [259, 195] width 50 height 8
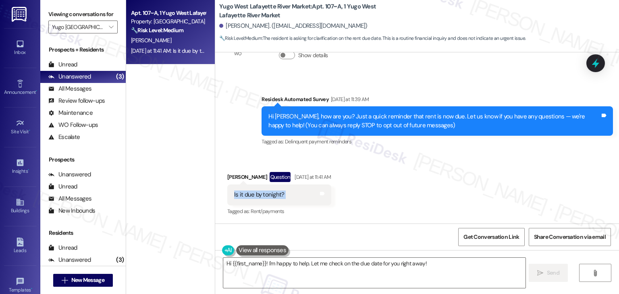
click at [253, 197] on div "Is it due by tonight?" at bounding box center [259, 195] width 50 height 8
copy div "Is it due by tonight? Tags and notes"
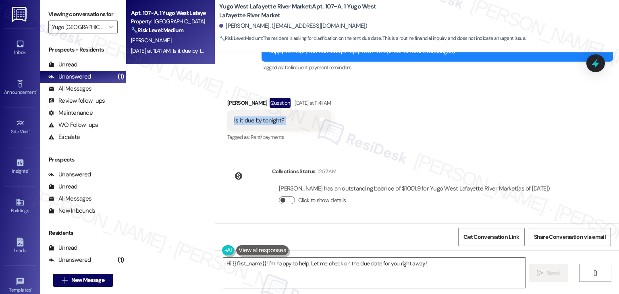
click at [286, 197] on button "Click to show details" at bounding box center [287, 200] width 16 height 8
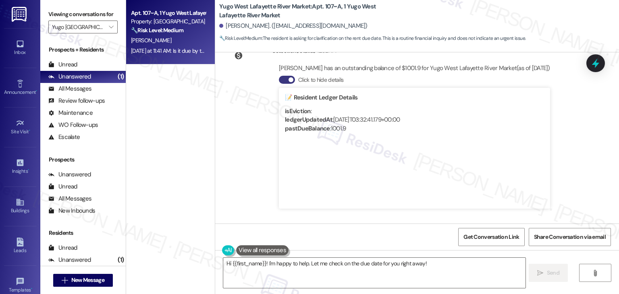
scroll to position [240, 0]
click at [279, 78] on button "Click to hide details" at bounding box center [287, 79] width 16 height 8
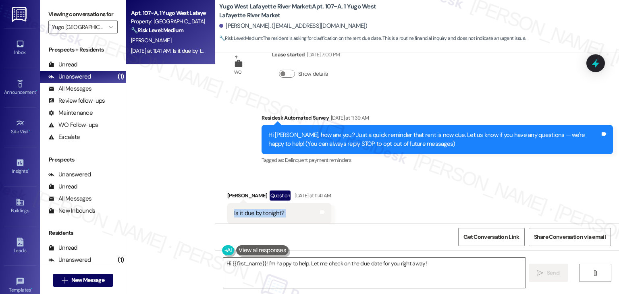
scroll to position [0, 0]
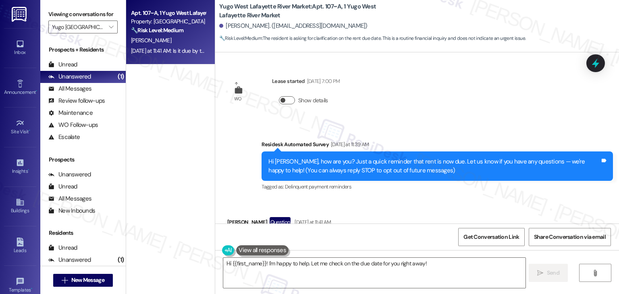
click at [287, 100] on button "Show details" at bounding box center [287, 100] width 16 height 8
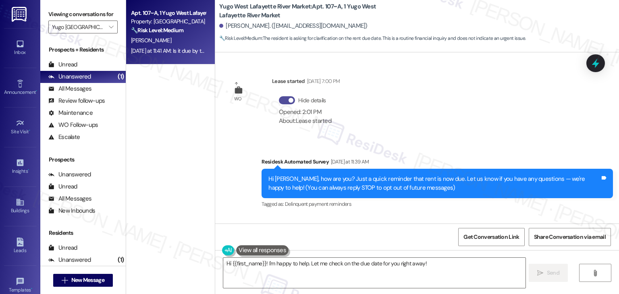
click at [279, 99] on button "Hide details" at bounding box center [287, 100] width 16 height 8
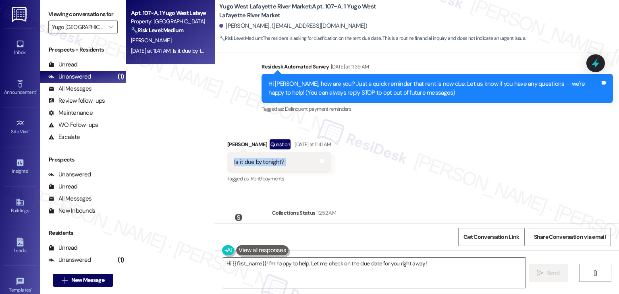
scroll to position [119, 0]
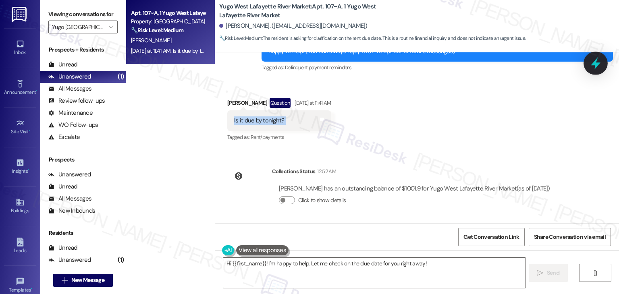
click at [592, 65] on icon at bounding box center [596, 63] width 10 height 12
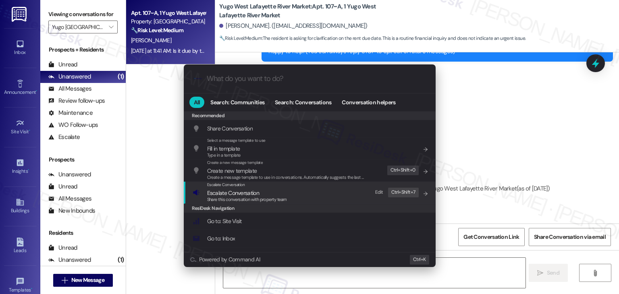
click at [269, 198] on span "Share this conversation with property team" at bounding box center [247, 200] width 80 height 6
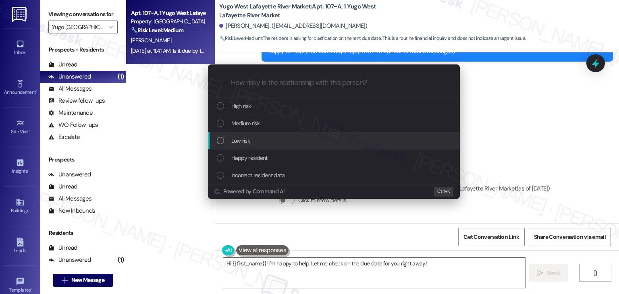
click at [224, 142] on div "Low risk" at bounding box center [335, 140] width 236 height 9
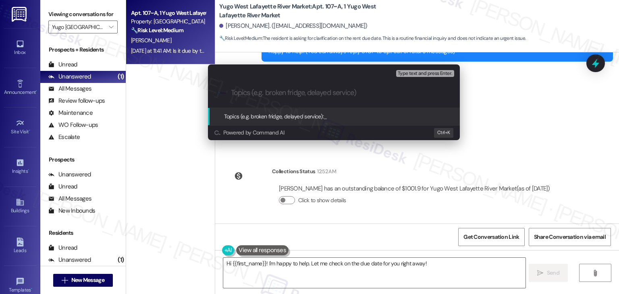
paste input "Hi Aryan! Rent is typically due on the 1st of each month. Late fees are usually…"
type input "Hi Aryan! Rent is typically due on the 1st of each month. Late fees are usually…"
click at [494, 97] on div "Escalate Conversation Low risk Topics (e.g. broken fridge, delayed service) Any…" at bounding box center [309, 147] width 619 height 294
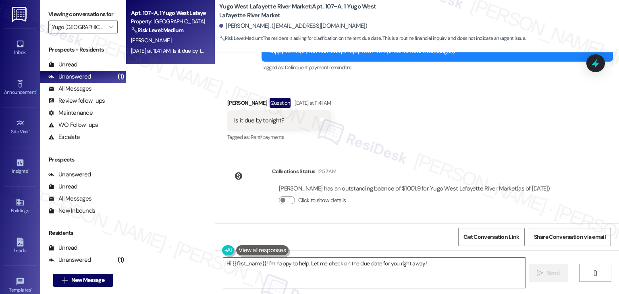
scroll to position [0, 0]
click at [352, 266] on textarea "Hi {{first_name}}! I'm happy to help. Let me check on the due date for you righ…" at bounding box center [374, 273] width 302 height 30
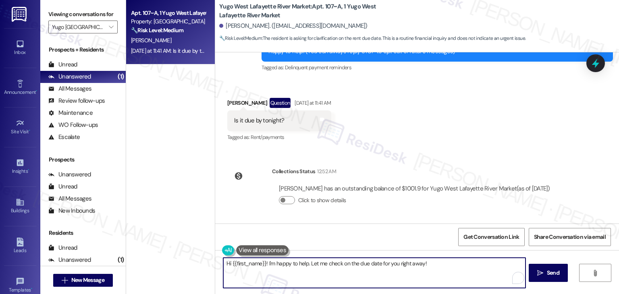
click at [352, 266] on textarea "Hi {{first_name}}! I'm happy to help. Let me check on the due date for you righ…" at bounding box center [374, 273] width 302 height 30
paste textarea "Aryan! Rent is typically due on the 1st of each month. Late fees are usually as…"
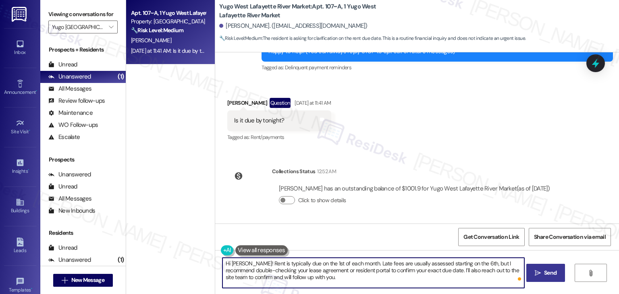
type textarea "Hi Aryan! Rent is typically due on the 1st of each month. Late fees are usually…"
click at [540, 272] on span " Send" at bounding box center [545, 273] width 25 height 8
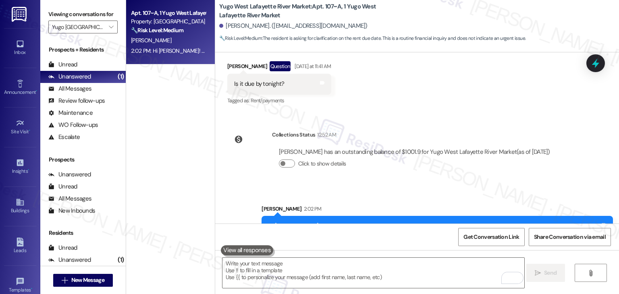
scroll to position [193, 0]
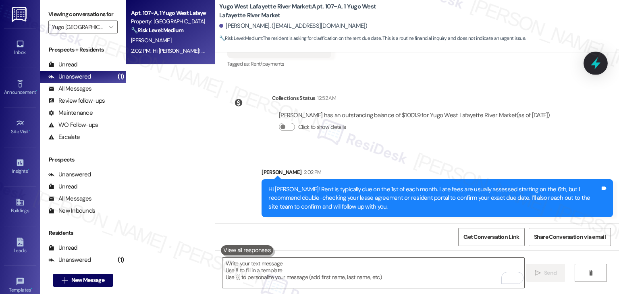
click at [597, 65] on icon at bounding box center [596, 63] width 10 height 12
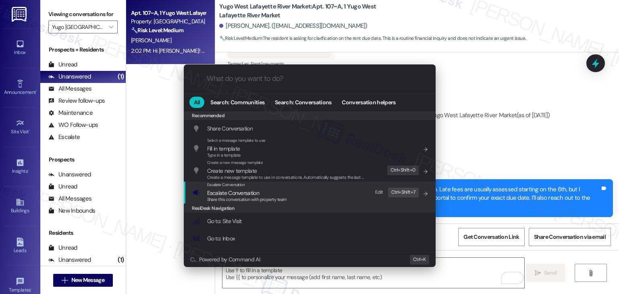
click at [259, 193] on span "Escalate Conversation" at bounding box center [247, 193] width 80 height 9
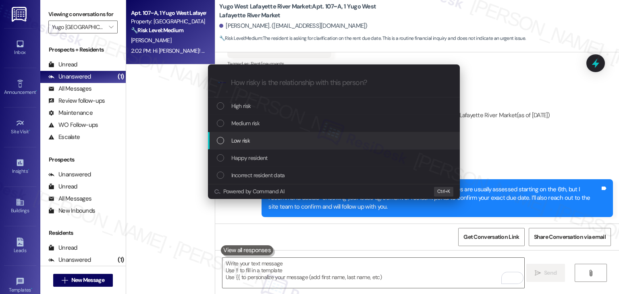
click at [222, 143] on div "List of options" at bounding box center [220, 140] width 7 height 7
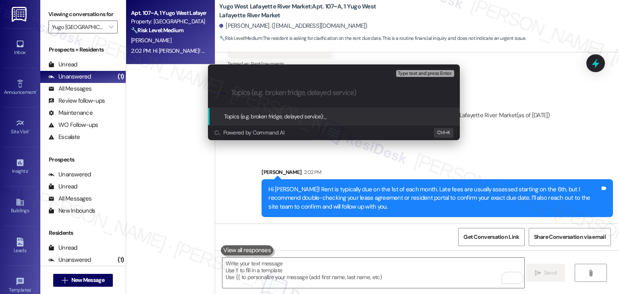
paste input "Rent Due Date Clarification"
type input "Rent Due Date Clarification"
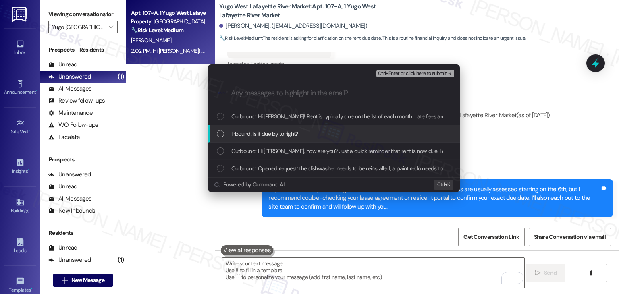
click at [220, 133] on div "List of options" at bounding box center [220, 133] width 7 height 7
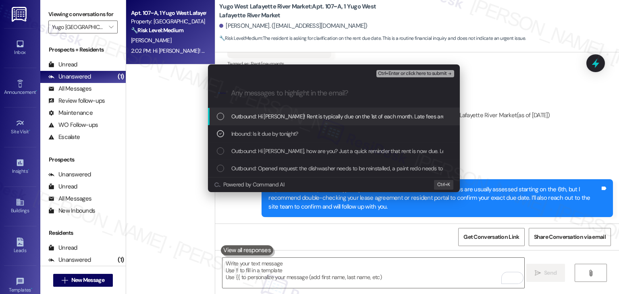
click at [433, 74] on span "Ctrl+Enter or click here to submit" at bounding box center [412, 74] width 69 height 6
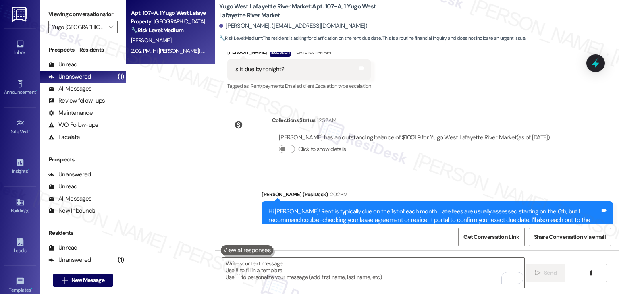
scroll to position [205, 0]
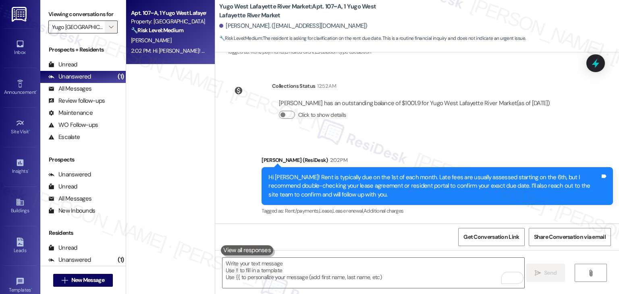
click at [109, 24] on icon "" at bounding box center [111, 27] width 4 height 6
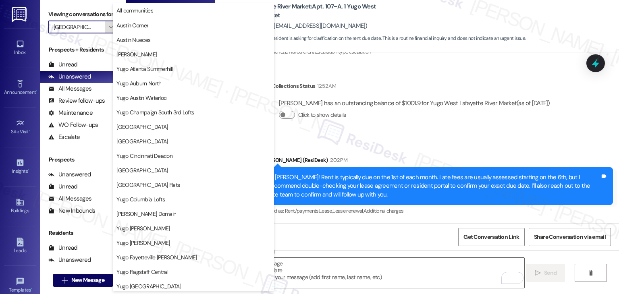
scroll to position [350, 0]
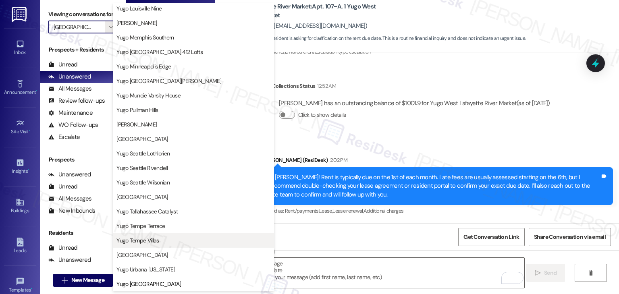
click at [146, 241] on span "Yugo Tempe Villas" at bounding box center [137, 240] width 42 height 8
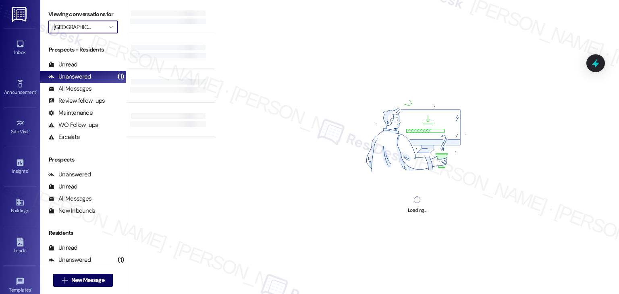
type input "Yugo Tempe Villas"
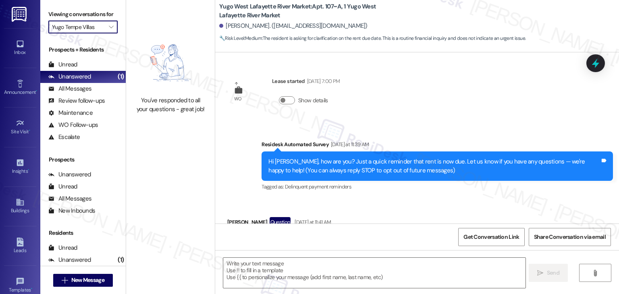
scroll to position [45, 0]
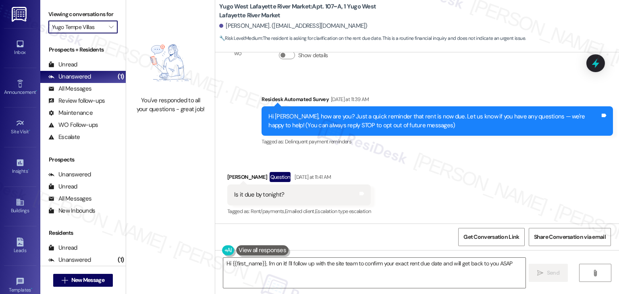
type textarea "Hi {{first_name}}, I'm on it! I'll follow up with the site team to confirm your…"
click at [109, 27] on icon "" at bounding box center [111, 27] width 4 height 6
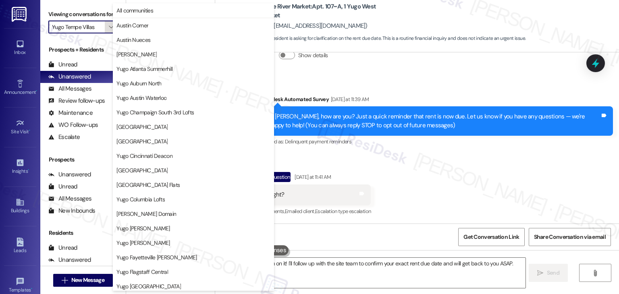
scroll to position [350, 0]
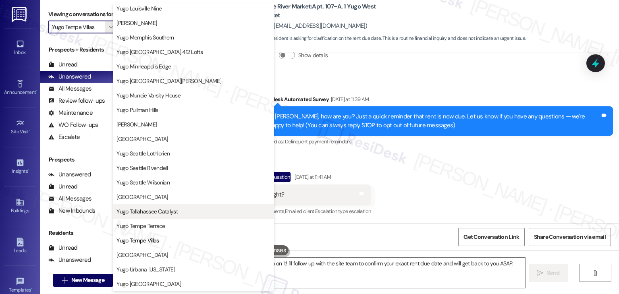
click at [163, 211] on span "Yugo Tallahassee Catalyst" at bounding box center [146, 211] width 61 height 8
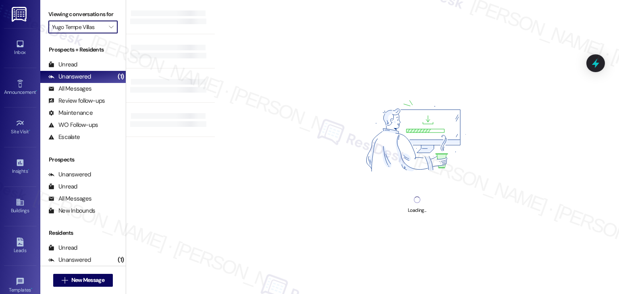
type input "Yugo Tallahassee Catalyst"
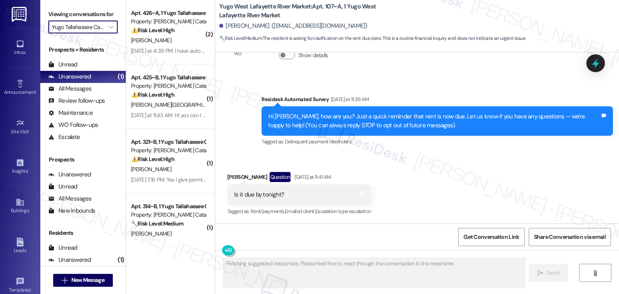
scroll to position [85, 0]
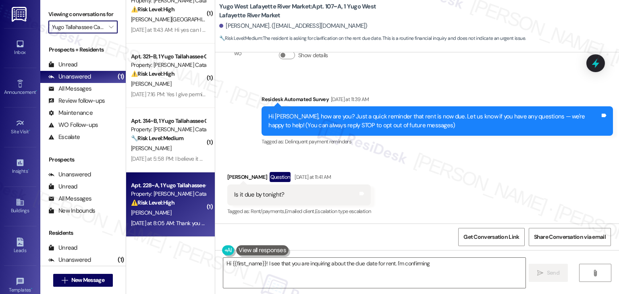
type textarea "Hi {{first_name}}! I see that you are inquiring about the due date for rent. I'…"
click at [177, 203] on div "⚠️ Risk Level: High The resident is concerned about potential late fees due to …" at bounding box center [168, 203] width 75 height 8
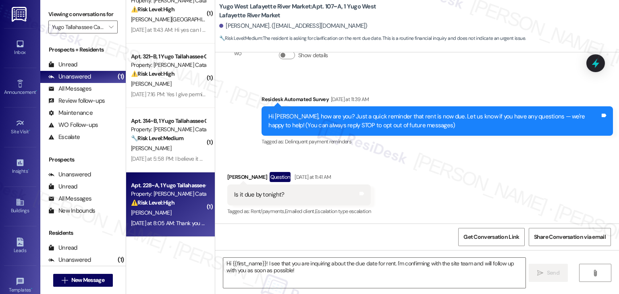
type textarea "Fetching suggested responses. Please feel free to read through the conversation…"
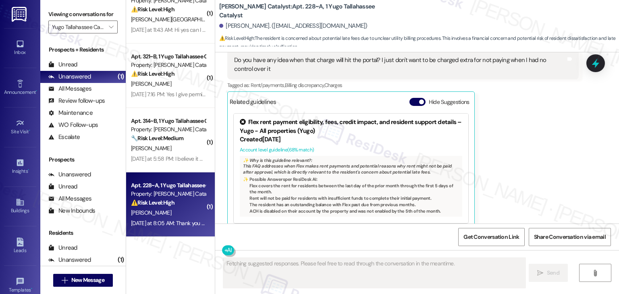
scroll to position [2643, 0]
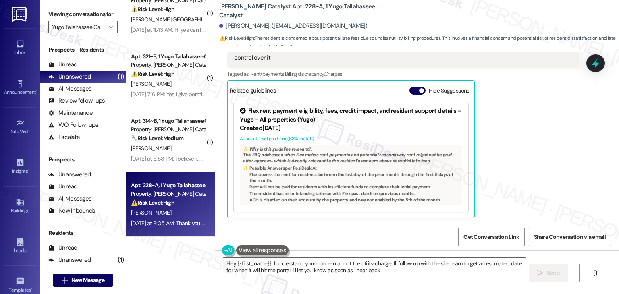
type textarea "Hey {{first_name}}! I understand your concern about the utility charge. I'll fo…"
click at [409, 89] on button "Hide Suggestions" at bounding box center [417, 91] width 16 height 8
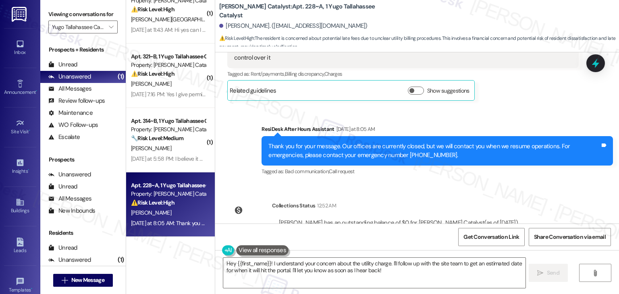
click at [474, 176] on div "Tagged as: Bad communication , Click to highlight conversations about Bad commu…" at bounding box center [436, 172] width 351 height 12
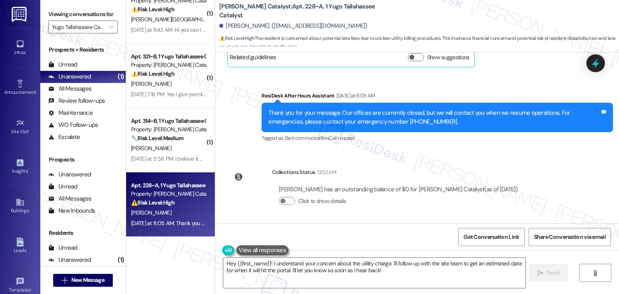
click at [460, 151] on div "Sent via SMS Sarah (ResiDesk) Jul 16, 2025 at 2:00 PM Hi John! We’re so excited…" at bounding box center [417, 137] width 404 height 171
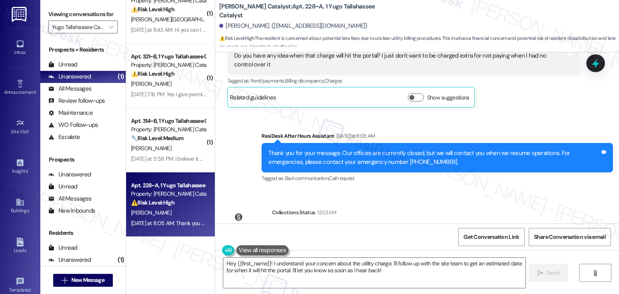
scroll to position [2596, 0]
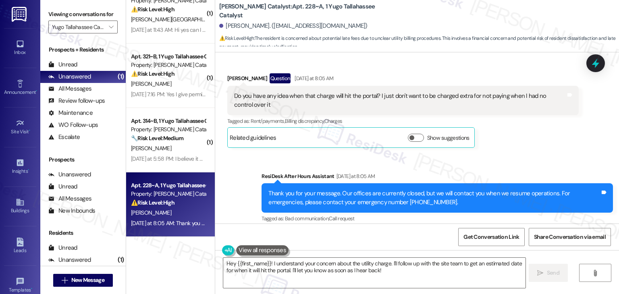
click at [502, 160] on div "Sent via SMS ResiDesk After Hours Assistant Yesterday at 8:05 AM Thank you for …" at bounding box center [417, 192] width 404 height 77
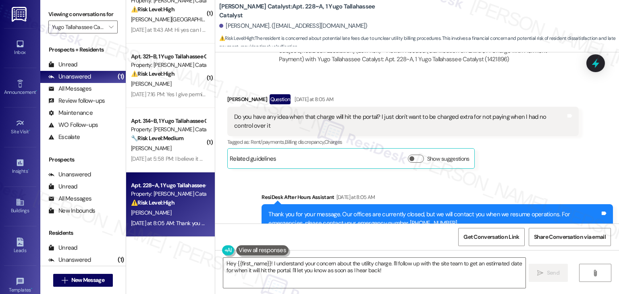
scroll to position [2555, 0]
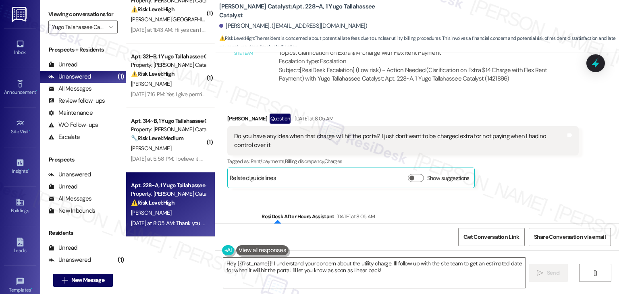
click at [501, 176] on div "John Bassano Question Yesterday at 8:05 AM Do you have any idea when that charg…" at bounding box center [402, 151] width 351 height 75
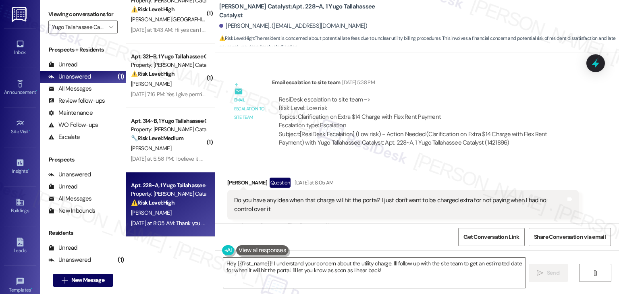
scroll to position [2475, 0]
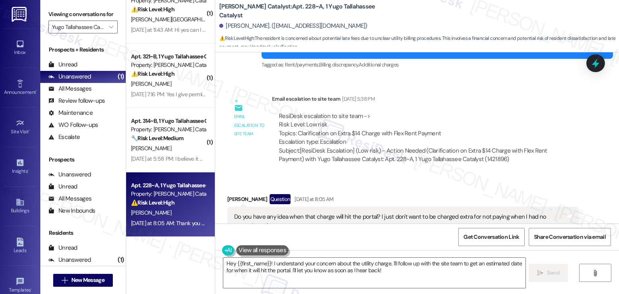
click at [500, 185] on div "Received via SMS John Bassano Question Yesterday at 8:05 AM Do you have any ide…" at bounding box center [417, 225] width 404 height 99
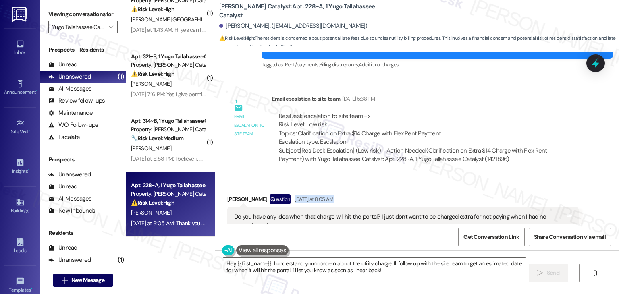
click at [500, 185] on div "Received via SMS John Bassano Question Yesterday at 8:05 AM Do you have any ide…" at bounding box center [417, 225] width 404 height 99
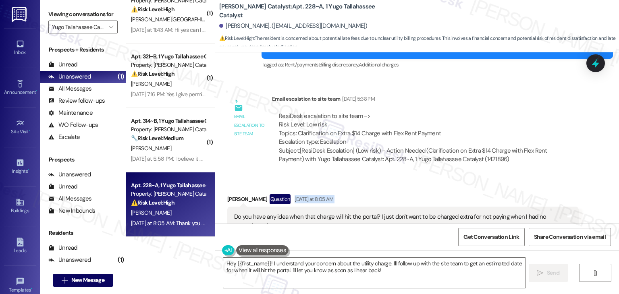
click at [500, 185] on div "Received via SMS John Bassano Question Yesterday at 8:05 AM Do you have any ide…" at bounding box center [417, 225] width 404 height 99
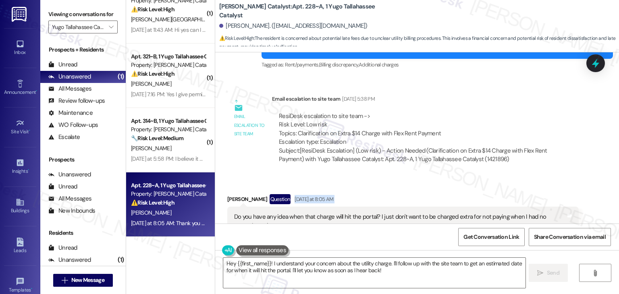
click at [500, 185] on div "Received via SMS John Bassano Question Yesterday at 8:05 AM Do you have any ide…" at bounding box center [417, 225] width 404 height 99
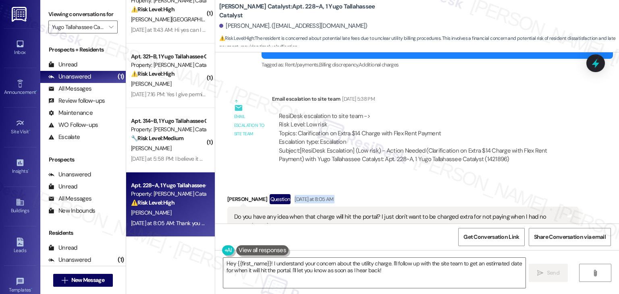
click at [500, 185] on div "Received via SMS John Bassano Question Yesterday at 8:05 AM Do you have any ide…" at bounding box center [417, 225] width 404 height 99
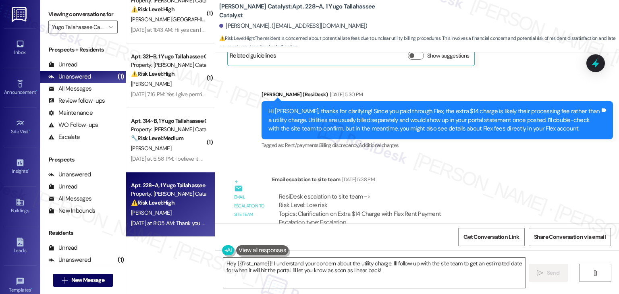
scroll to position [2596, 0]
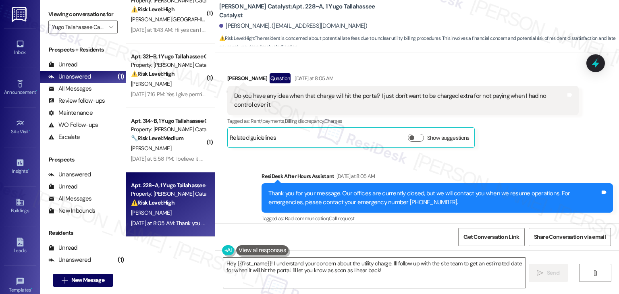
click at [508, 159] on div "Sent via SMS ResiDesk After Hours Assistant Yesterday at 8:05 AM Thank you for …" at bounding box center [417, 192] width 404 height 77
click at [499, 162] on div "Sent via SMS ResiDesk After Hours Assistant Yesterday at 8:05 AM Thank you for …" at bounding box center [417, 192] width 404 height 77
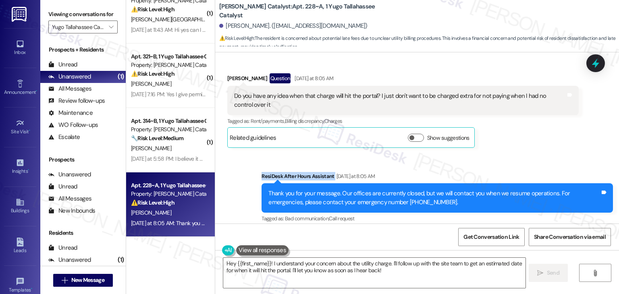
click at [499, 162] on div "Sent via SMS ResiDesk After Hours Assistant Yesterday at 8:05 AM Thank you for …" at bounding box center [417, 192] width 404 height 77
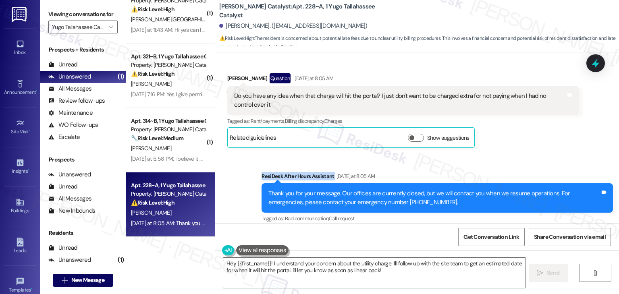
click at [499, 162] on div "Sent via SMS ResiDesk After Hours Assistant Yesterday at 8:05 AM Thank you for …" at bounding box center [417, 192] width 404 height 77
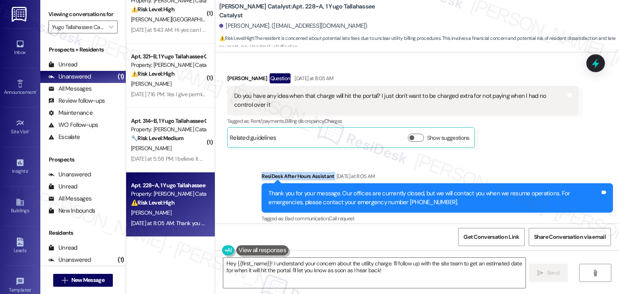
click at [499, 162] on div "Sent via SMS ResiDesk After Hours Assistant Yesterday at 8:05 AM Thank you for …" at bounding box center [417, 192] width 404 height 77
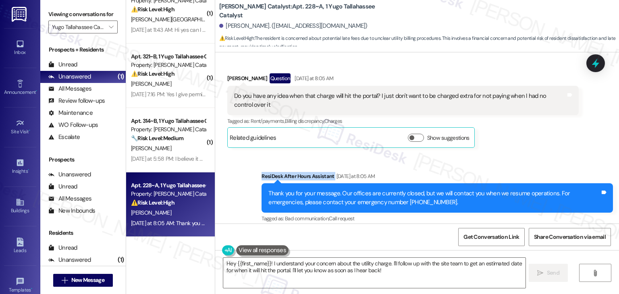
click at [499, 162] on div "Sent via SMS ResiDesk After Hours Assistant Yesterday at 8:05 AM Thank you for …" at bounding box center [417, 192] width 404 height 77
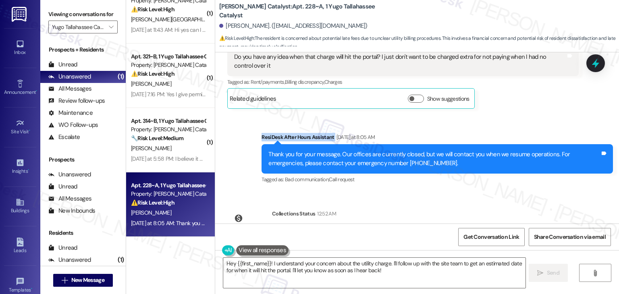
scroll to position [2676, 0]
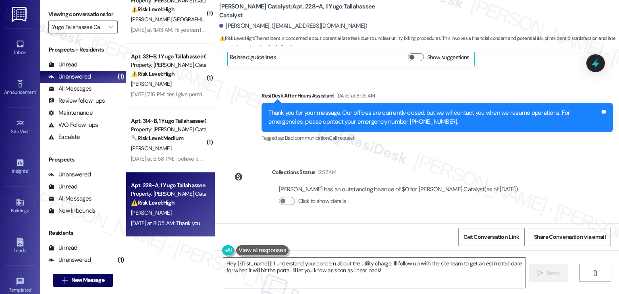
click at [499, 162] on div "Collections Status 12:52 AM John Bassano has an outstanding balance of $0 for Y…" at bounding box center [375, 193] width 309 height 62
click at [487, 157] on div "Sent via SMS Sarah (ResiDesk) Jul 16, 2025 at 2:00 PM Hi John! We’re so excited…" at bounding box center [417, 137] width 404 height 171
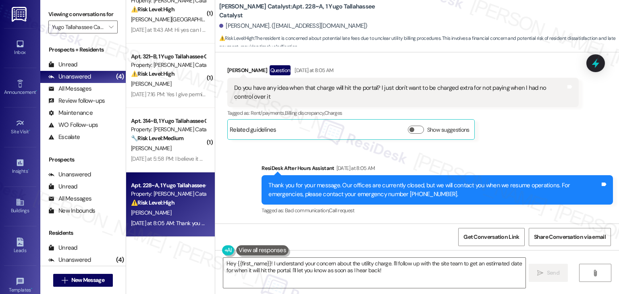
scroll to position [2596, 0]
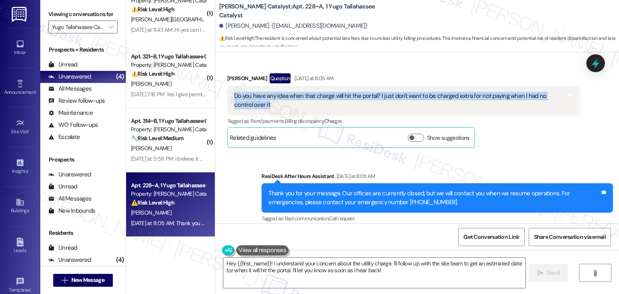
drag, startPoint x: 256, startPoint y: 104, endPoint x: 212, endPoint y: 94, distance: 45.4
click at [215, 94] on div "Received via SMS John Bassano Question Yesterday at 8:05 AM Do you have any ide…" at bounding box center [417, 104] width 404 height 99
copy div "Do you have any idea when that charge will hit the portal? I just don't want to…"
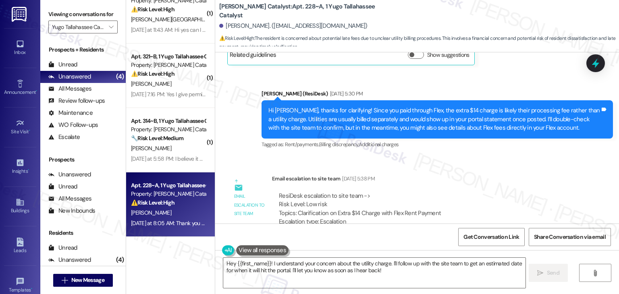
scroll to position [2394, 0]
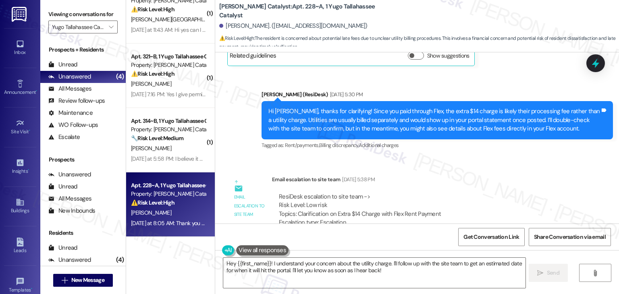
click at [364, 126] on div "Hi John, thanks for clarifying! Since you paid through Flex, the extra $14 char…" at bounding box center [434, 120] width 332 height 26
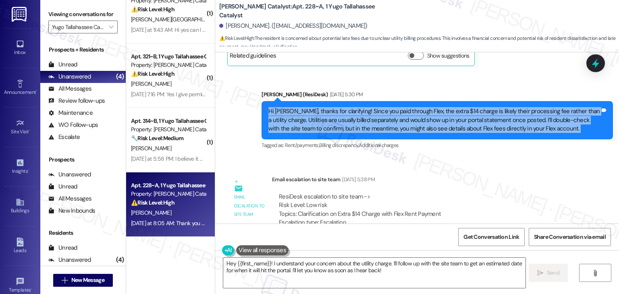
click at [364, 126] on div "Hi John, thanks for clarifying! Since you paid through Flex, the extra $14 char…" at bounding box center [434, 120] width 332 height 26
copy div "Hi John, thanks for clarifying! Since you paid through Flex, the extra $14 char…"
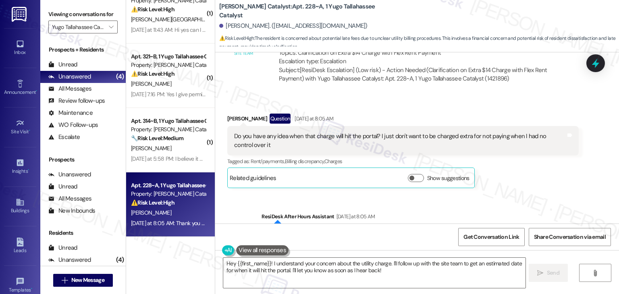
scroll to position [2676, 0]
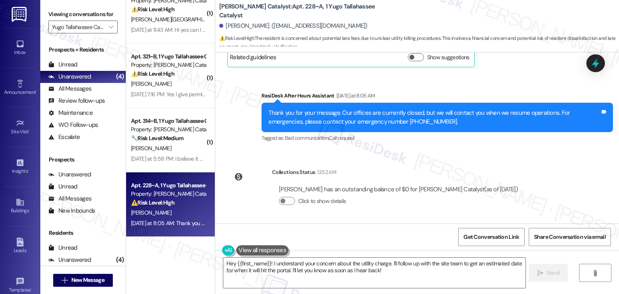
click at [526, 156] on div "Sent via SMS Sarah (ResiDesk) Jul 16, 2025 at 2:00 PM Hi John! We’re so excited…" at bounding box center [417, 137] width 404 height 171
click at [518, 156] on div "Sent via SMS Sarah (ResiDesk) Jul 16, 2025 at 2:00 PM Hi John! We’re so excited…" at bounding box center [417, 137] width 404 height 171
click at [548, 185] on div "Sent via SMS Sarah (ResiDesk) Jul 16, 2025 at 2:00 PM Hi John! We’re so excited…" at bounding box center [417, 137] width 404 height 171
click at [530, 164] on div "Collections Status 12:52 AM John Bassano has an outstanding balance of $0 for Y…" at bounding box center [375, 193] width 309 height 62
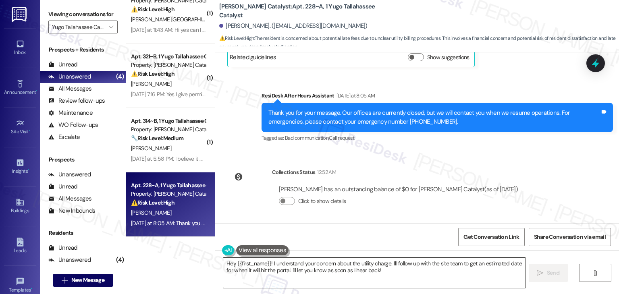
click at [398, 271] on textarea "Hey {{first_name}}! I understand your concern about the utility charge. I'll fo…" at bounding box center [374, 273] width 302 height 30
click at [550, 273] on span "Send" at bounding box center [553, 273] width 12 height 8
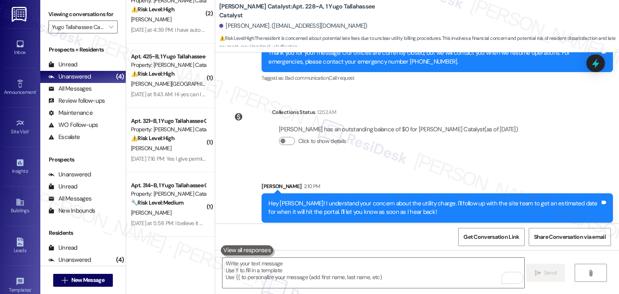
scroll to position [2741, 0]
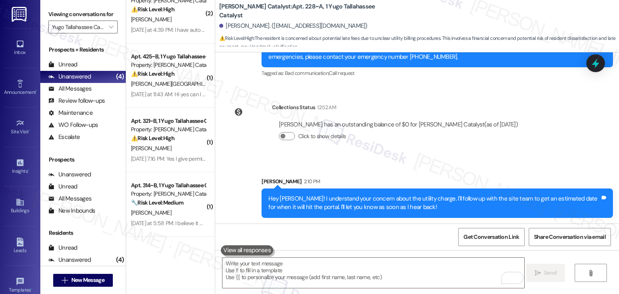
click at [155, 151] on div "E. Johnson" at bounding box center [168, 148] width 76 height 10
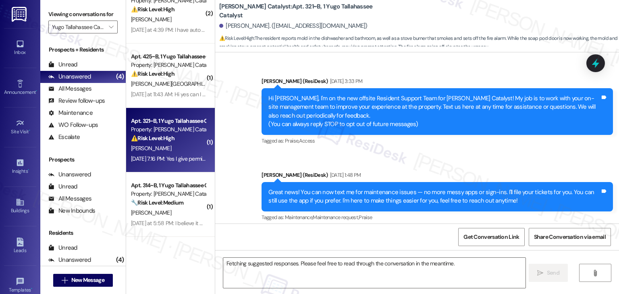
scroll to position [5021, 0]
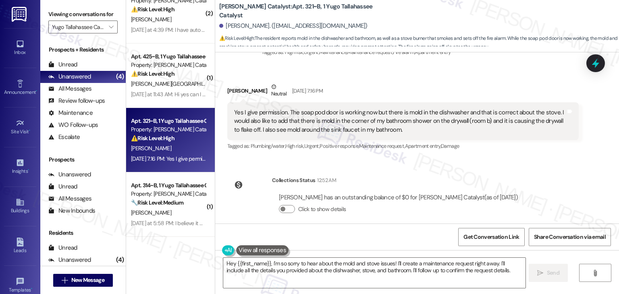
click at [398, 170] on div "Collections Status 12:52 AM Emma Johnson has an outstanding balance of $0 for Y…" at bounding box center [375, 201] width 309 height 62
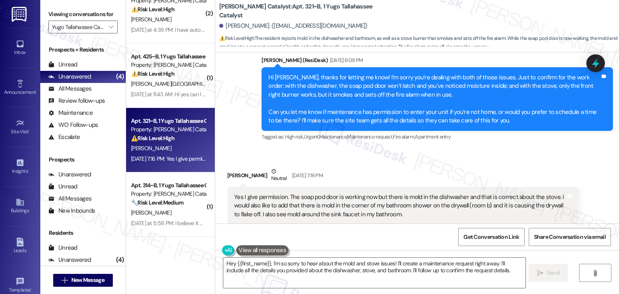
scroll to position [4900, 0]
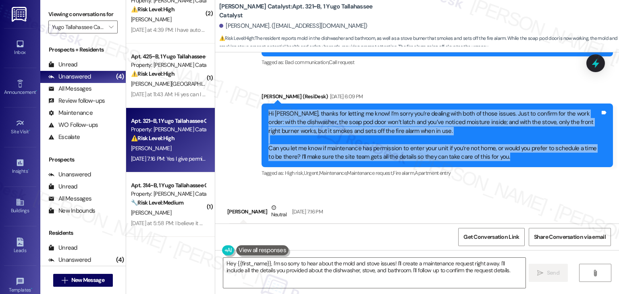
drag, startPoint x: 502, startPoint y: 153, endPoint x: 250, endPoint y: 107, distance: 256.7
click at [250, 107] on div "Sent via SMS ResiDesk After Hours Assistant Sep 02, 2025 at 9:03 AM Thank you f…" at bounding box center [417, 92] width 404 height 188
copy div "Hi Emma, thanks for letting me know! I’m sorry you’re dealing with both of thos…"
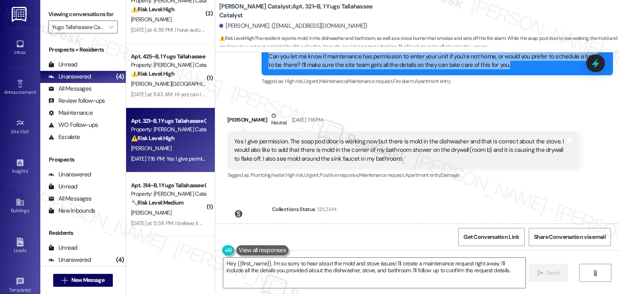
scroll to position [5021, 0]
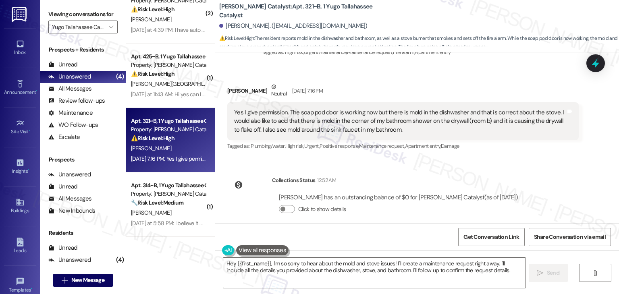
click at [364, 108] on div "Yes I give permission. The soap pod door is working now but there is mold in th…" at bounding box center [400, 121] width 332 height 26
click at [343, 114] on div "Yes I give permission. The soap pod door is working now but there is mold in th…" at bounding box center [400, 121] width 332 height 26
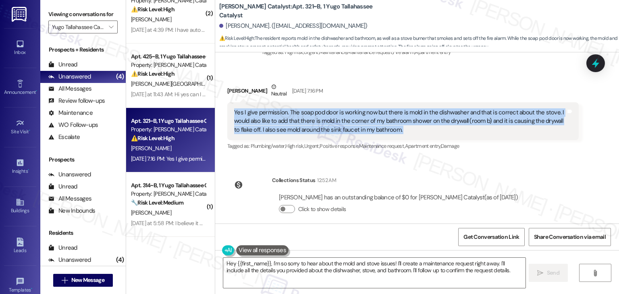
click at [343, 114] on div "Yes I give permission. The soap pod door is working now but there is mold in th…" at bounding box center [400, 121] width 332 height 26
copy div "Yes I give permission. The soap pod door is working now but there is mold in th…"
click at [342, 268] on textarea "Hey {{first_name}}, I'm so sorry to hear about the mold and stove issues! I'll …" at bounding box center [374, 273] width 302 height 30
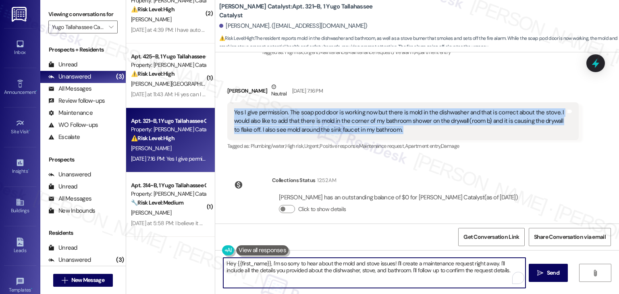
click at [342, 268] on textarea "Hey {{first_name}}, I'm so sorry to hear about the mold and stove issues! I'll …" at bounding box center [374, 273] width 302 height 30
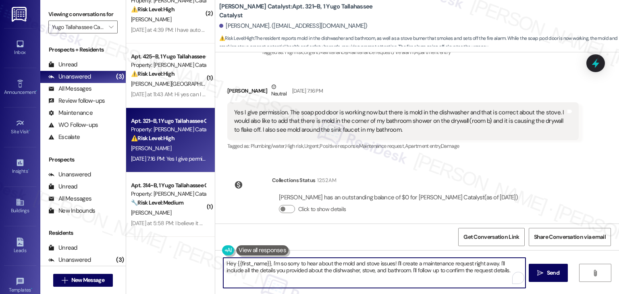
paste textarea "i Emma! Thanks for the update and for giving permission for maintenance to ente…"
type textarea "Hi Emma! Thanks for the update and for giving permission for maintenance to ent…"
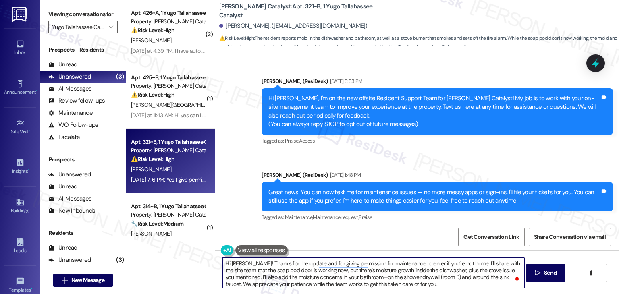
scroll to position [5021, 0]
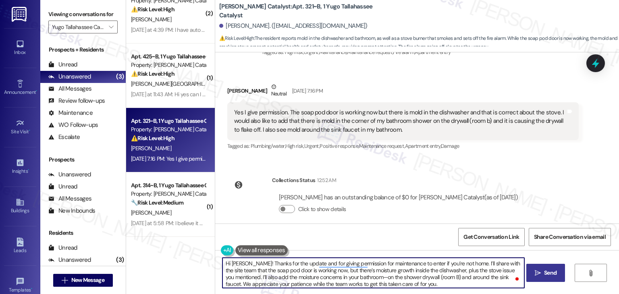
type textarea "Hi Emma! Thanks for the update and for giving permission for maintenance to ent…"
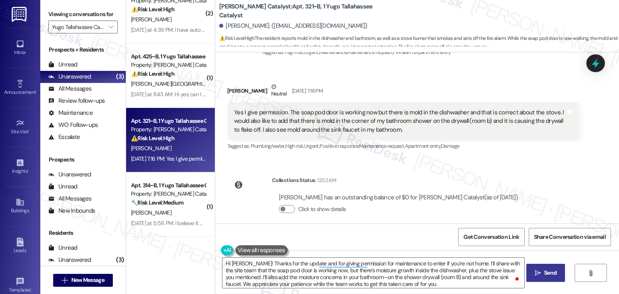
click at [555, 272] on span "Send" at bounding box center [550, 273] width 12 height 8
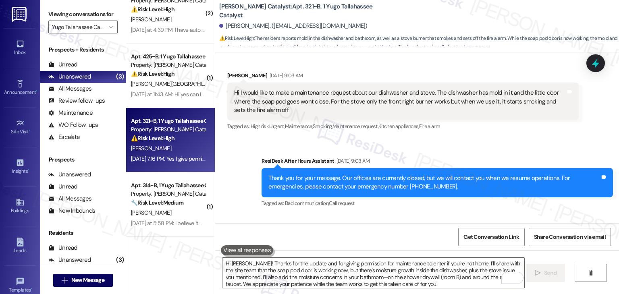
scroll to position [4698, 0]
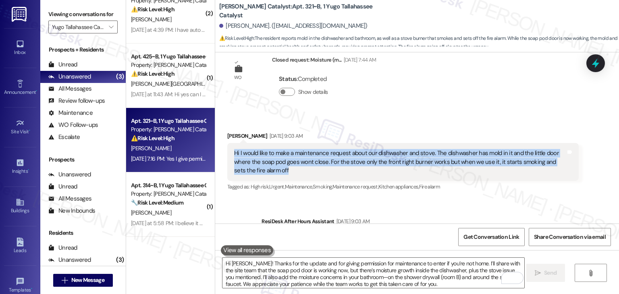
drag, startPoint x: 289, startPoint y: 162, endPoint x: 228, endPoint y: 147, distance: 63.0
click at [228, 147] on div "Hi I would like to make a maintenance request about our dishwasher and stove. T…" at bounding box center [402, 162] width 351 height 38
copy div "Hi I would like to make a maintenance request about our dishwasher and stove. T…"
click at [592, 64] on icon at bounding box center [596, 63] width 10 height 12
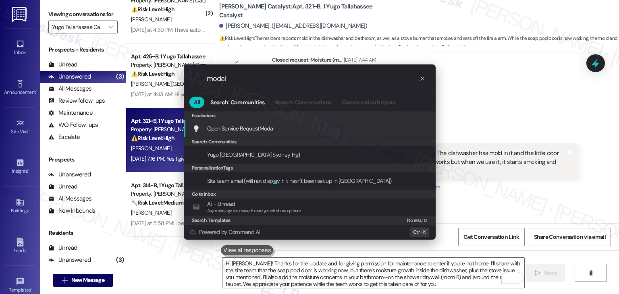
click at [272, 129] on span "Modal" at bounding box center [266, 128] width 15 height 7
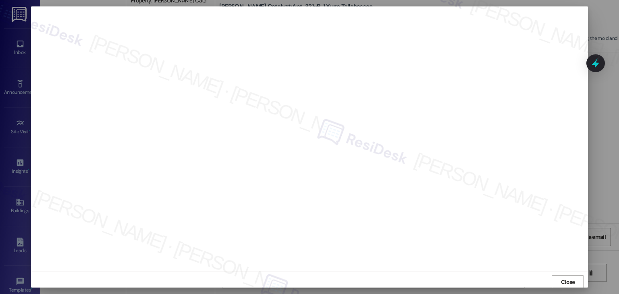
scroll to position [0, 0]
click at [568, 283] on span "Close" at bounding box center [568, 282] width 14 height 8
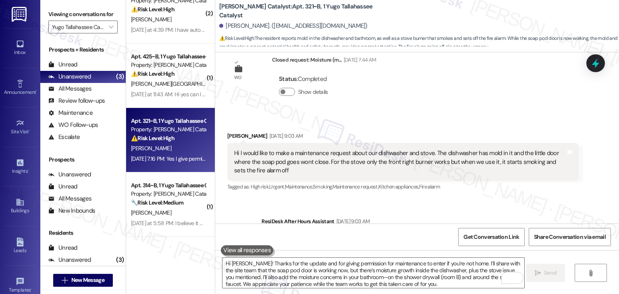
scroll to position [4940, 0]
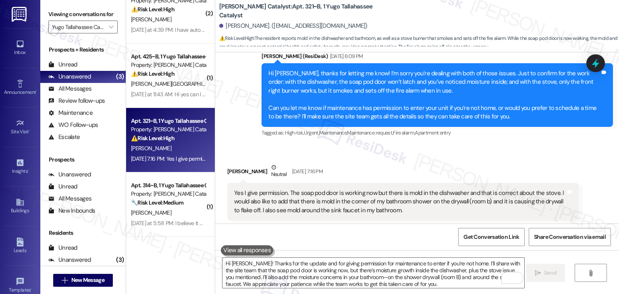
click at [504, 163] on div "Emma Johnson Neutral Sep 02, 2025 at 7:16 PM" at bounding box center [402, 173] width 351 height 20
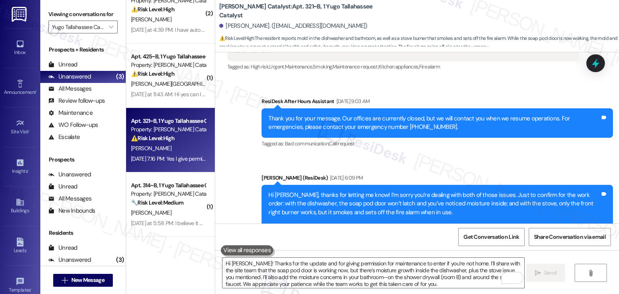
scroll to position [4698, 0]
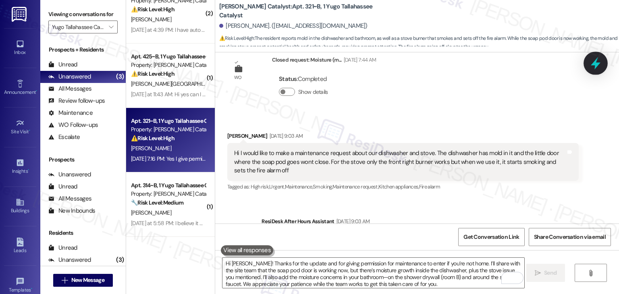
click at [591, 63] on icon at bounding box center [596, 63] width 14 height 14
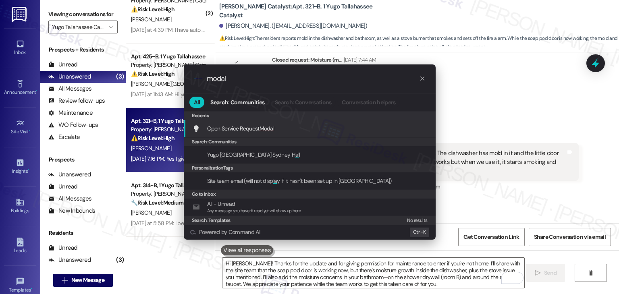
type input "modal"
click at [274, 127] on span "Modal" at bounding box center [266, 128] width 15 height 7
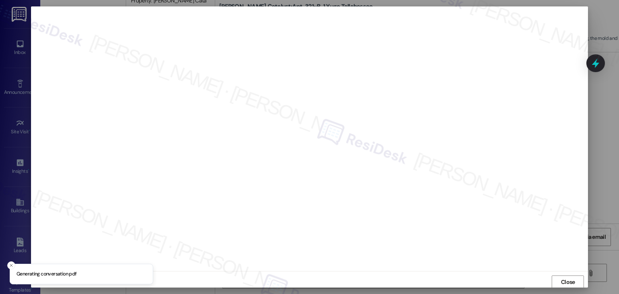
scroll to position [0, 0]
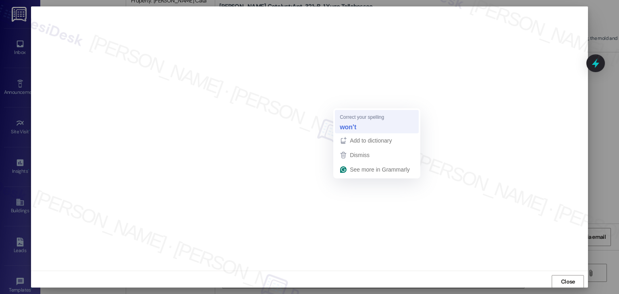
click at [349, 127] on strong "won't" at bounding box center [348, 126] width 17 height 9
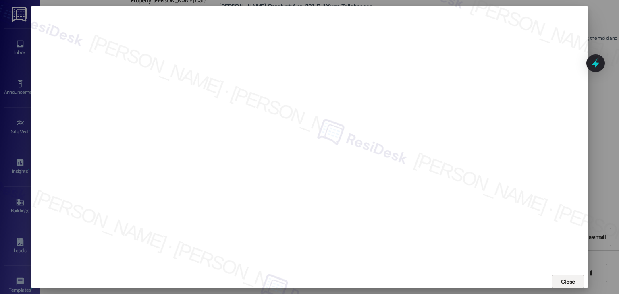
click at [568, 278] on span "Close" at bounding box center [568, 282] width 14 height 8
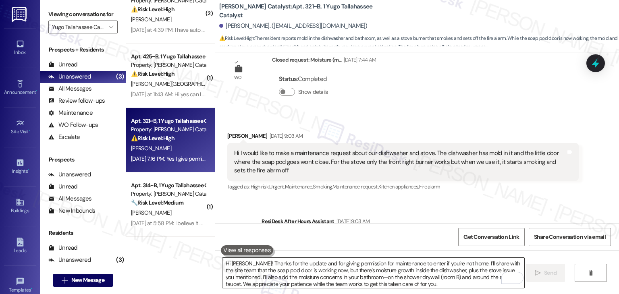
click at [301, 265] on textarea "Hi Emma! Thanks for the update and for giving permission for maintenance to ent…" at bounding box center [373, 273] width 302 height 30
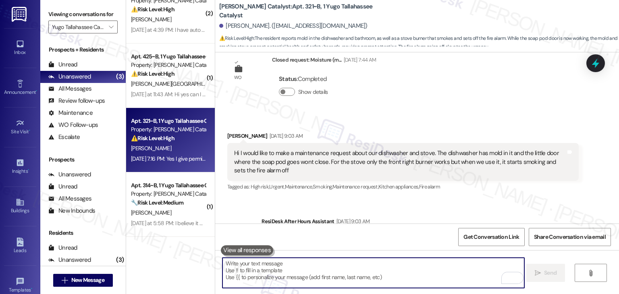
paste textarea "15564749"
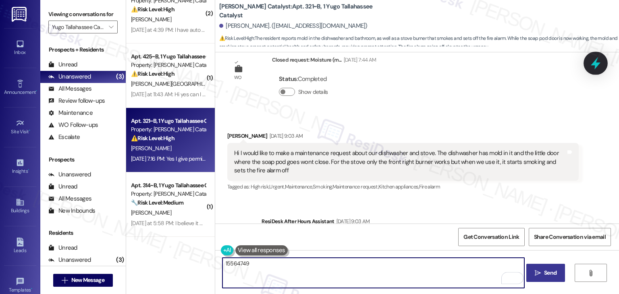
type textarea "15564749"
click at [600, 61] on icon at bounding box center [596, 63] width 14 height 14
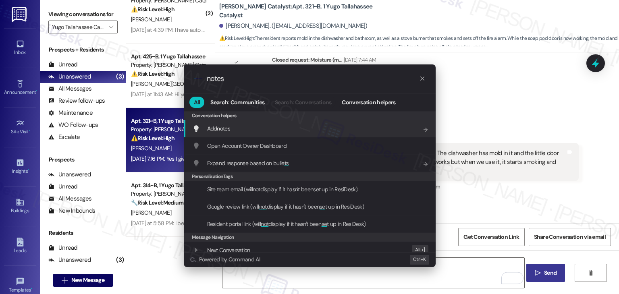
type input "notes"
click at [226, 126] on span "notes" at bounding box center [223, 128] width 13 height 7
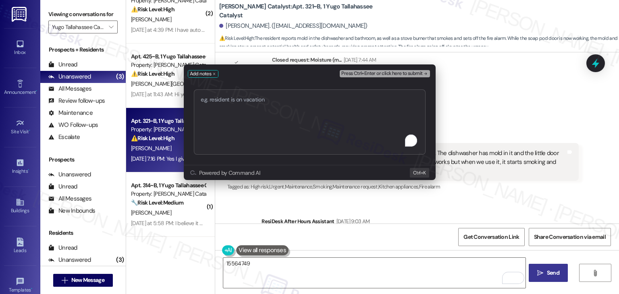
click at [275, 120] on textarea "To enrich screen reader interactions, please activate Accessibility in Grammarl…" at bounding box center [310, 121] width 232 height 65
type textarea "WO # 15564749 - Dishwasher"
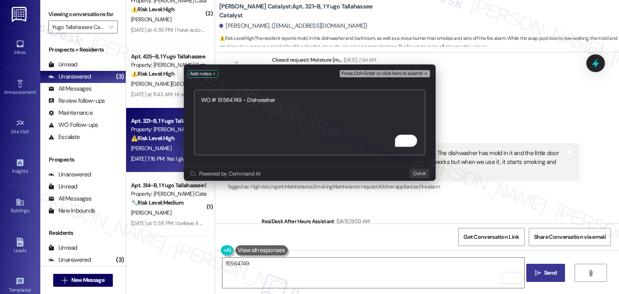
click at [401, 73] on span "Press Ctrl+Enter or click here to submit" at bounding box center [381, 74] width 81 height 6
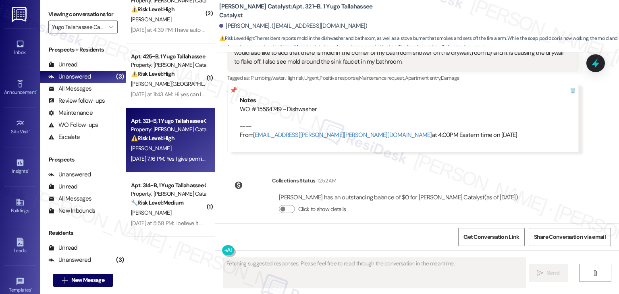
scroll to position [5008, 0]
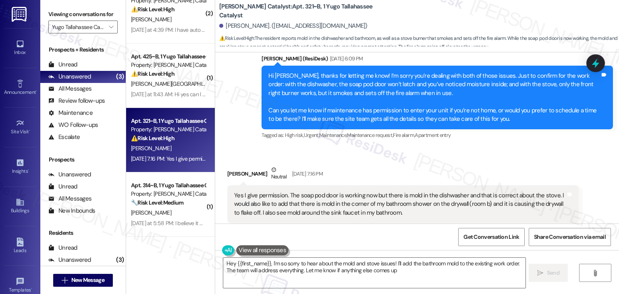
type textarea "Hey {{first_name}}, I'm so sorry to hear about the mold and stove issues! I'll …"
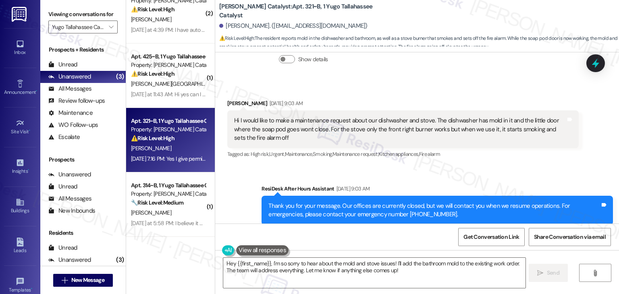
scroll to position [4726, 0]
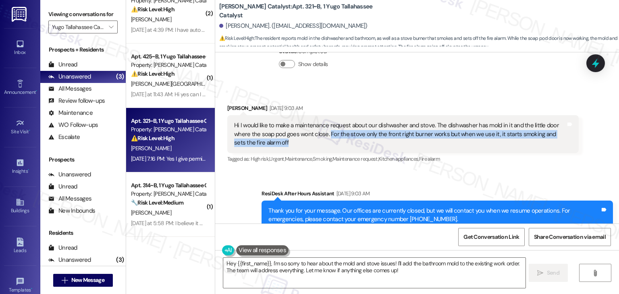
drag, startPoint x: 330, startPoint y: 135, endPoint x: 324, endPoint y: 127, distance: 9.8
click at [324, 127] on div "Hi I would like to make a maintenance request about our dishwasher and stove. T…" at bounding box center [400, 134] width 332 height 26
copy div "For the stove only the front right burner works but when we use it, it starts s…"
click at [598, 64] on icon at bounding box center [596, 63] width 10 height 12
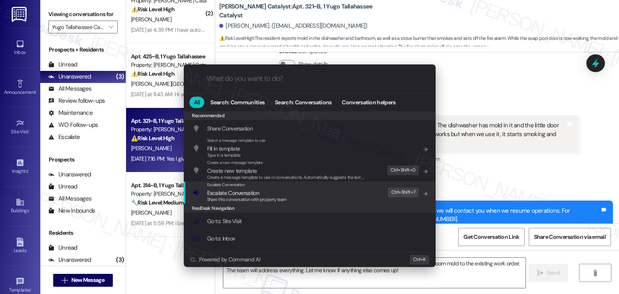
click at [257, 199] on span "Share this conversation with property team" at bounding box center [247, 200] width 80 height 6
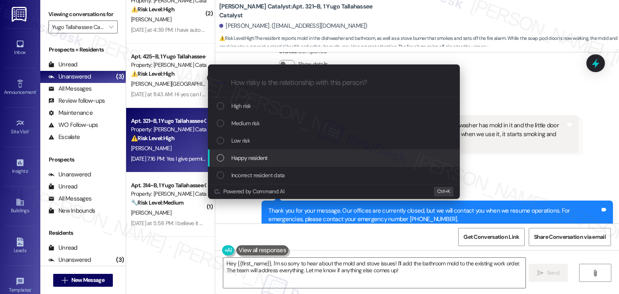
click at [477, 164] on div "Escalate Conversation How risky is the relationship with this person? Topics (e…" at bounding box center [309, 147] width 619 height 294
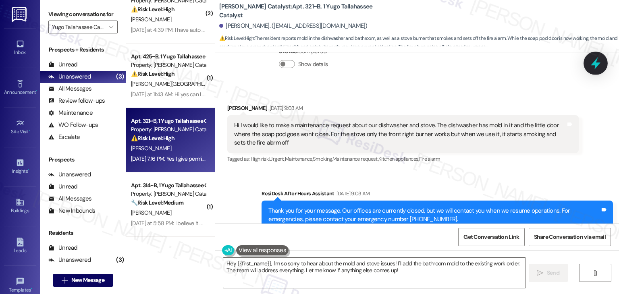
click at [601, 64] on icon at bounding box center [596, 63] width 14 height 14
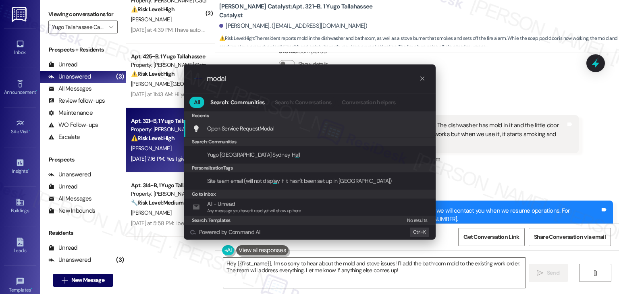
type input "modal"
click at [295, 127] on div "Open Service Request Modal Add shortcut" at bounding box center [311, 128] width 236 height 9
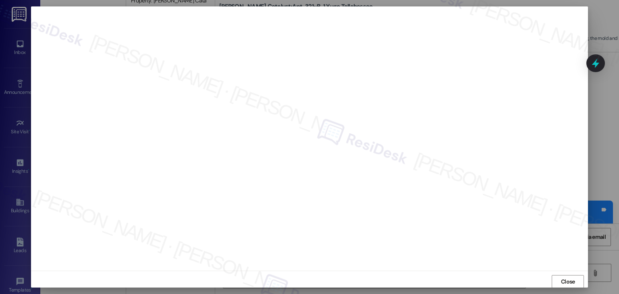
scroll to position [5, 0]
click at [564, 282] on span "Close" at bounding box center [567, 277] width 17 height 12
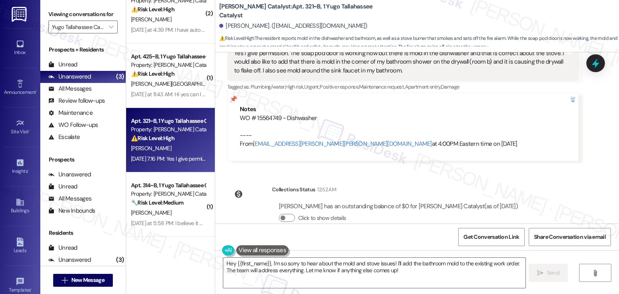
scroll to position [5089, 0]
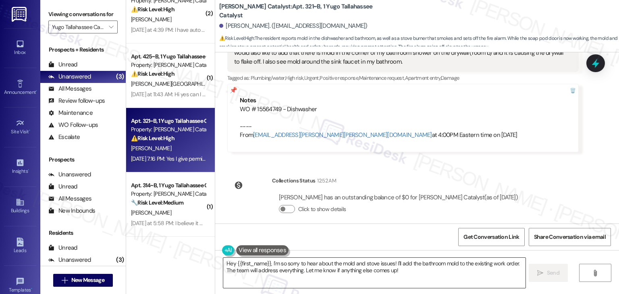
click at [288, 265] on textarea "Hey {{first_name}}, I'm so sorry to hear about the mold and stove issues! I'll …" at bounding box center [374, 273] width 302 height 30
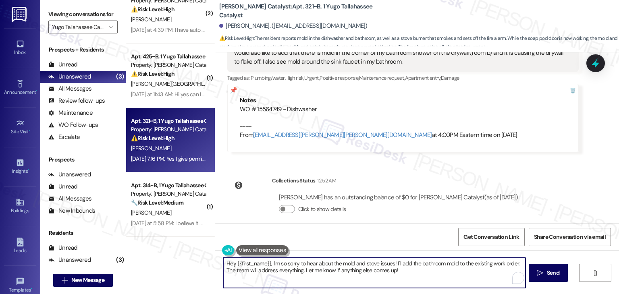
click at [288, 265] on textarea "Hey {{first_name}}, I'm so sorry to hear about the mold and stove issues! I'll …" at bounding box center [374, 273] width 302 height 30
paste textarea "WO #15564750 - Stove"
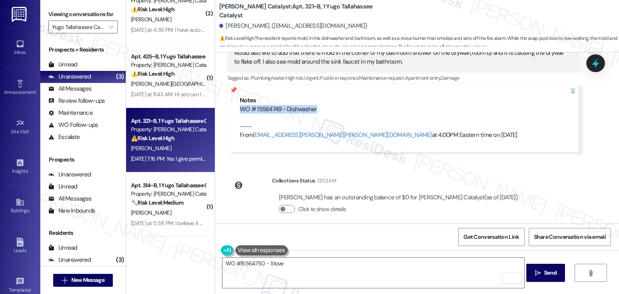
drag, startPoint x: 317, startPoint y: 100, endPoint x: 228, endPoint y: 103, distance: 89.5
click at [228, 103] on div "Notes WO # 15564749 - Dishwasher ---- From automated-surveys-gsa-kathy.grace@gs…" at bounding box center [402, 118] width 351 height 68
copy div "WO # 15564749 - Dishwasher"
click at [286, 259] on textarea "WO #15564750 - Stove" at bounding box center [373, 273] width 302 height 30
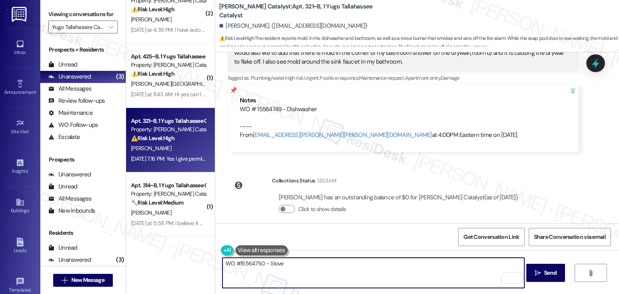
paste textarea "WO # 15564749 - Dishwasher"
type textarea "WO #15564750 - Stove WO # 15564749 - Dishwasher"
drag, startPoint x: 300, startPoint y: 272, endPoint x: 196, endPoint y: 263, distance: 104.4
click at [196, 263] on div "( 2 ) Apt. 426~A, 1 Yugo Tallahassee Catalyst Property: Yugo Tallahassee Cataly…" at bounding box center [372, 147] width 493 height 294
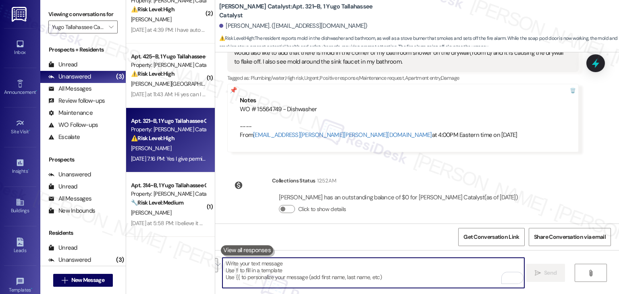
click at [595, 62] on icon at bounding box center [595, 63] width 7 height 10
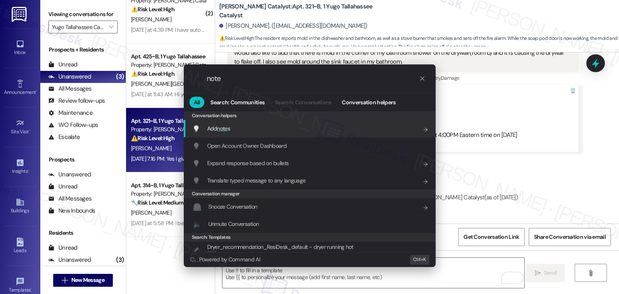
type input "note"
click at [235, 130] on div "Add note s Add shortcut" at bounding box center [311, 128] width 236 height 9
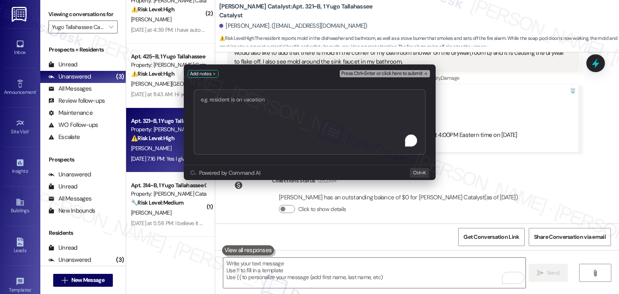
click at [251, 118] on textarea "To enrich screen reader interactions, please activate Accessibility in Grammarl…" at bounding box center [310, 121] width 232 height 65
type textarea "WO #15564750 - Stove WO # 15564749 - Dishwasher"
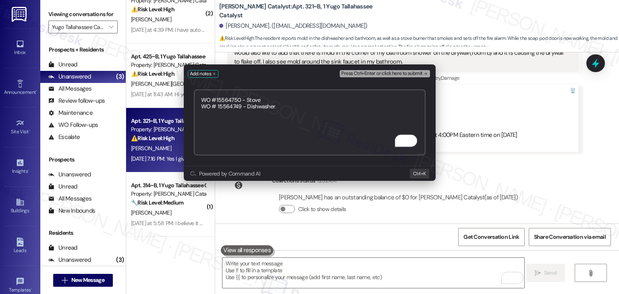
click at [414, 74] on span "Press Ctrl+Enter or click here to submit" at bounding box center [381, 74] width 81 height 6
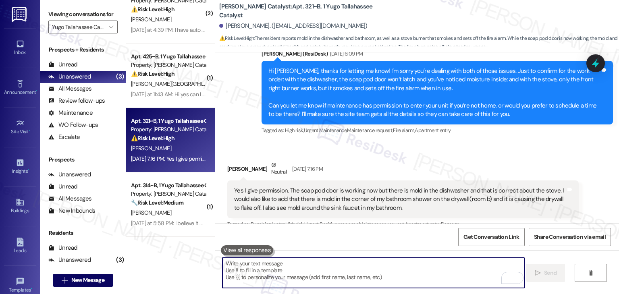
scroll to position [4936, 0]
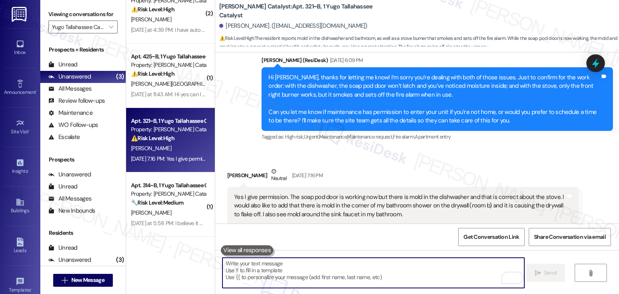
click at [341, 268] on textarea "To enrich screen reader interactions, please activate Accessibility in Grammarl…" at bounding box center [373, 273] width 302 height 30
paste textarea "Hi Emma! Thanks for the update and for giving permission for maintenance to ent…"
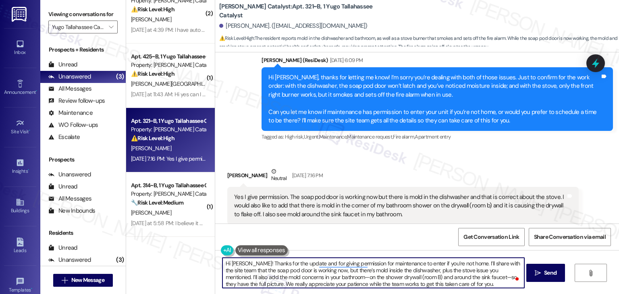
click at [257, 284] on textarea "Hi Emma! Thanks for the update and for giving permission for maintenance to ent…" at bounding box center [373, 273] width 302 height 30
click at [446, 282] on textarea "Hi Emma! Thanks for the update and for giving permission for maintenance to ent…" at bounding box center [373, 273] width 302 height 30
drag, startPoint x: 448, startPoint y: 283, endPoint x: 430, endPoint y: 284, distance: 17.7
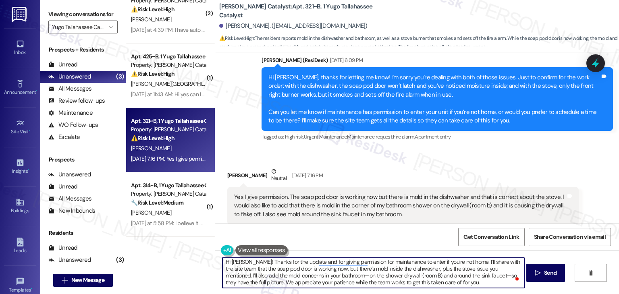
click at [430, 284] on textarea "Hi Emma! Thanks for the update and for giving permission for maintenance to ent…" at bounding box center [373, 273] width 302 height 30
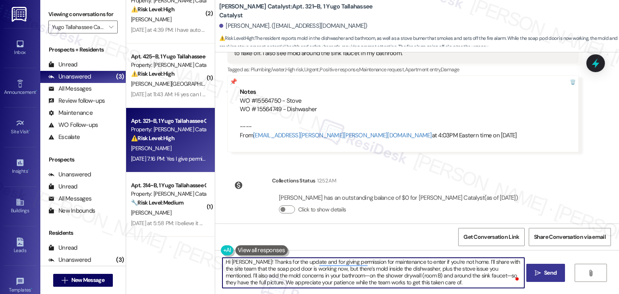
type textarea "Hi Emma! Thanks for the update and for giving permission for maintenance to ent…"
click at [551, 273] on span "Send" at bounding box center [550, 273] width 12 height 8
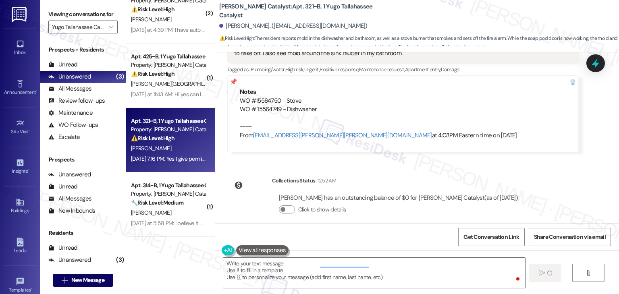
scroll to position [0, 0]
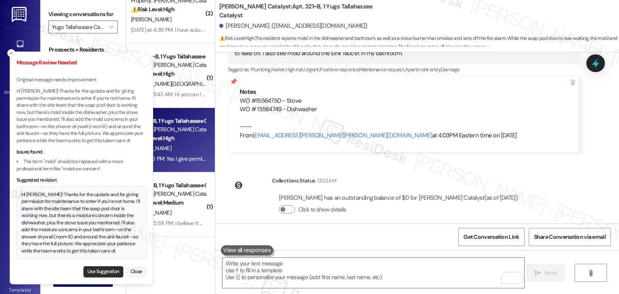
click at [98, 270] on button "Use Suggestion" at bounding box center [103, 271] width 40 height 11
type textarea "Hi Emma! Thanks for the update and for giving permission for maintenance to ent…"
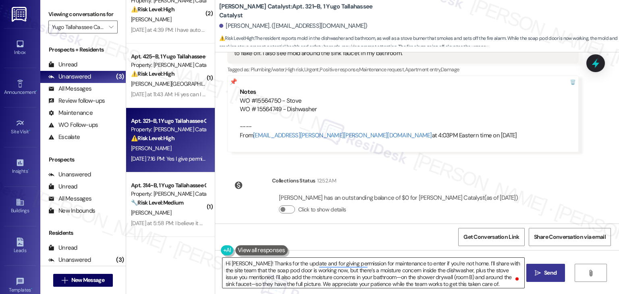
scroll to position [2, 0]
click at [546, 269] on span "Send" at bounding box center [550, 273] width 12 height 8
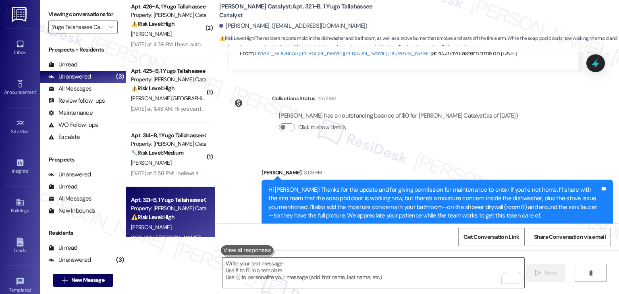
scroll to position [0, 0]
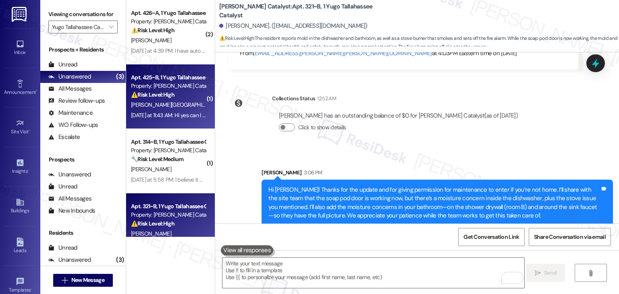
click at [183, 117] on div "Yesterday at 11:43 AM: Hi yes can I get a little bit longer time on the rent th…" at bounding box center [341, 115] width 421 height 7
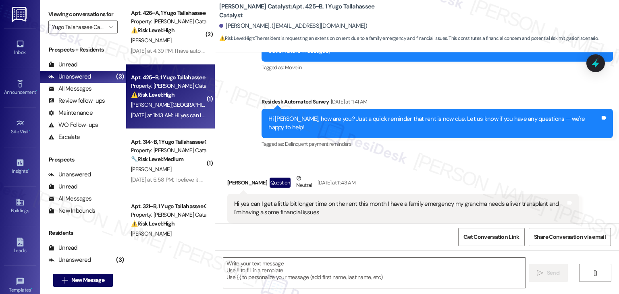
type textarea "Fetching suggested responses. Please feel free to read through the conversation…"
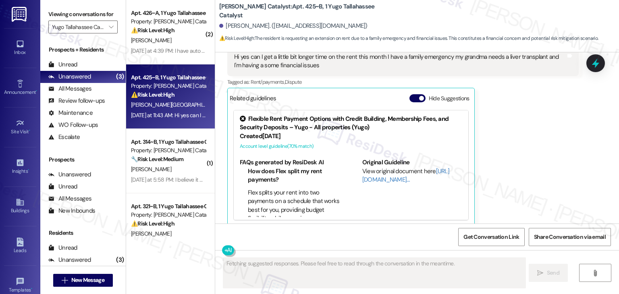
click at [511, 193] on div "Lorenzo Lugo Question Neutral Yesterday at 11:43 AM Hi yes can I get a little b…" at bounding box center [402, 126] width 351 height 199
click at [411, 94] on button "Hide Suggestions" at bounding box center [417, 98] width 16 height 8
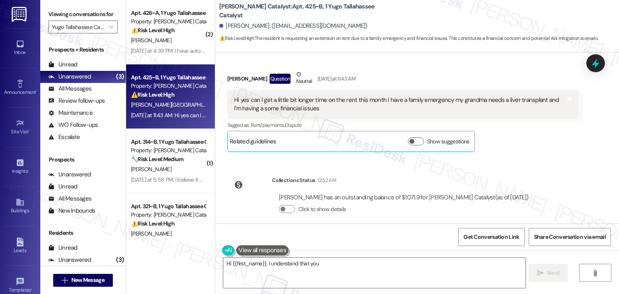
click at [530, 160] on div "WO Lease started Aug 16, 2025 at 7:00 PM Show details Survey, sent via SMS Resi…" at bounding box center [417, 137] width 404 height 171
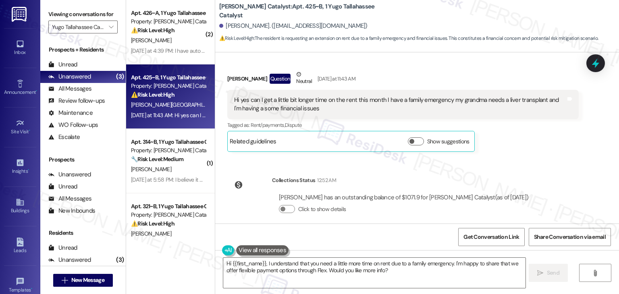
click at [286, 104] on div "Hi yes can I get a little bit longer time on the rent this month I have a famil…" at bounding box center [400, 104] width 332 height 17
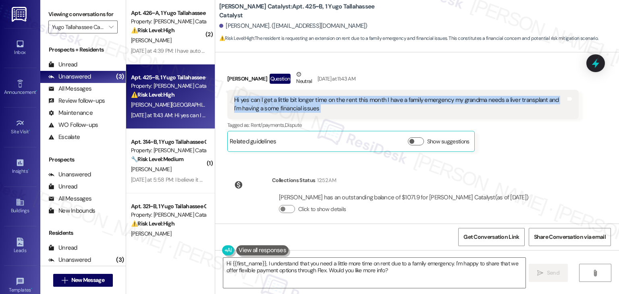
click at [286, 104] on div "Hi yes can I get a little bit longer time on the rent this month I have a famil…" at bounding box center [400, 104] width 332 height 17
copy div "Hi yes can I get a little bit longer time on the rent this month I have a famil…"
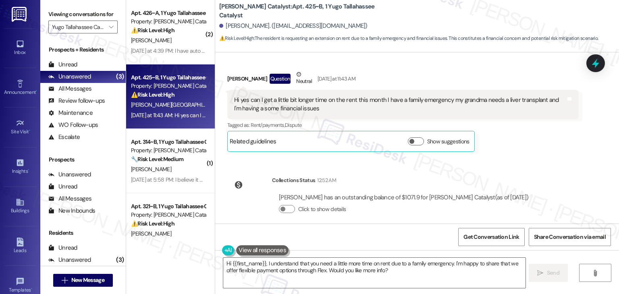
click at [229, 70] on div "Lorenzo Lugo Question Neutral Yesterday at 11:43 AM" at bounding box center [402, 80] width 351 height 20
copy div "Lorenzo"
click at [350, 270] on textarea "Hi {{first_name}}, I understand that you need a little more time on rent due to…" at bounding box center [374, 273] width 302 height 30
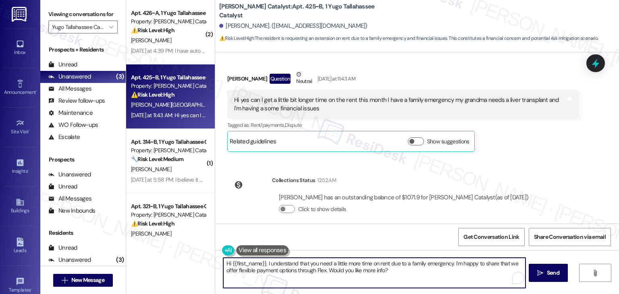
click at [350, 270] on textarea "Hi {{first_name}}, I understand that you need a little more time on rent due to…" at bounding box center [374, 273] width 302 height 30
paste textarea "Lorenzo, I’m sorry to hear about your grandma’s health and the challenges you’r…"
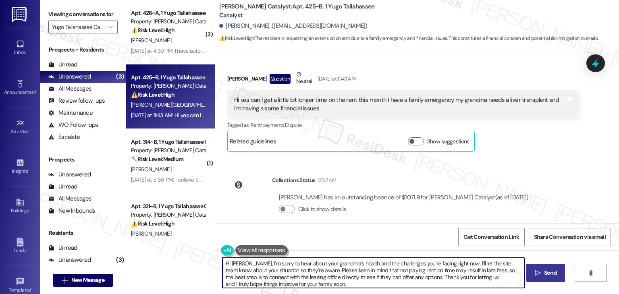
type textarea "Hi [PERSON_NAME], I’m sorry to hear about your grandma’s health and the challen…"
click at [544, 272] on span "Send" at bounding box center [550, 273] width 12 height 8
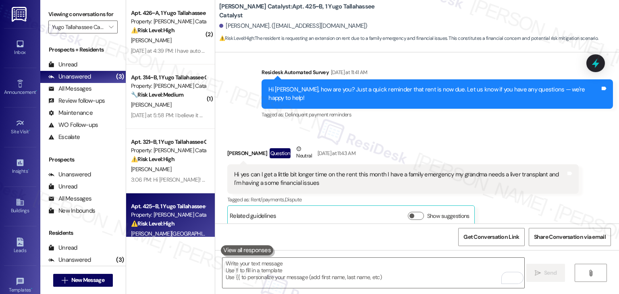
scroll to position [314, 0]
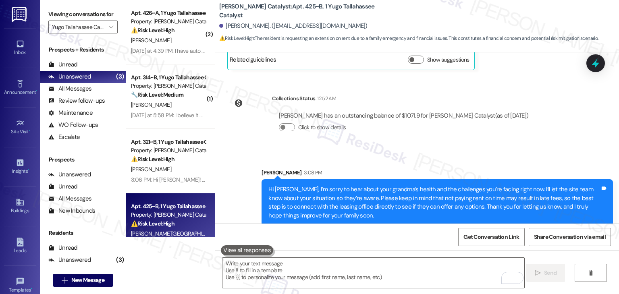
drag, startPoint x: 593, startPoint y: 66, endPoint x: 544, endPoint y: 84, distance: 52.8
click at [594, 66] on icon at bounding box center [595, 63] width 10 height 10
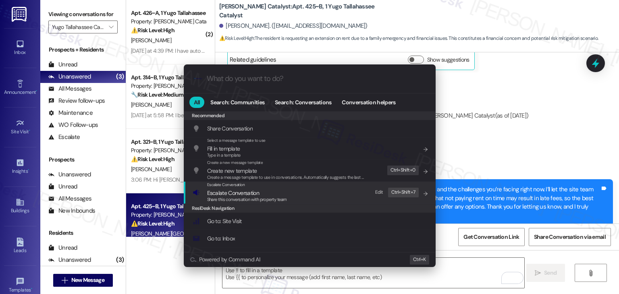
click at [252, 196] on div "Share this conversation with property team" at bounding box center [247, 199] width 80 height 7
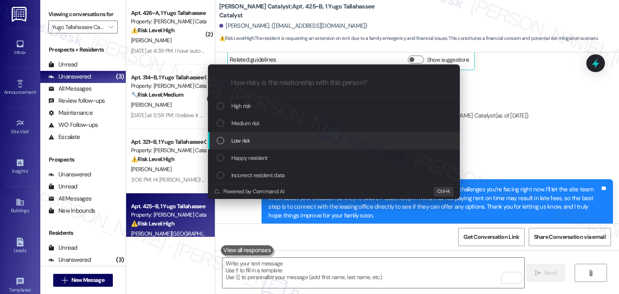
click at [224, 143] on div "List of options" at bounding box center [220, 140] width 7 height 7
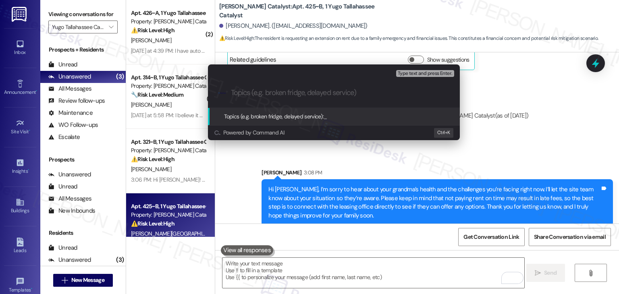
paste input "Request for Rent Extension Due to Family Emergency"
type input "Request for Rent Extension Due to Family Emergency"
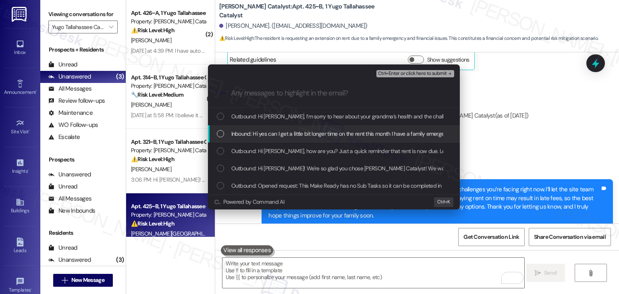
click at [222, 134] on div "List of options" at bounding box center [220, 133] width 7 height 7
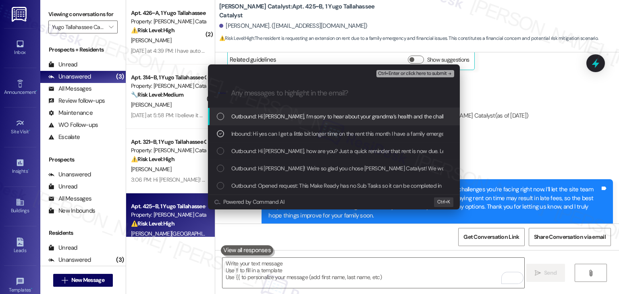
click at [431, 73] on span "Ctrl+Enter or click here to submit" at bounding box center [412, 74] width 69 height 6
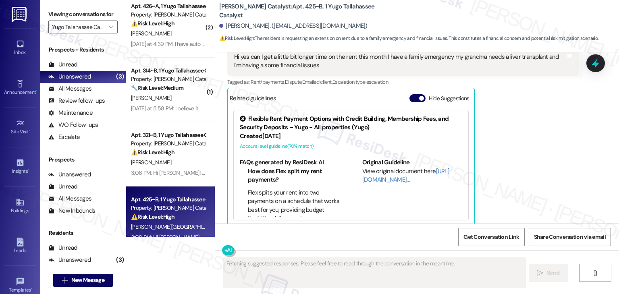
scroll to position [0, 0]
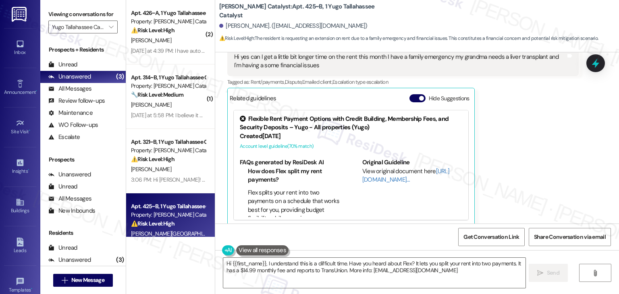
type textarea "Hi {{first_name}}, I understand this is a difficult time. Have you heard about …"
click at [409, 94] on button "Hide Suggestions" at bounding box center [417, 98] width 16 height 8
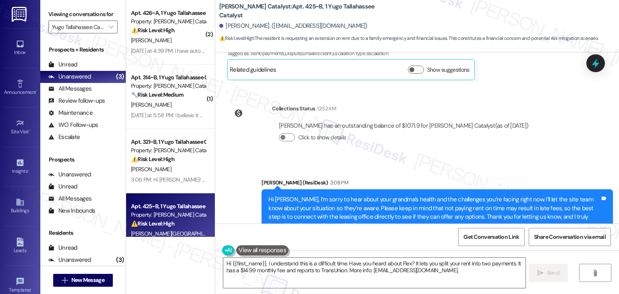
scroll to position [326, 0]
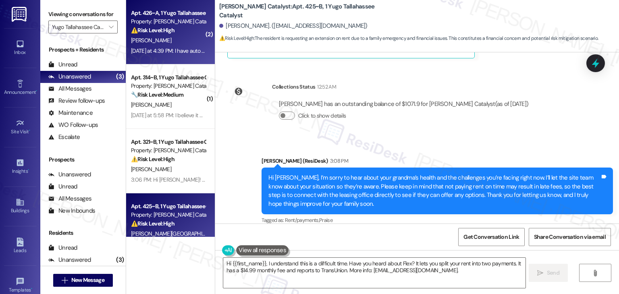
click at [169, 45] on div "N. Garcia" at bounding box center [168, 40] width 76 height 10
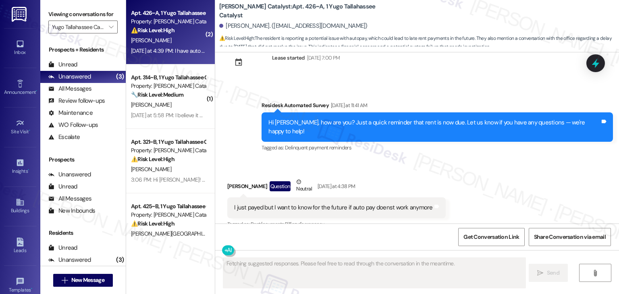
scroll to position [948, 0]
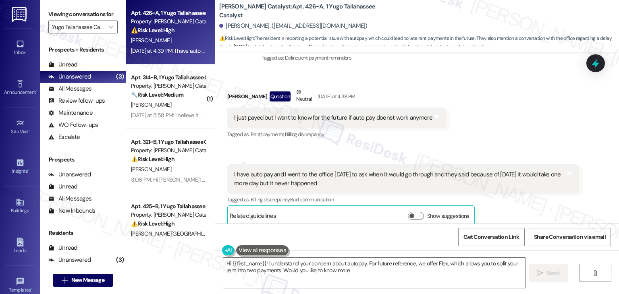
type textarea "Hi {{first_name}}! I understand your concern about autopay. For future referenc…"
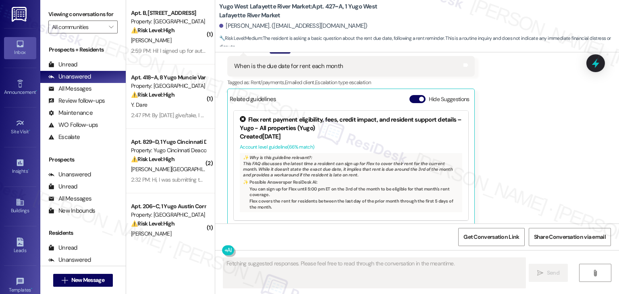
scroll to position [167, 0]
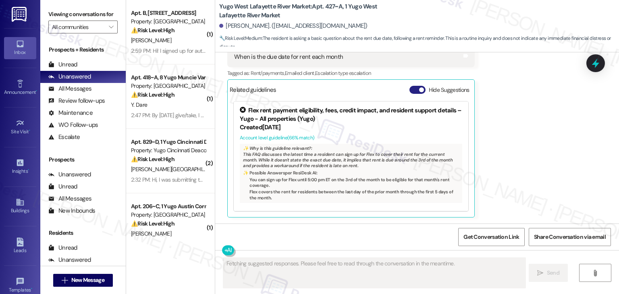
click at [409, 90] on button "Hide Suggestions" at bounding box center [417, 90] width 16 height 8
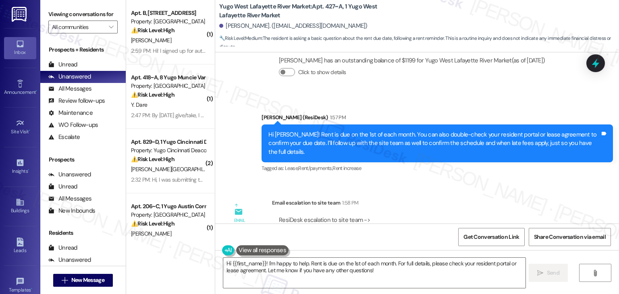
scroll to position [373, 0]
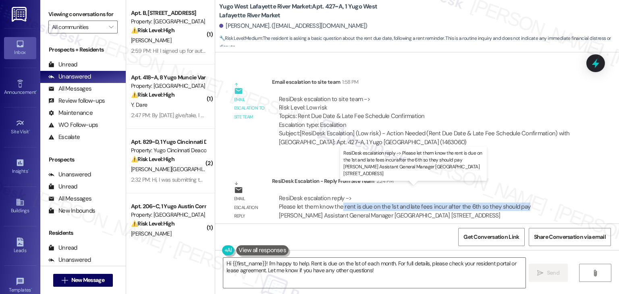
drag, startPoint x: 337, startPoint y: 198, endPoint x: 518, endPoint y: 199, distance: 180.9
click at [518, 199] on div "ResiDesk escalation reply -> Please let them know the rent is due on the 1st an…" at bounding box center [404, 206] width 251 height 25
copy div "rent is due on the 1st and late fees incur after the 6th so they should pay"
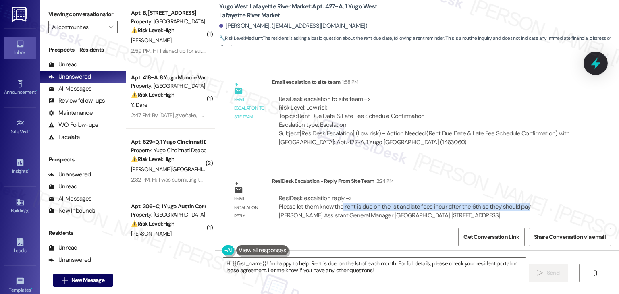
click at [592, 66] on icon at bounding box center [596, 63] width 14 height 14
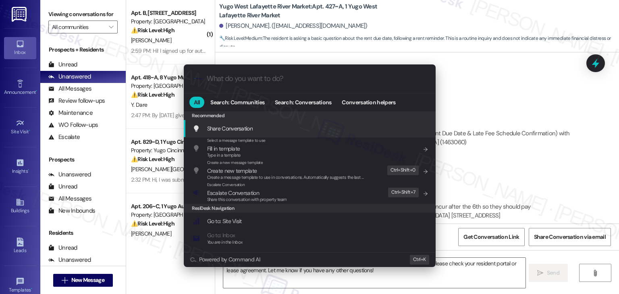
click at [545, 163] on div ".cls-1{fill:#0a055f;}.cls-2{fill:#0cc4c4;} resideskLogoBlueOrange All Search: C…" at bounding box center [309, 147] width 619 height 294
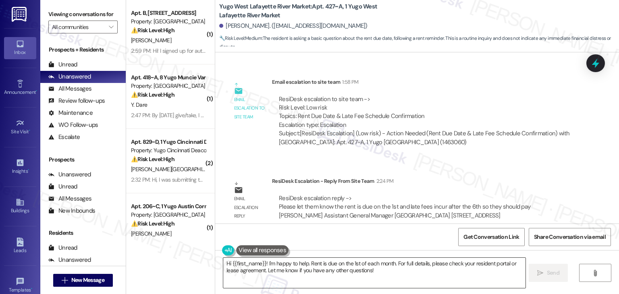
click at [342, 265] on textarea "Hi {{first_name}}! I'm happy to help. Rent is due on the 1st of each month. For…" at bounding box center [374, 273] width 302 height 30
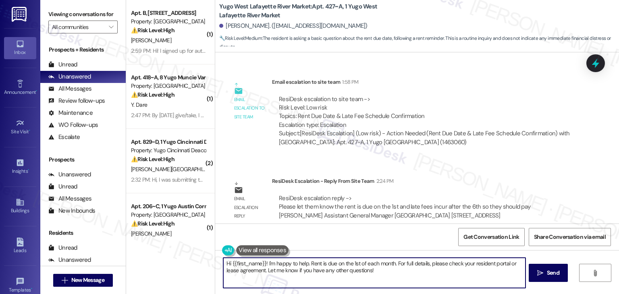
click at [342, 265] on textarea "Hi {{first_name}}! I'm happy to help. Rent is due on the 1st of each month. For…" at bounding box center [374, 273] width 302 height 30
paste textarea "[PERSON_NAME]! I checked with the site team, and they confirmed that rent is du…"
type textarea "Hi [PERSON_NAME]! I checked with the site team, and they confirmed that rent is…"
click at [548, 270] on span "Send" at bounding box center [550, 273] width 12 height 8
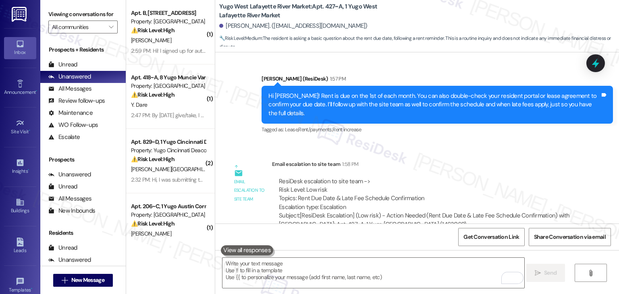
scroll to position [291, 0]
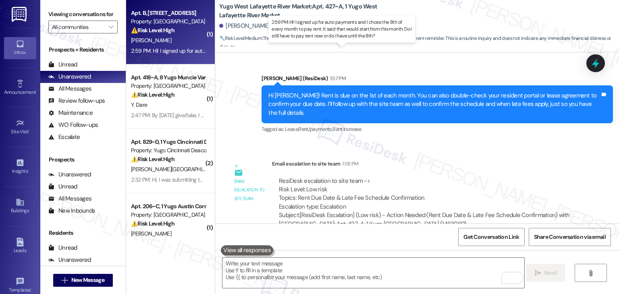
click at [153, 47] on div "2:59 PM: Hi! I signed up for auto payments and I chose the 8th of every month t…" at bounding box center [348, 50] width 434 height 7
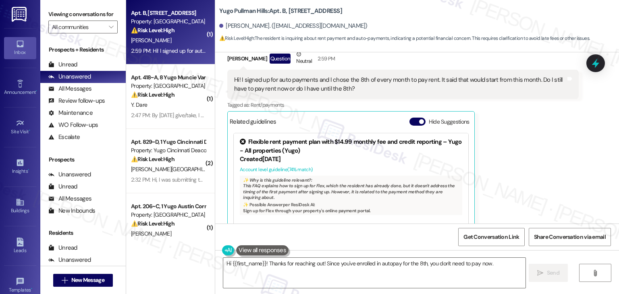
scroll to position [325, 0]
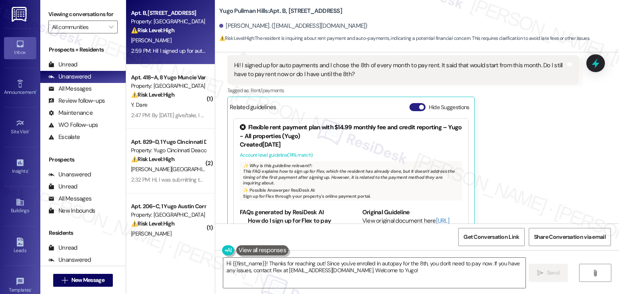
click at [409, 103] on button "Hide Suggestions" at bounding box center [417, 107] width 16 height 8
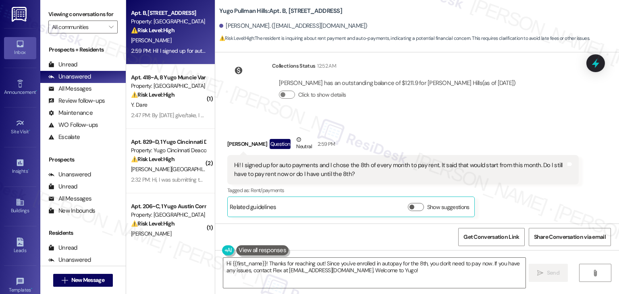
scroll to position [207, 0]
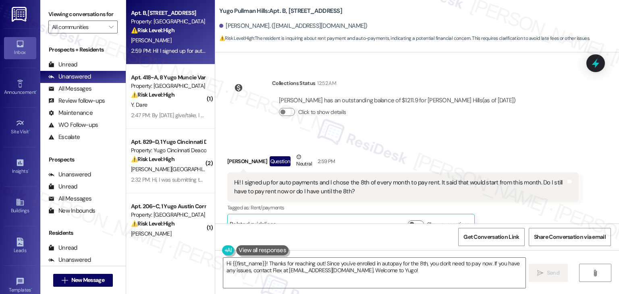
click at [525, 147] on div "Received via SMS [PERSON_NAME] Question Neutral 2:59 PM Hi! I signed up for aut…" at bounding box center [402, 194] width 363 height 94
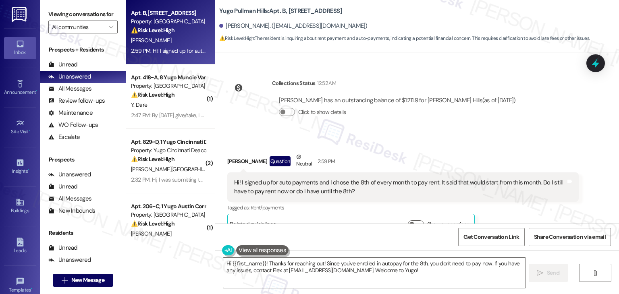
click at [525, 147] on div "Received via SMS [PERSON_NAME] Question Neutral 2:59 PM Hi! I signed up for aut…" at bounding box center [402, 194] width 363 height 94
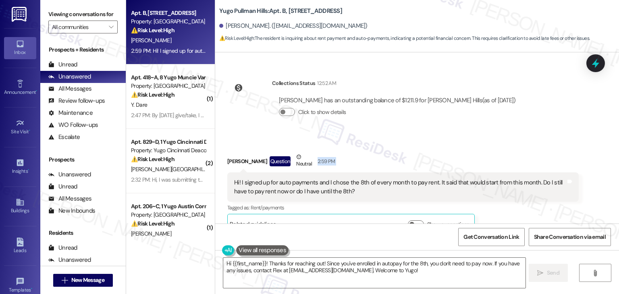
click at [525, 147] on div "Received via SMS [PERSON_NAME] Question Neutral 2:59 PM Hi! I signed up for aut…" at bounding box center [402, 194] width 363 height 94
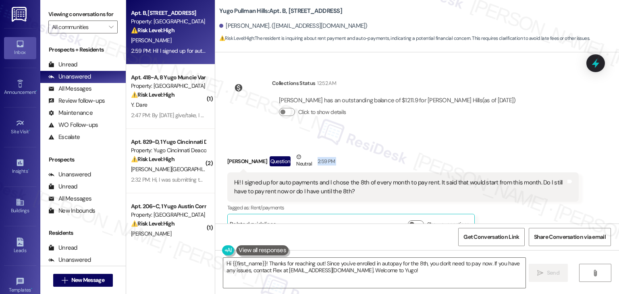
click at [525, 147] on div "Received via SMS [PERSON_NAME] Question Neutral 2:59 PM Hi! I signed up for aut…" at bounding box center [402, 194] width 363 height 94
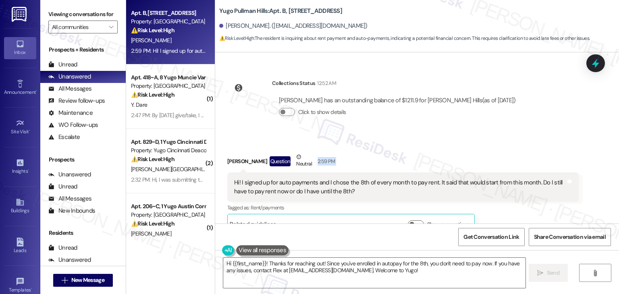
click at [525, 147] on div "Received via SMS [PERSON_NAME] Question Neutral 2:59 PM Hi! I signed up for aut…" at bounding box center [402, 194] width 363 height 94
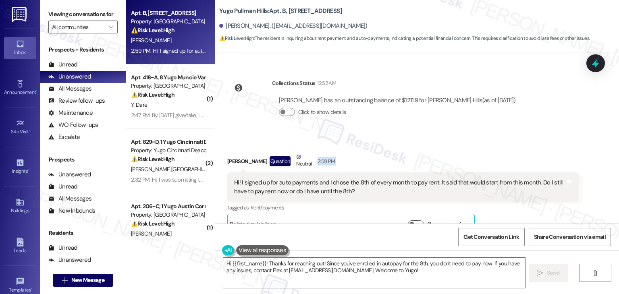
click at [525, 147] on div "Received via SMS [PERSON_NAME] Question Neutral 2:59 PM Hi! I signed up for aut…" at bounding box center [402, 194] width 363 height 94
click at [337, 178] on div "Hi! I signed up for auto payments and I chose the 8th of every month to pay ren…" at bounding box center [400, 186] width 332 height 17
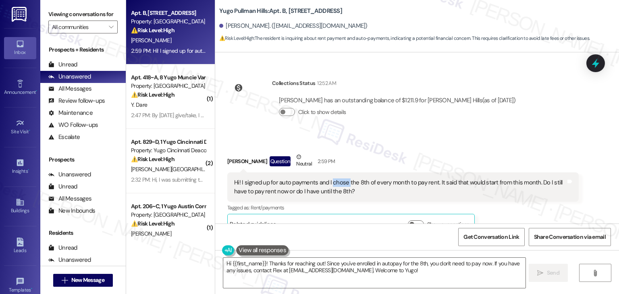
click at [337, 178] on div "Hi! I signed up for auto payments and I chose the 8th of every month to pay ren…" at bounding box center [400, 186] width 332 height 17
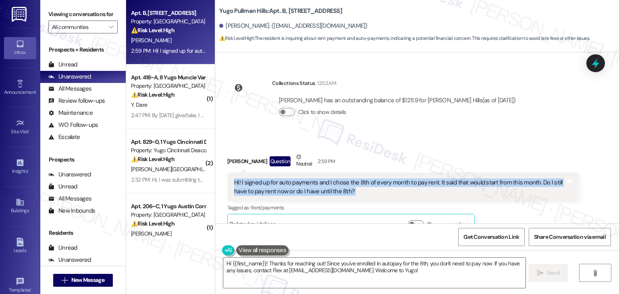
click at [337, 178] on div "Hi! I signed up for auto payments and I chose the 8th of every month to pay ren…" at bounding box center [400, 186] width 332 height 17
copy div "Hi! I signed up for auto payments and I chose the 8th of every month to pay ren…"
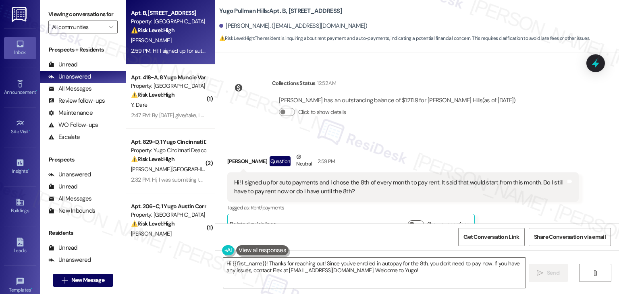
click at [227, 153] on div "[PERSON_NAME] Question Neutral 2:59 PM" at bounding box center [402, 163] width 351 height 20
copy div "[PERSON_NAME]"
click at [343, 265] on textarea "Hi {{first_name}}! Thanks for reaching out! Since you've enrolled in autopay fo…" at bounding box center [374, 273] width 302 height 30
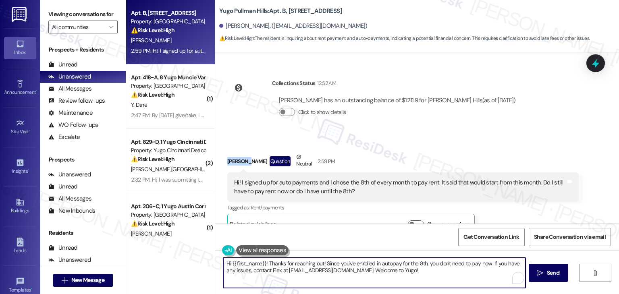
click at [343, 265] on textarea "Hi {{first_name}}! Thanks for reaching out! Since you've enrolled in autopay fo…" at bounding box center [374, 273] width 302 height 30
paste textarea "[PERSON_NAME]! Thanks for checking in. Rent is typically due on the 1st of each…"
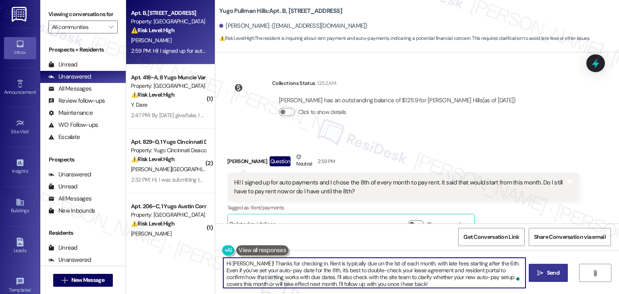
click at [543, 265] on button " Send" at bounding box center [548, 273] width 39 height 18
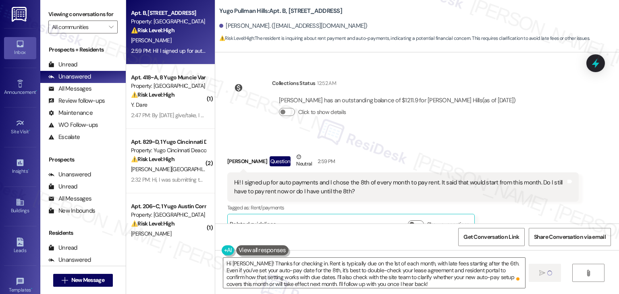
type textarea "Fetching suggested responses. Please feel free to read through the conversation…"
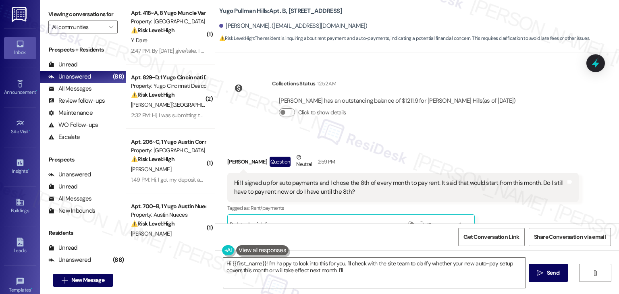
scroll to position [289, 0]
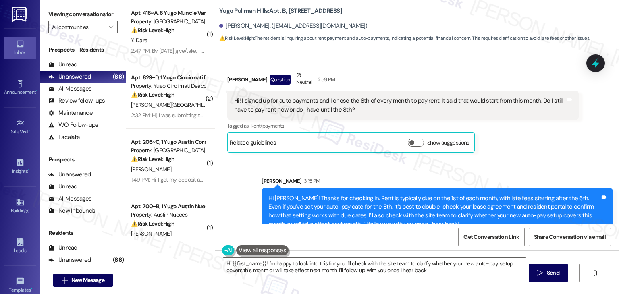
type textarea "Hi {{first_name}}! I'm happy to look into this for you. I'll check with the sit…"
click at [595, 64] on icon at bounding box center [596, 63] width 10 height 12
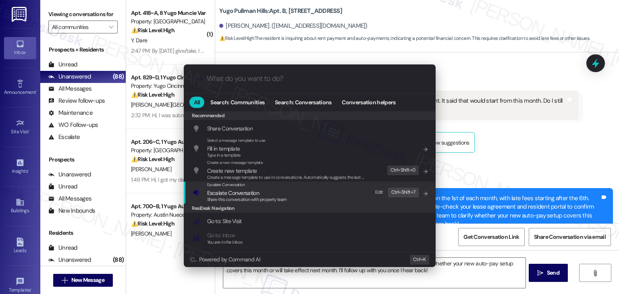
click at [263, 200] on span "Share this conversation with property team" at bounding box center [247, 200] width 80 height 6
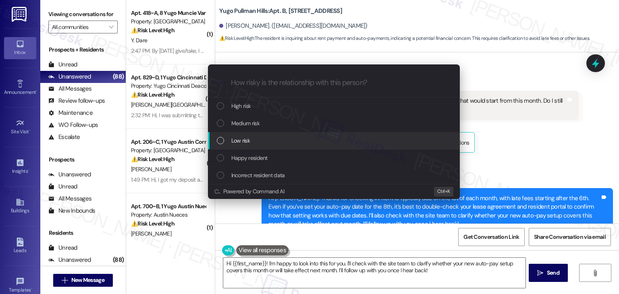
click at [224, 141] on div "Low risk" at bounding box center [335, 140] width 236 height 9
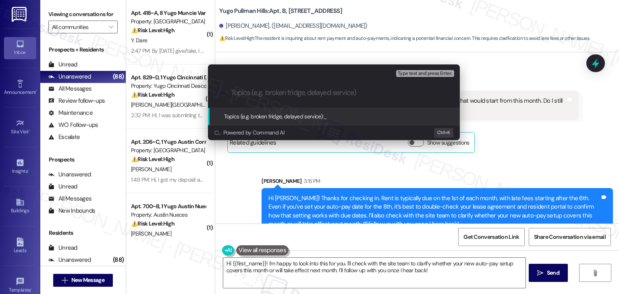
paste input "Auto-Pay Setup & Rent Due Date Clarification"
type input "Auto-Pay Setup & Rent Due Date Clarification"
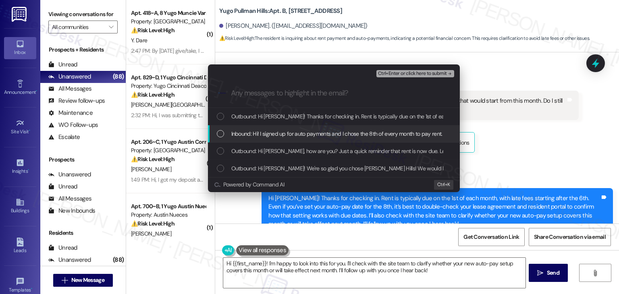
click at [221, 133] on div "List of options" at bounding box center [220, 133] width 7 height 7
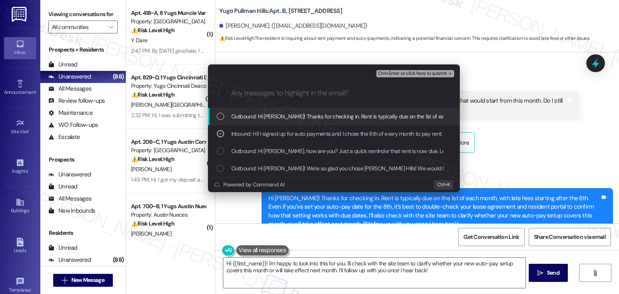
click at [420, 75] on span "Ctrl+Enter or click here to submit" at bounding box center [412, 74] width 69 height 6
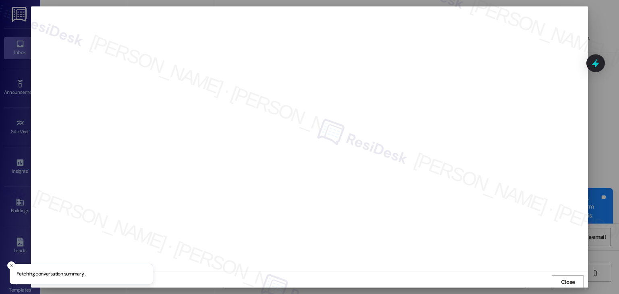
scroll to position [0, 0]
click at [561, 281] on span "Close" at bounding box center [568, 282] width 14 height 8
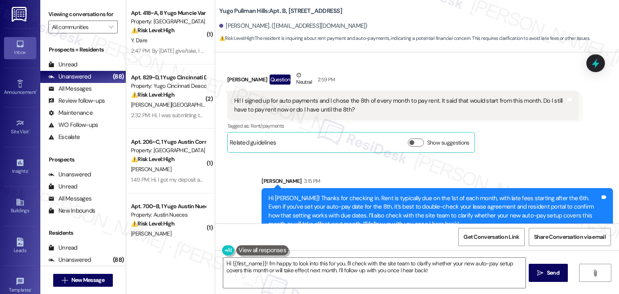
click at [596, 75] on body "Inbox Go to Inbox Announcement • Send A Text Announcement Site Visit • Go to Si…" at bounding box center [309, 147] width 619 height 294
click at [602, 62] on div at bounding box center [595, 63] width 24 height 23
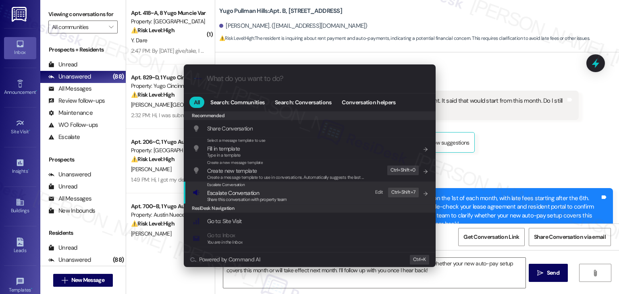
click at [247, 197] on span "Share this conversation with property team" at bounding box center [247, 200] width 80 height 6
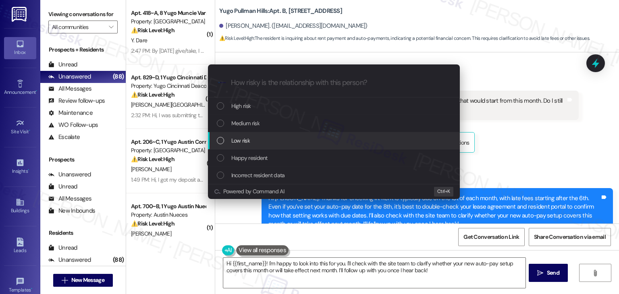
click at [221, 140] on div "List of options" at bounding box center [220, 140] width 7 height 7
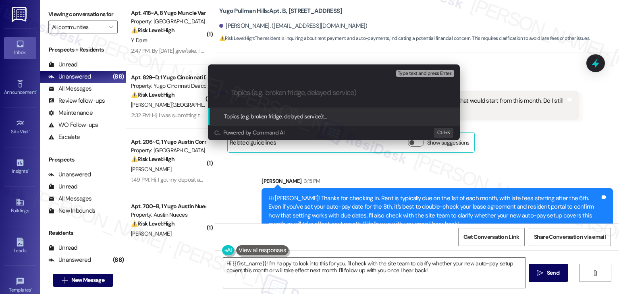
paste input "Auto-Pay Setup & Rent Due Date Clarification"
type input "Auto-Pay Setup & Rent Due Date Clarification"
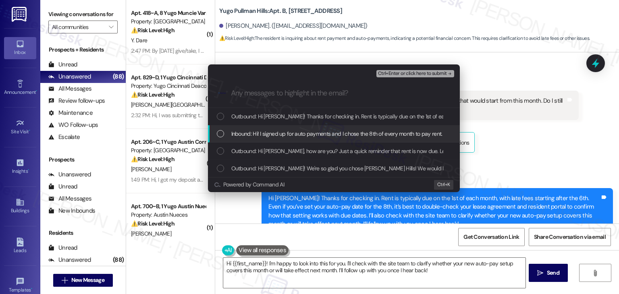
click at [221, 135] on div "List of options" at bounding box center [220, 133] width 7 height 7
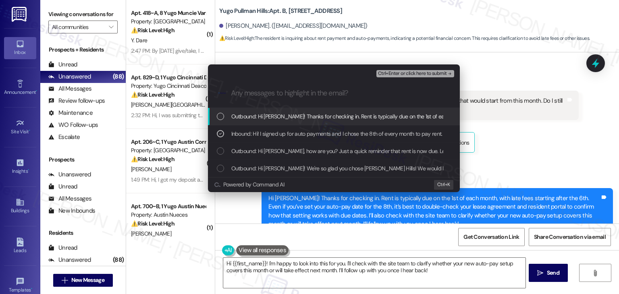
click at [419, 72] on span "Ctrl+Enter or click here to submit" at bounding box center [412, 74] width 69 height 6
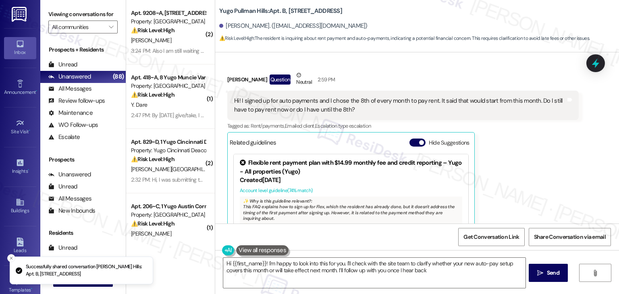
type textarea "Hi {{first_name}}! I'm happy to look into this for you. I'll check with the sit…"
